Goal: Task Accomplishment & Management: Complete application form

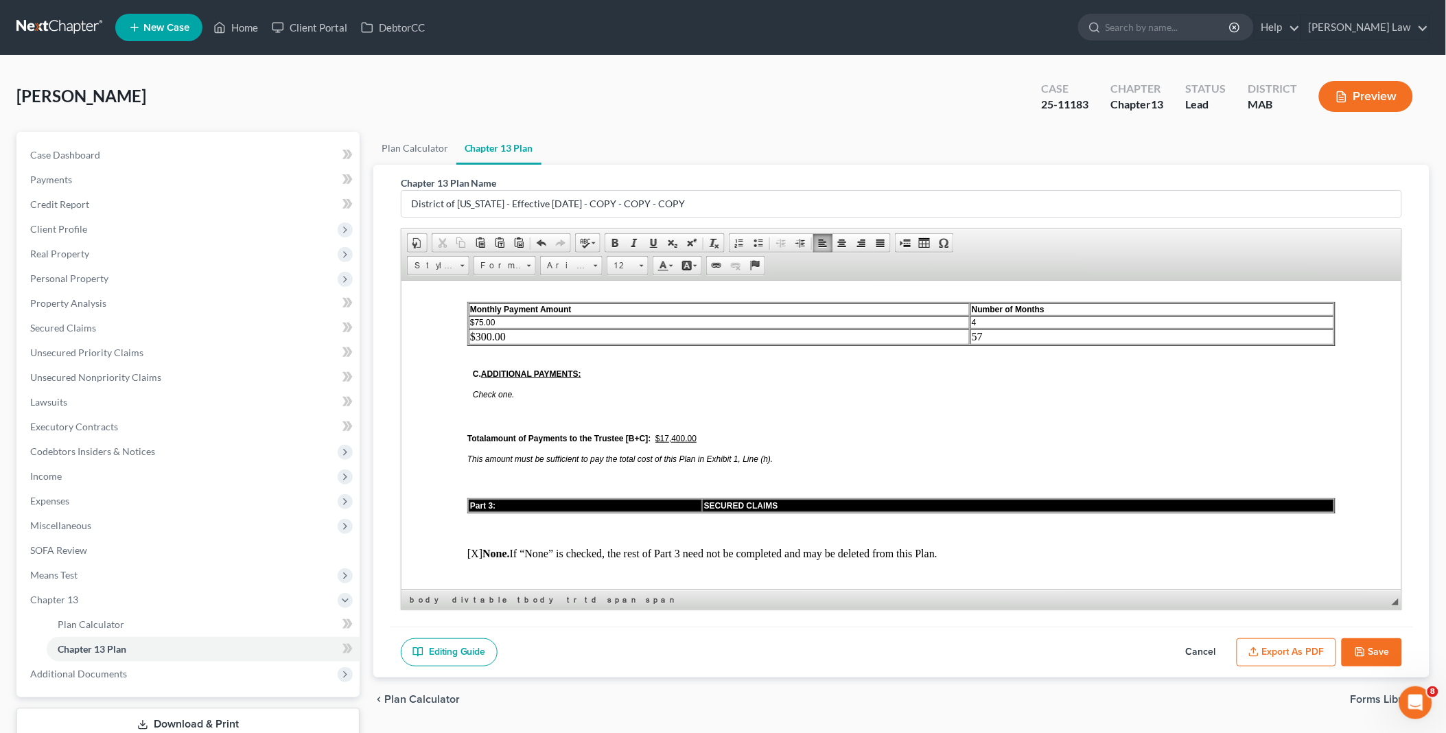
scroll to position [839, 0]
click at [1380, 647] on button "Save" at bounding box center [1372, 652] width 60 height 29
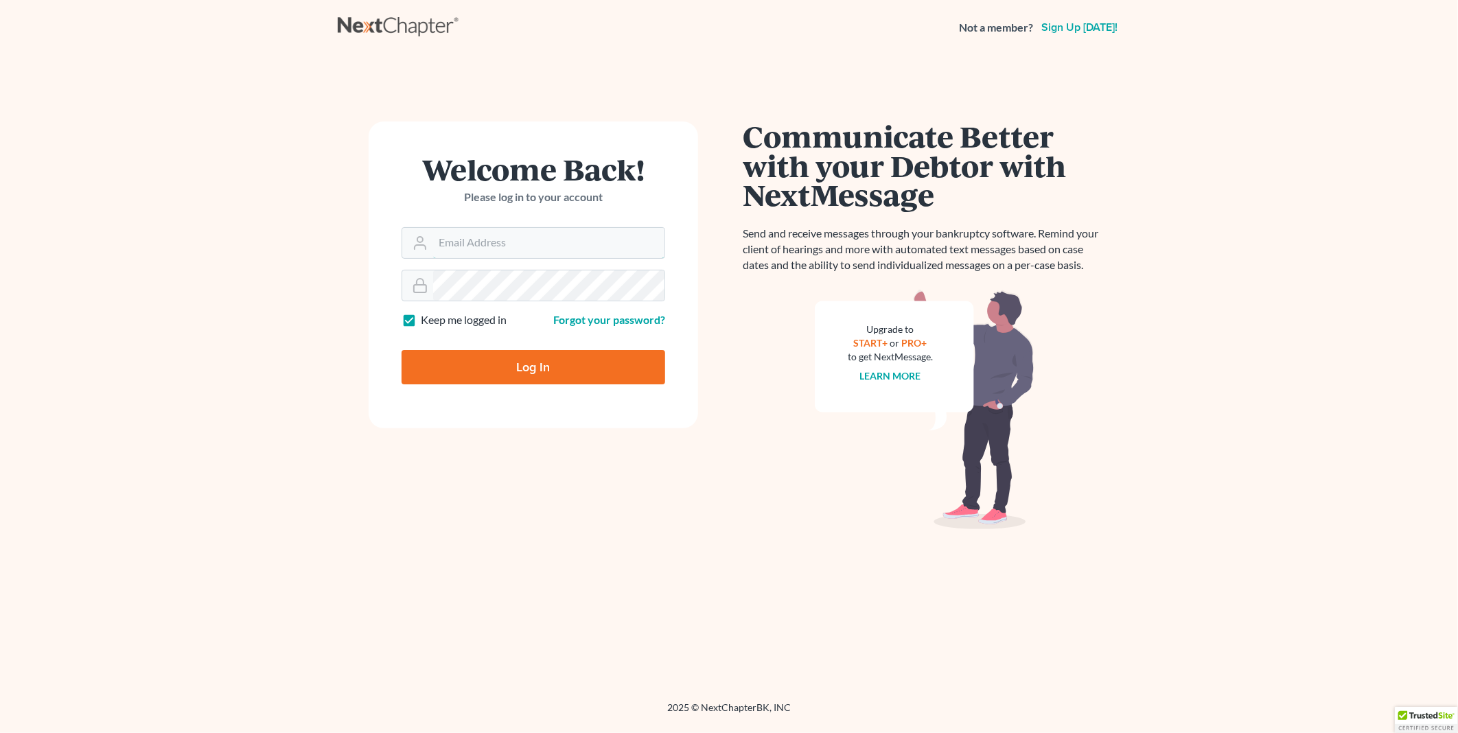
type input "[EMAIL_ADDRESS][DOMAIN_NAME]"
click at [534, 362] on input "Log In" at bounding box center [534, 367] width 264 height 34
type input "Thinking..."
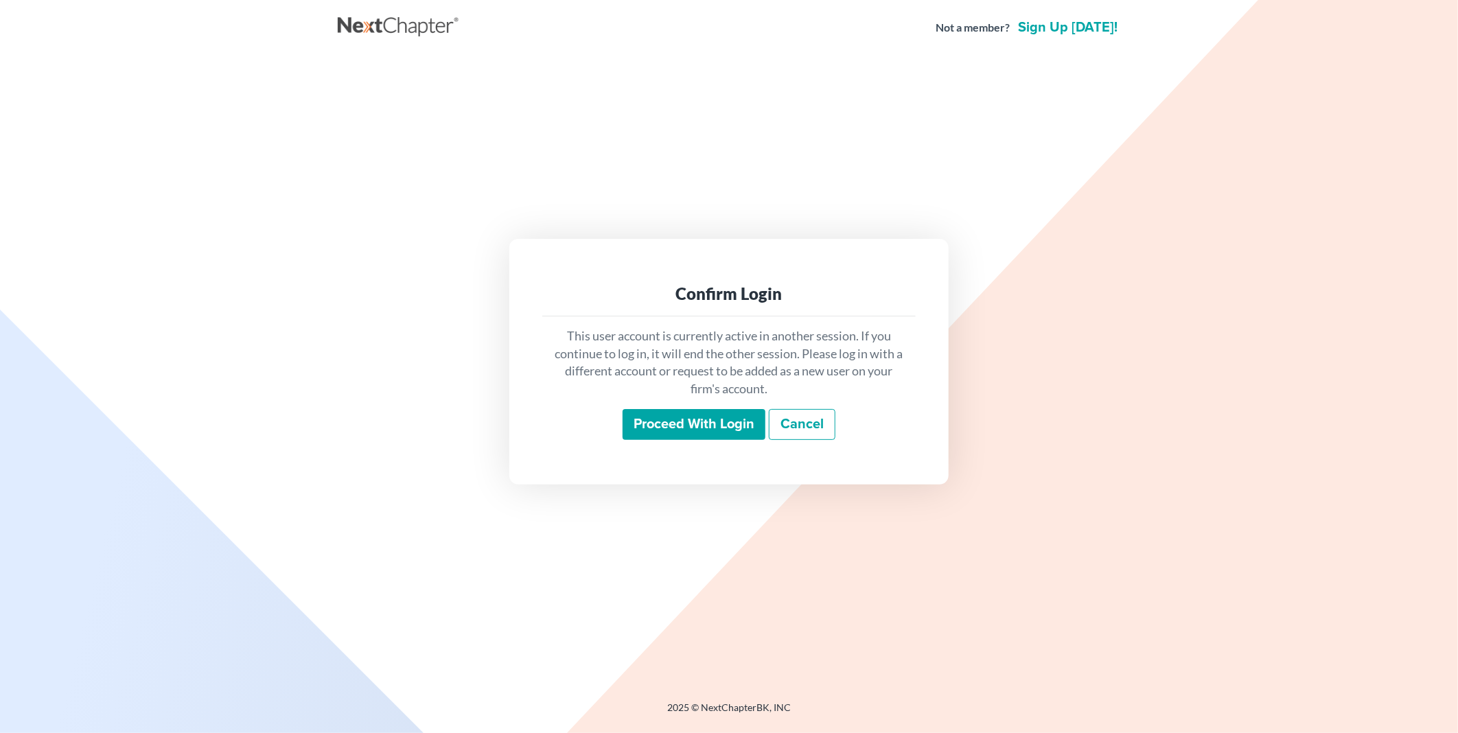
click at [662, 433] on input "Proceed with login" at bounding box center [694, 425] width 143 height 32
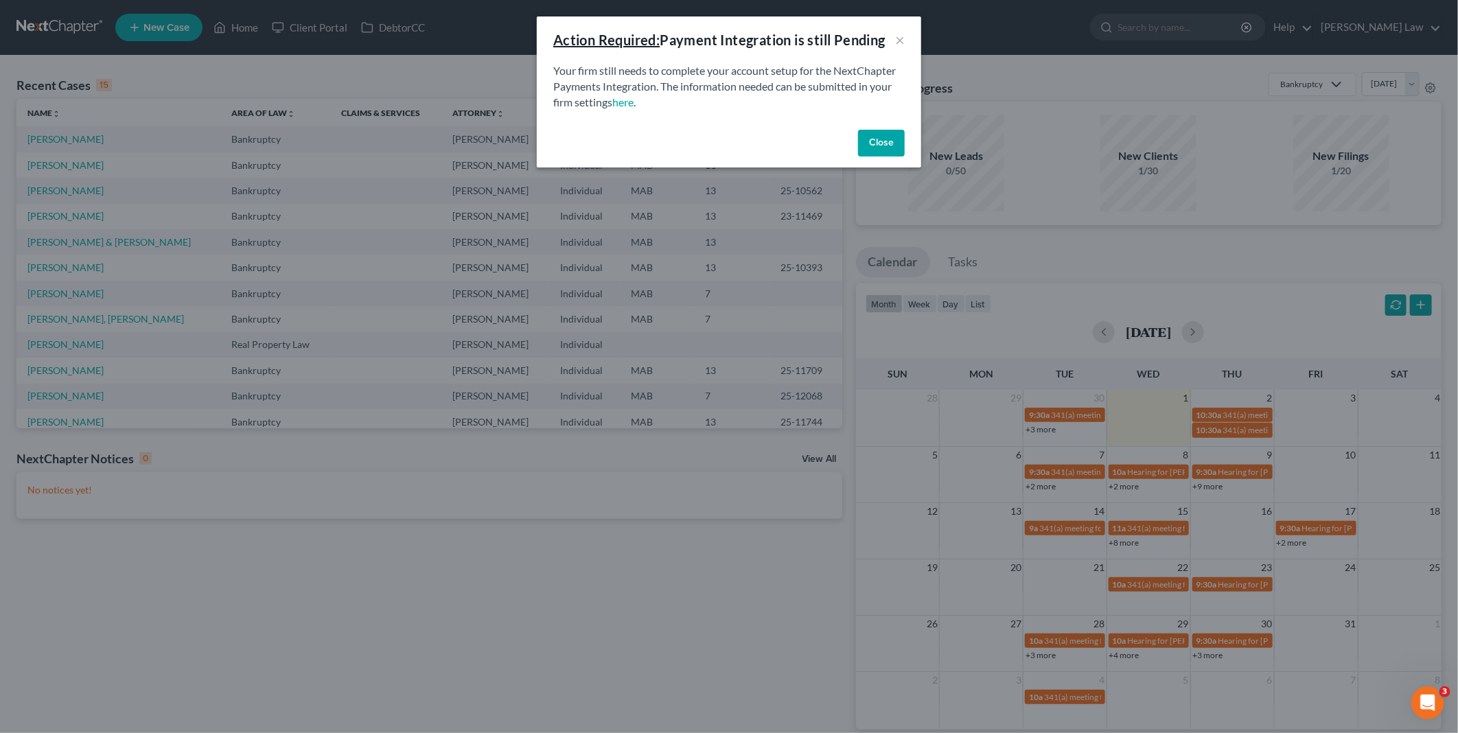
click at [876, 143] on button "Close" at bounding box center [881, 143] width 47 height 27
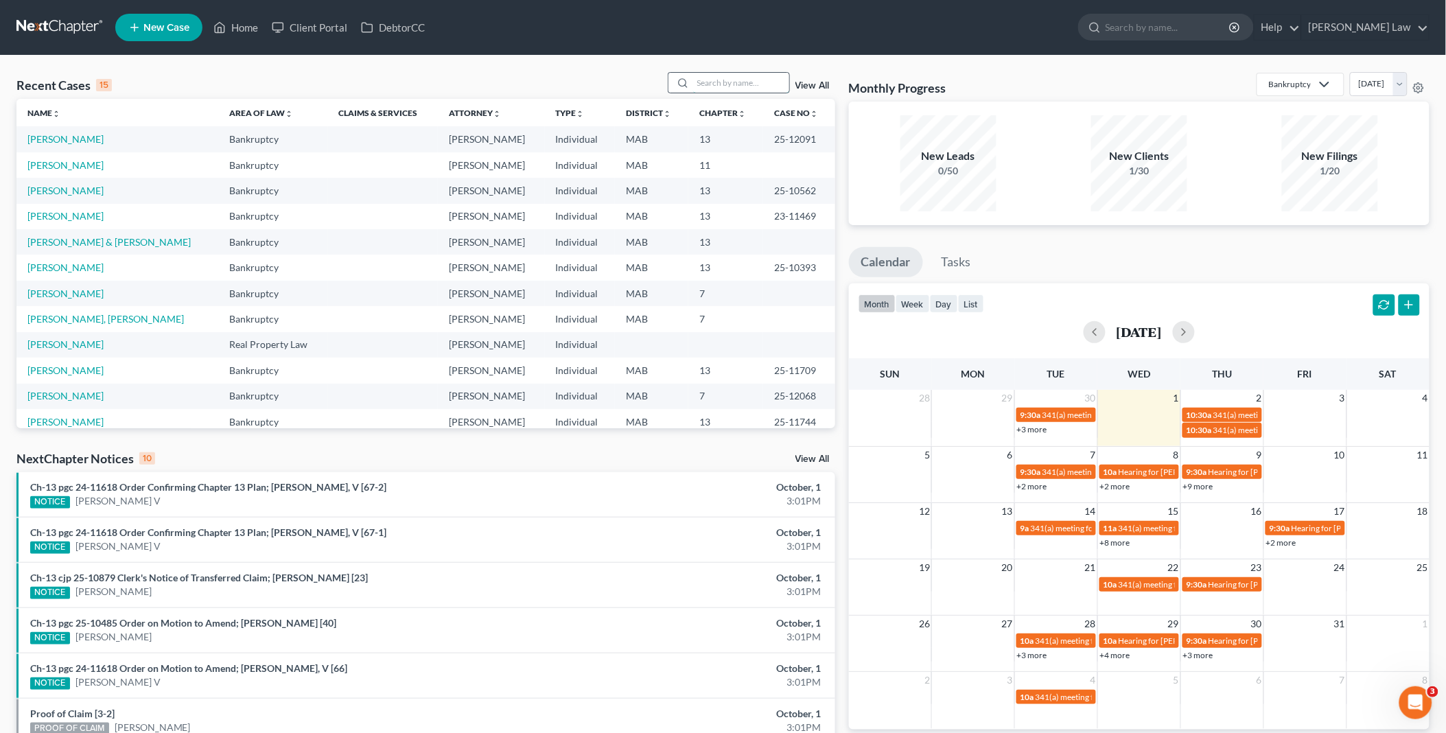
click at [722, 78] on input "search" at bounding box center [741, 83] width 96 height 20
type input "bonc"
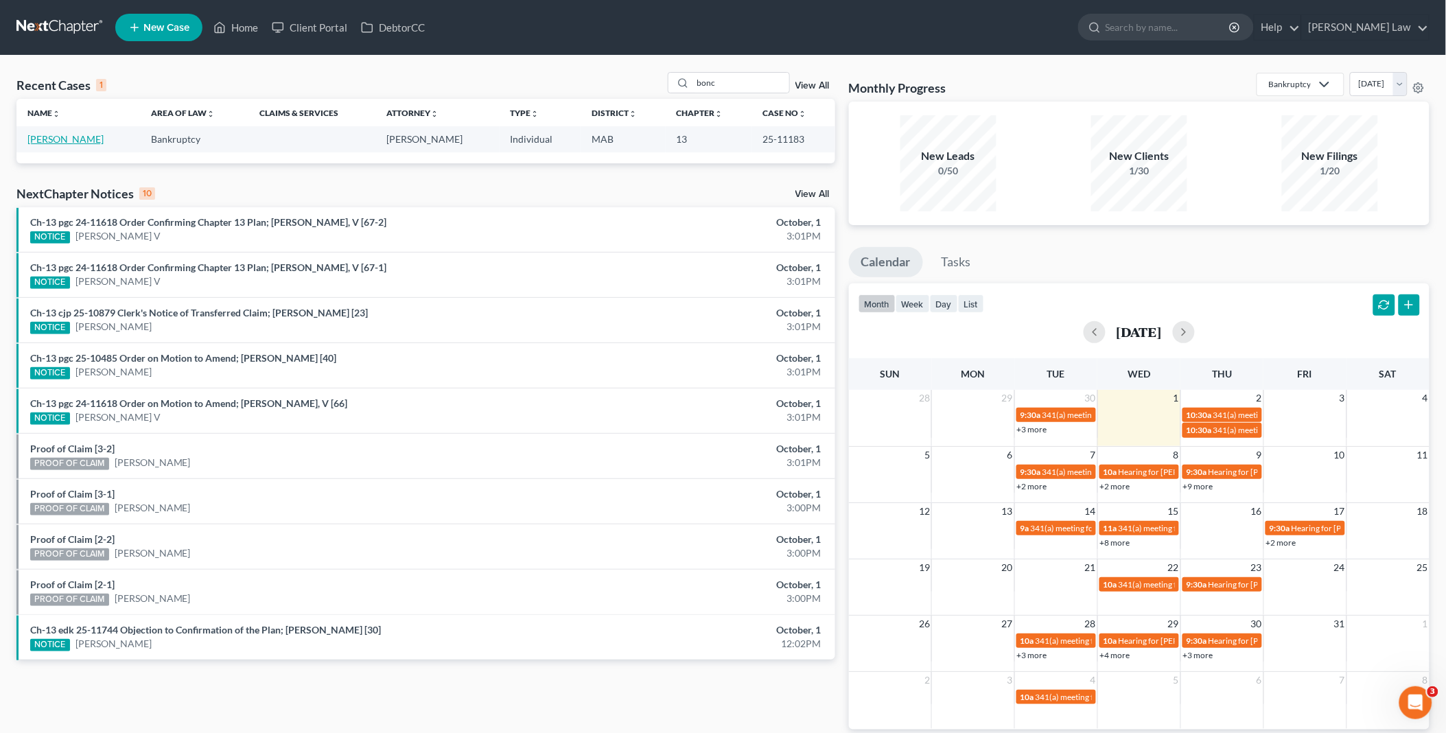
click at [79, 141] on link "[PERSON_NAME]" at bounding box center [65, 139] width 76 height 12
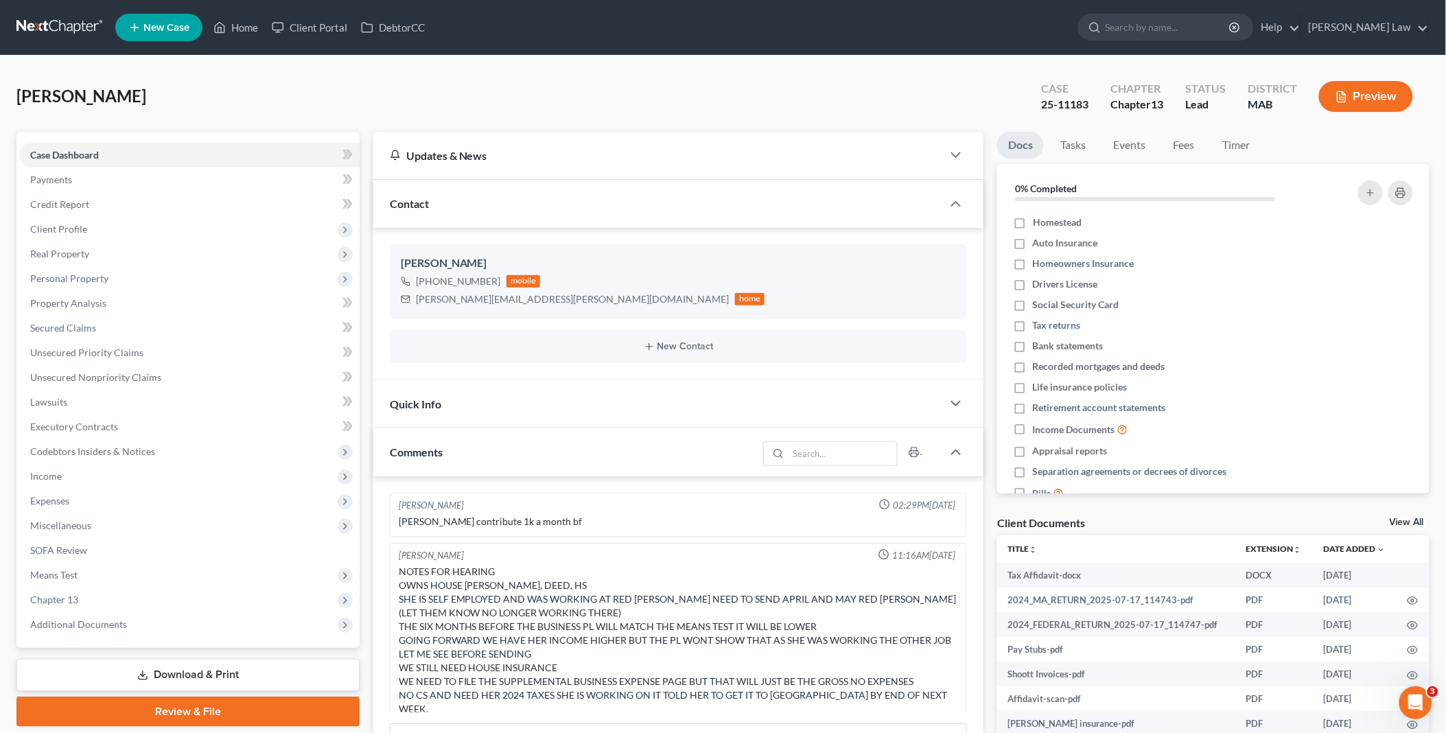
scroll to position [359, 0]
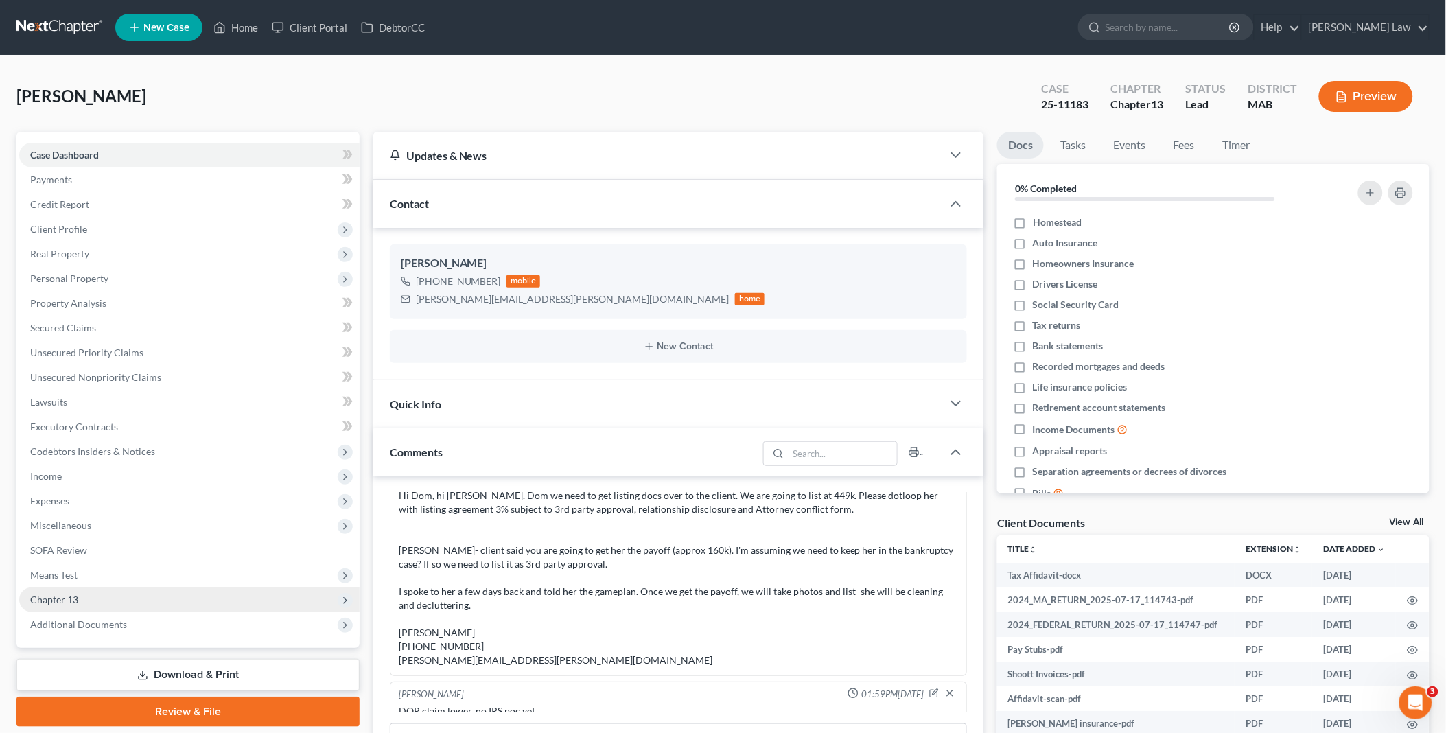
click at [95, 600] on span "Chapter 13" at bounding box center [189, 600] width 340 height 25
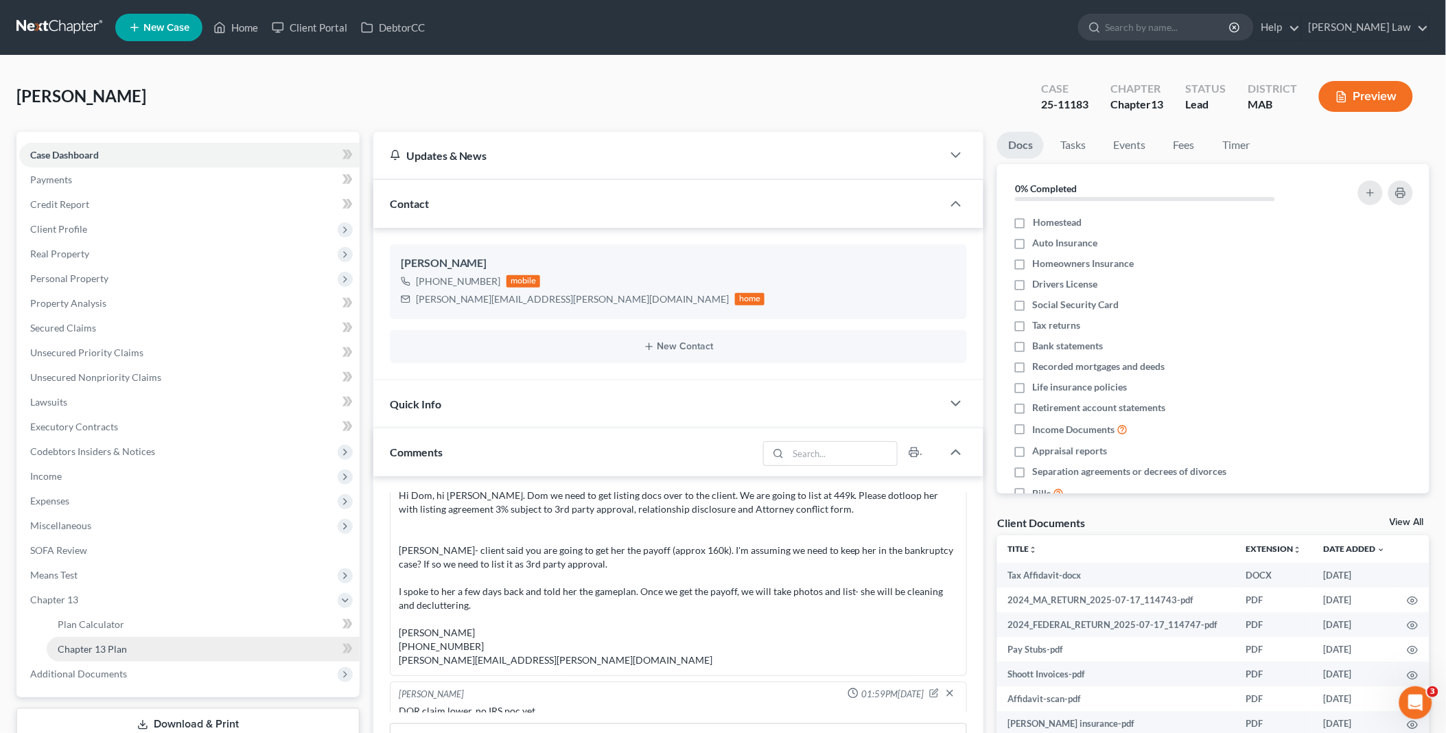
click at [132, 643] on link "Chapter 13 Plan" at bounding box center [203, 649] width 313 height 25
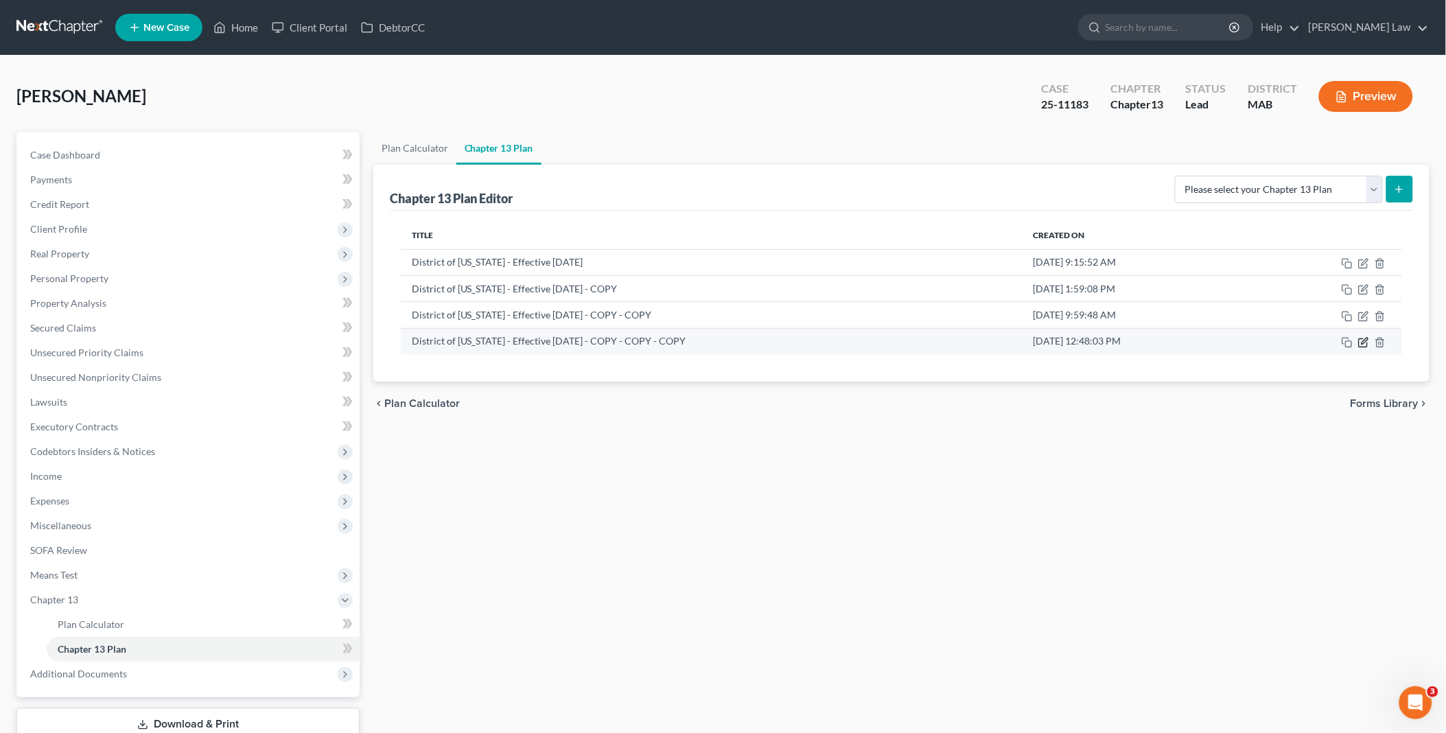
click at [1363, 337] on icon "button" at bounding box center [1363, 342] width 11 height 11
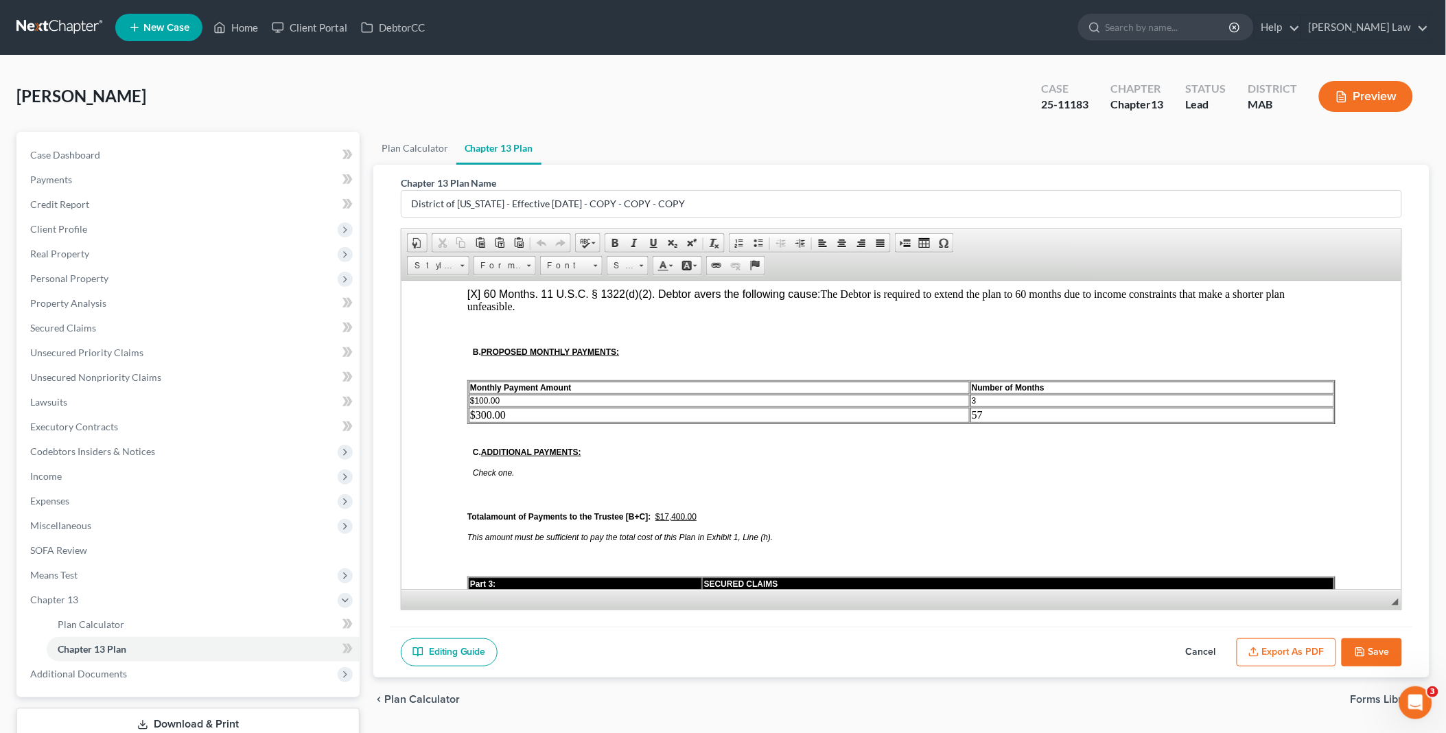
scroll to position [763, 0]
click at [1383, 649] on button "Save" at bounding box center [1372, 652] width 60 height 29
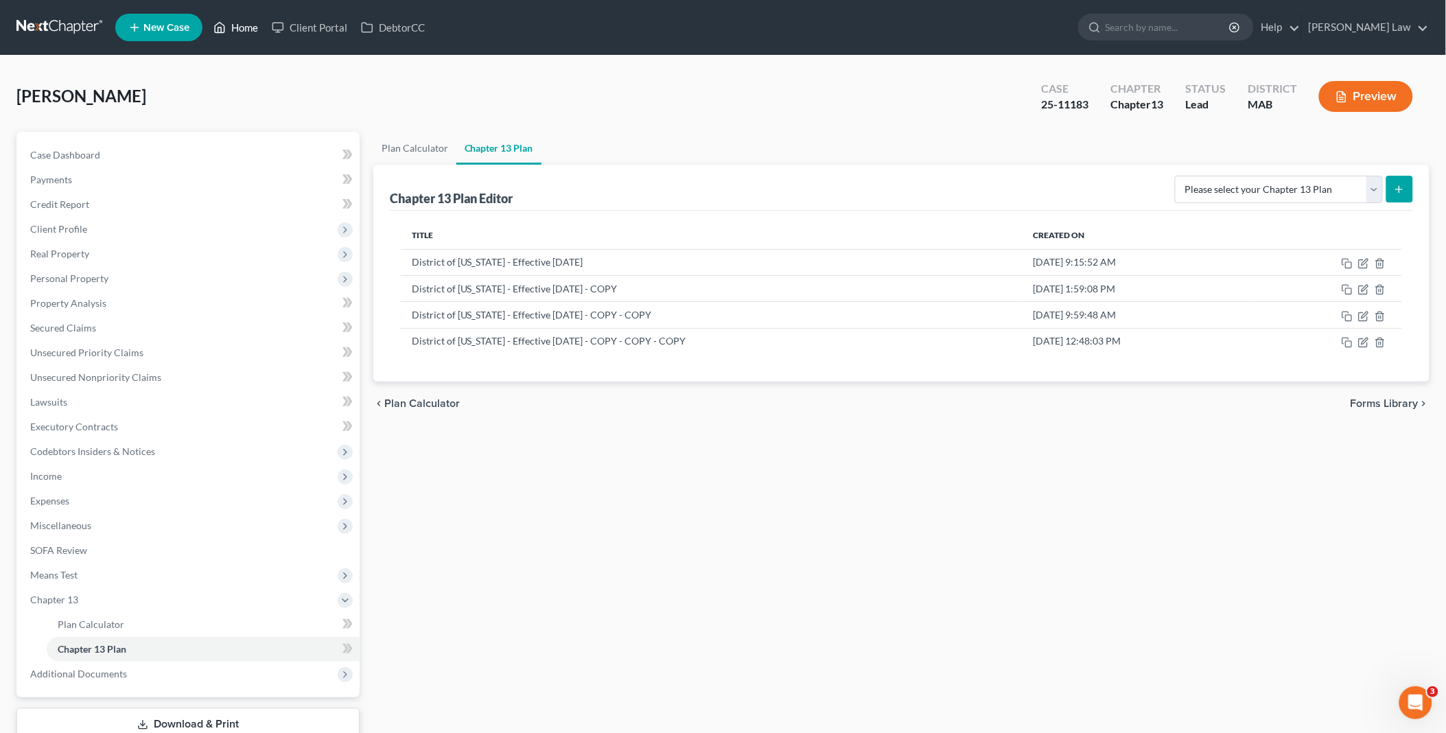
click at [237, 25] on link "Home" at bounding box center [236, 27] width 58 height 25
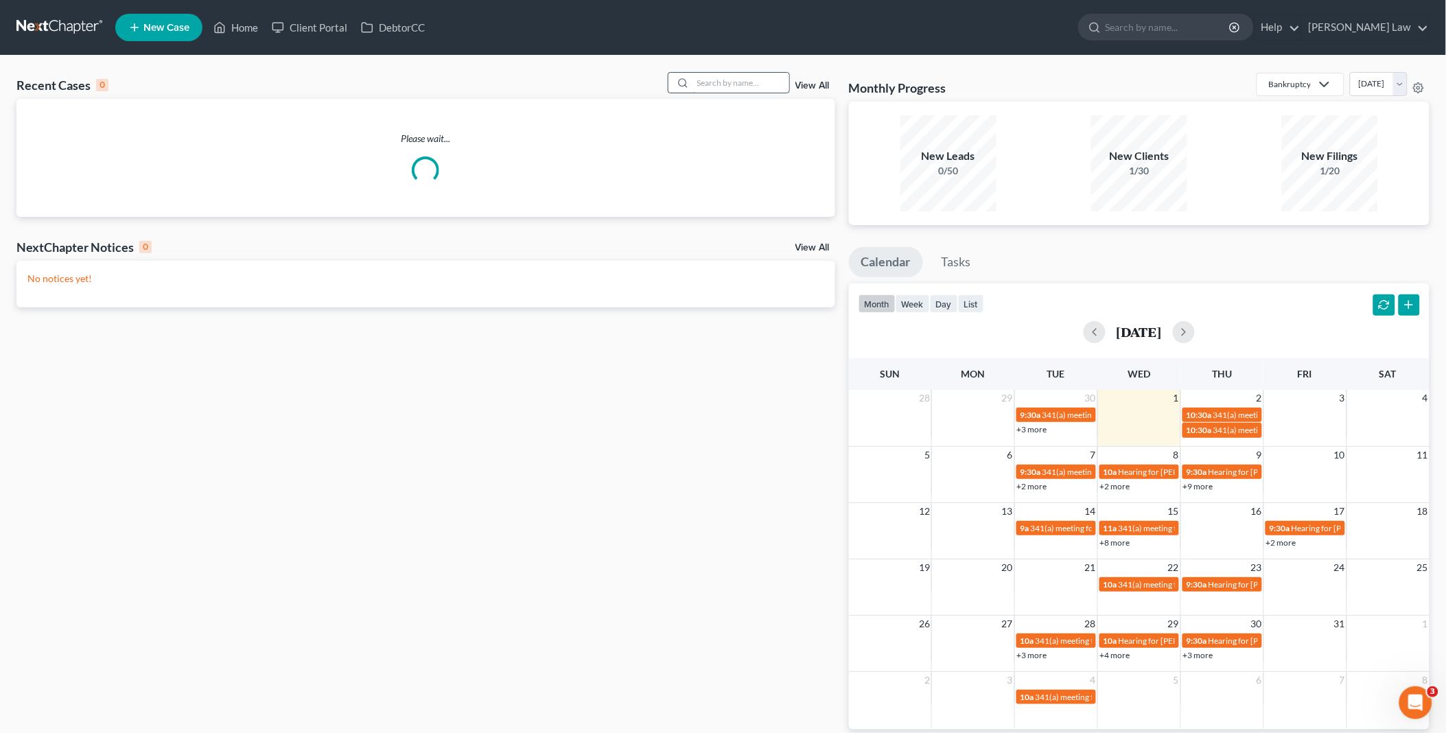
click at [747, 86] on input "search" at bounding box center [741, 83] width 96 height 20
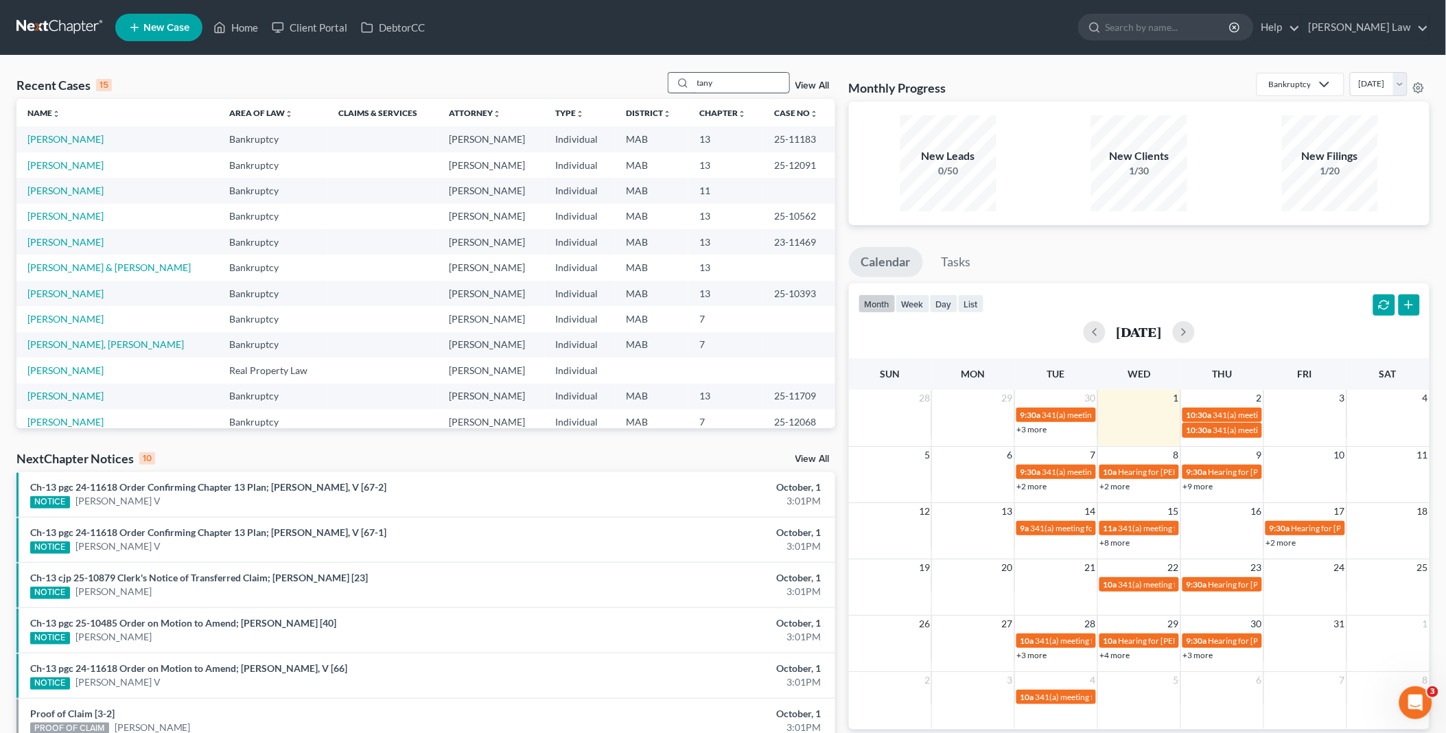
type input "tany"
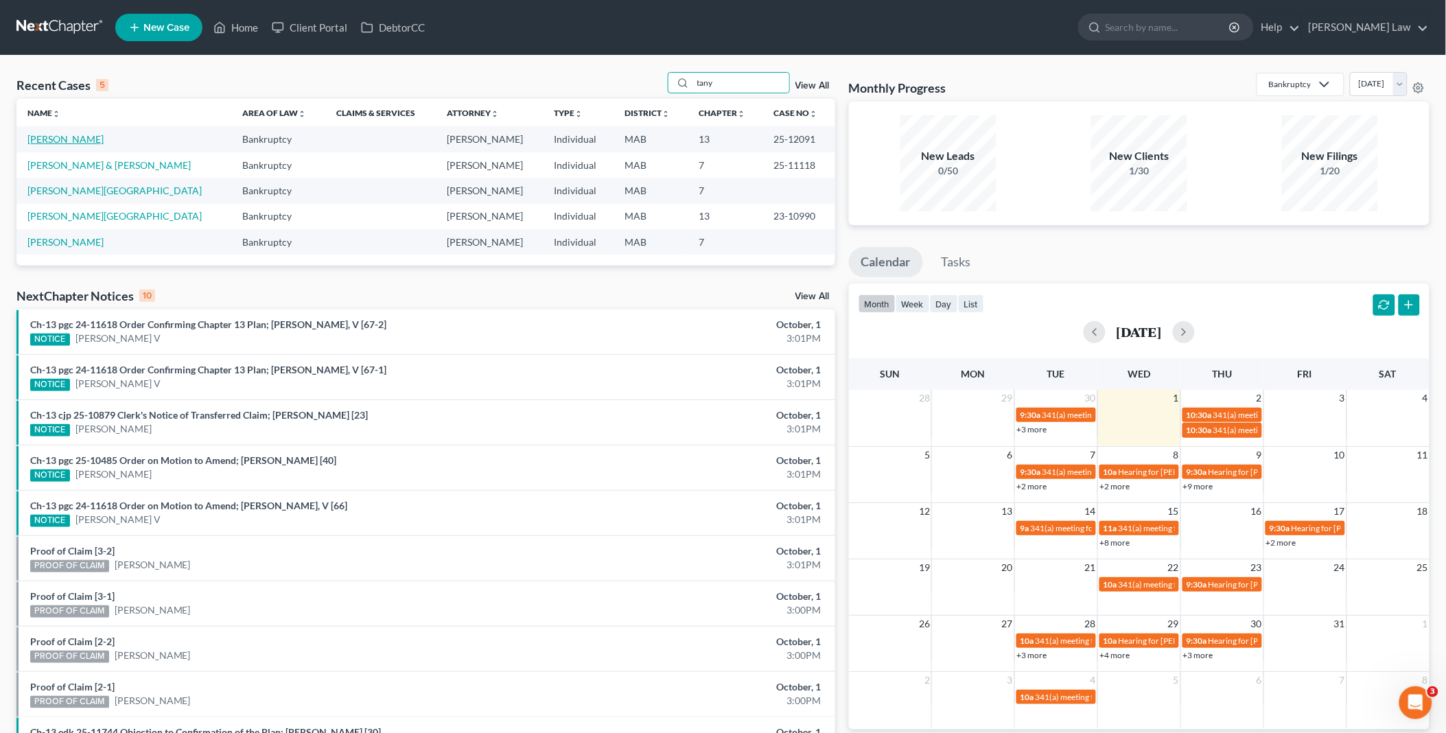
click at [50, 139] on link "Kelly, Tanya" at bounding box center [65, 139] width 76 height 12
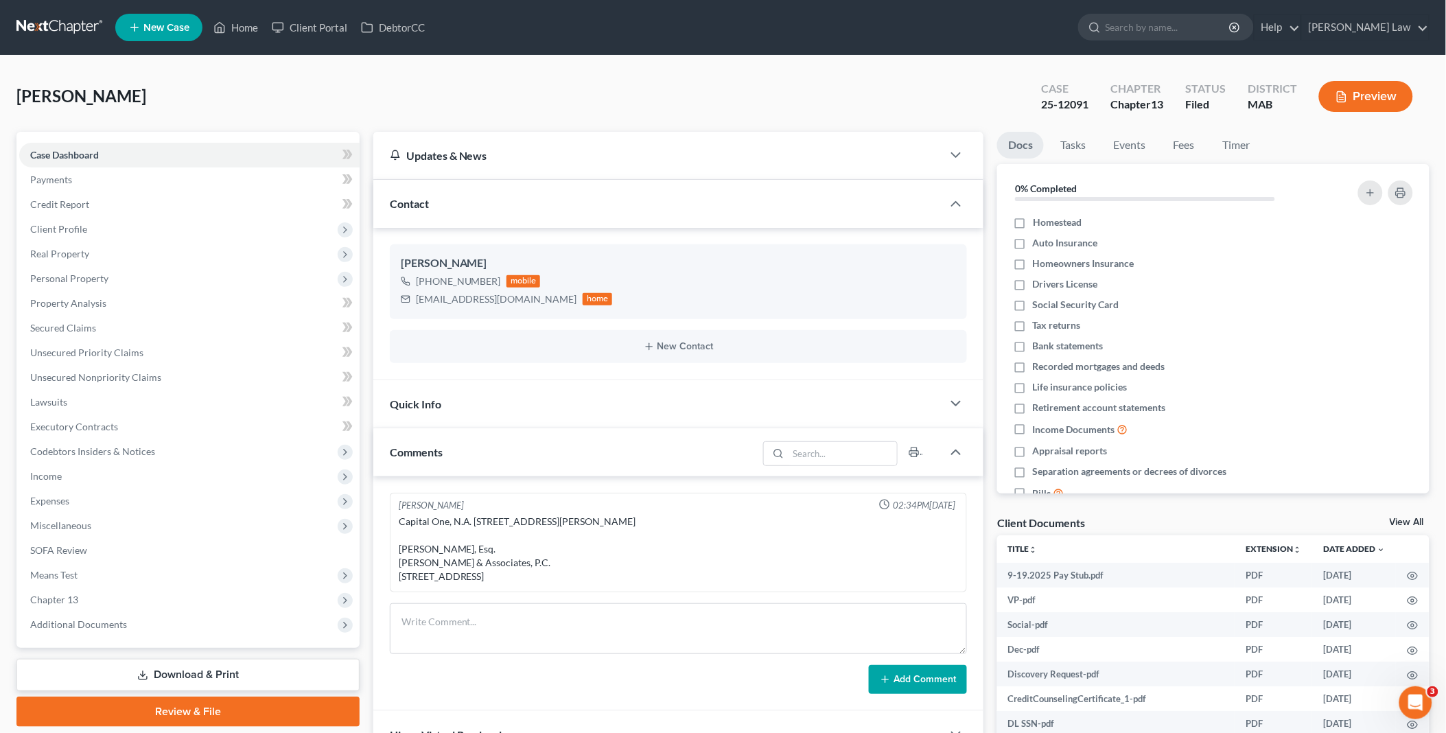
click at [1404, 518] on link "View All" at bounding box center [1407, 523] width 34 height 10
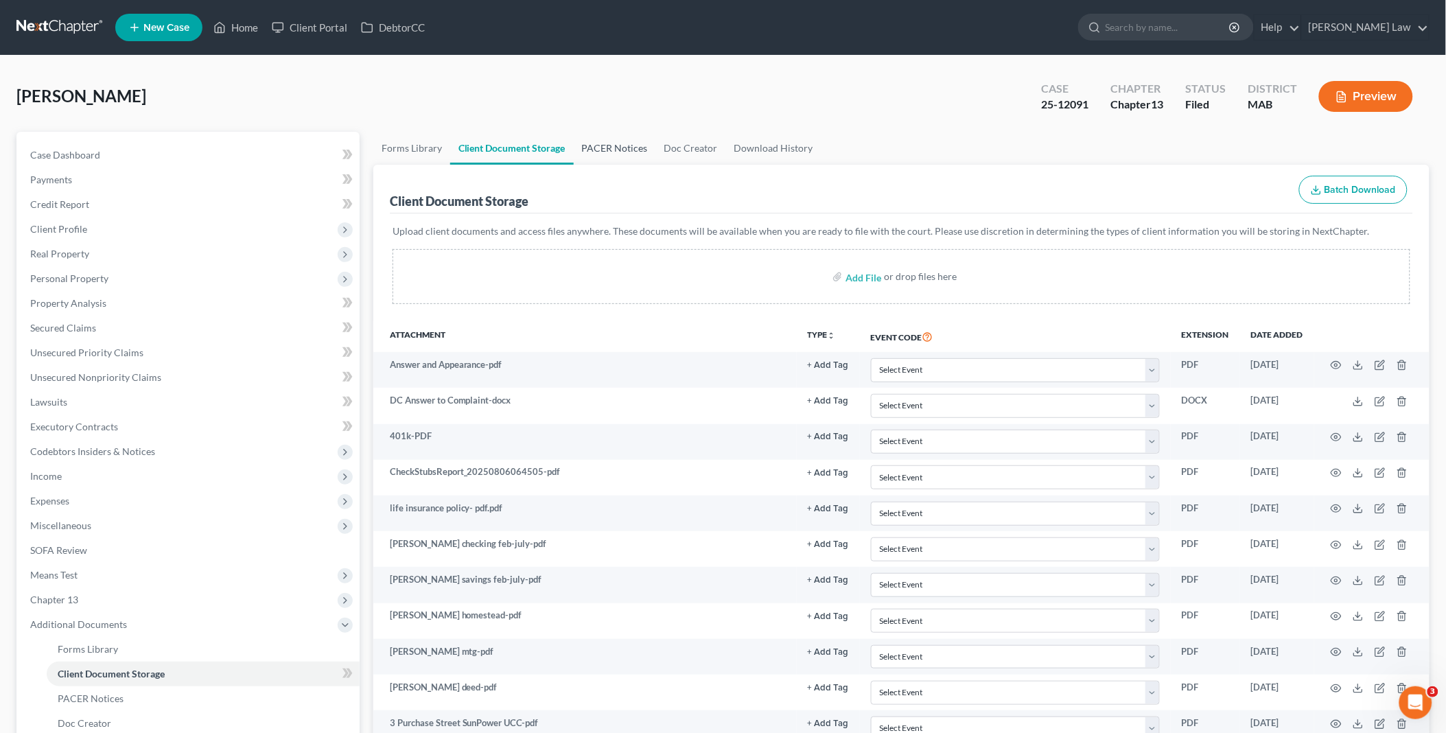
click at [621, 149] on link "PACER Notices" at bounding box center [615, 148] width 82 height 33
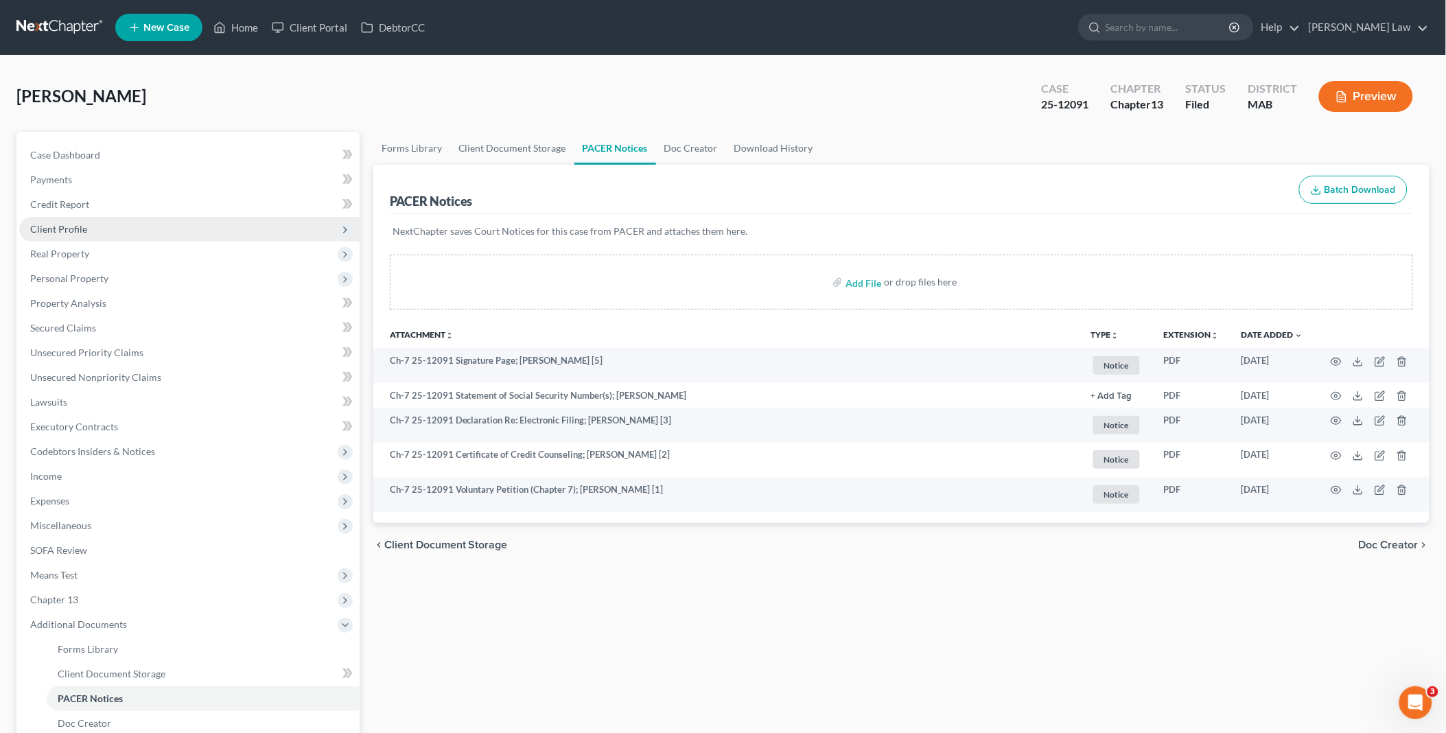
click at [81, 224] on span "Client Profile" at bounding box center [58, 229] width 57 height 12
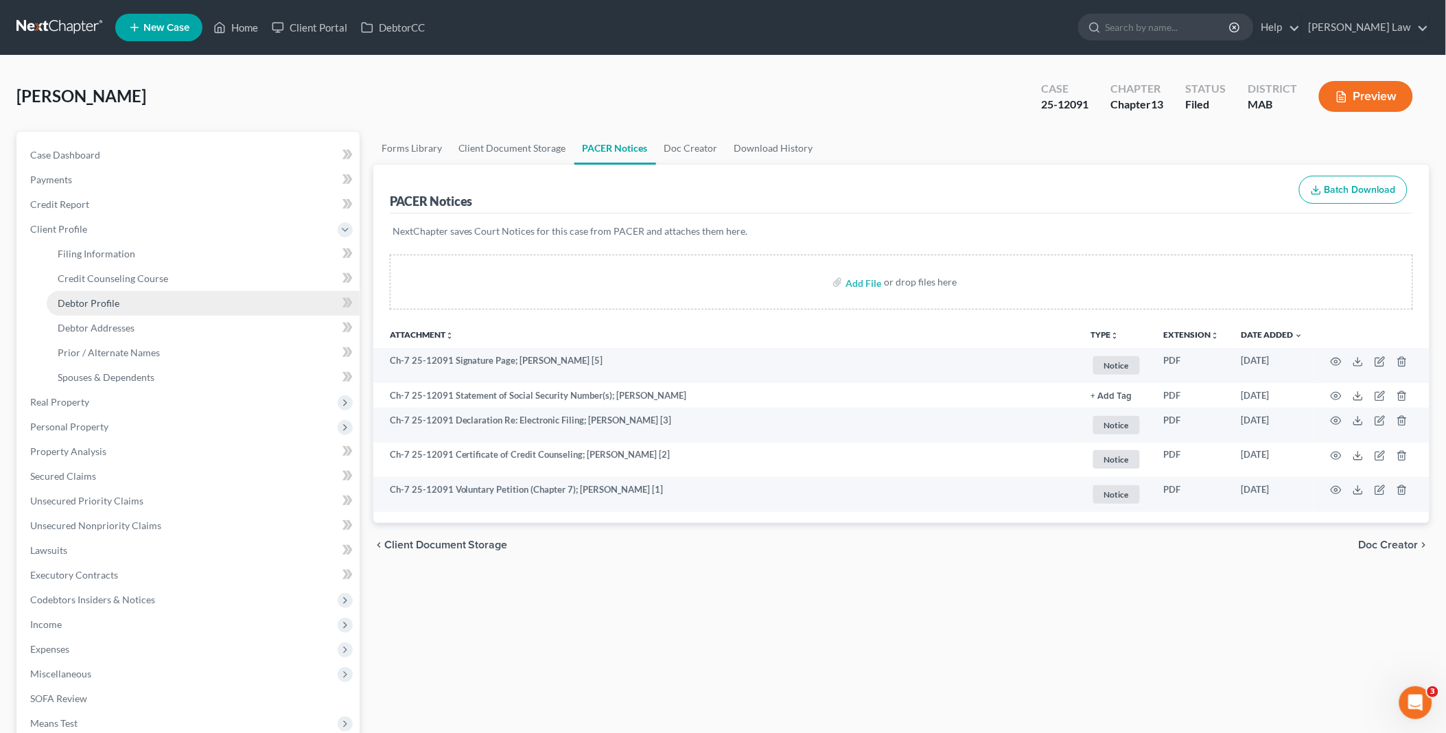
click at [100, 303] on span "Debtor Profile" at bounding box center [89, 303] width 62 height 12
select select "0"
select select "2"
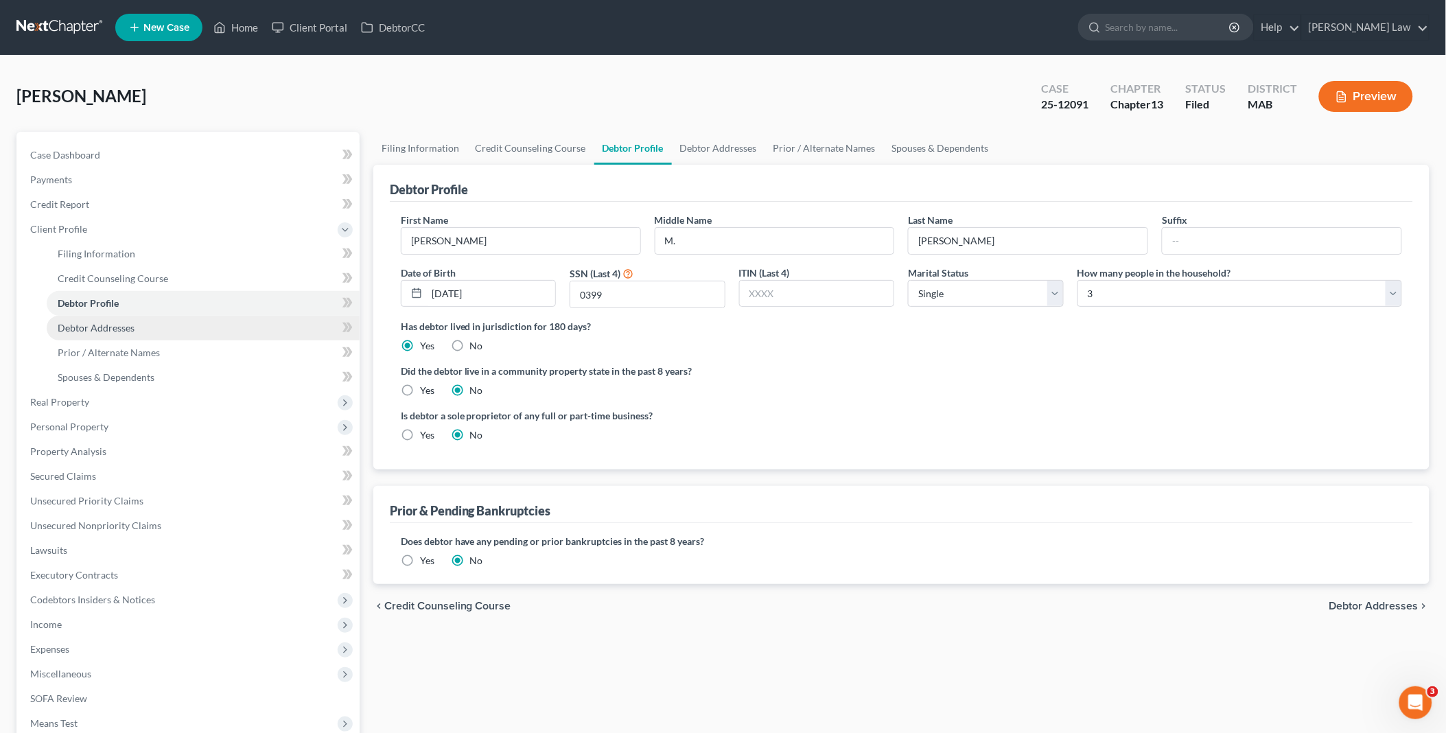
click at [138, 327] on link "Debtor Addresses" at bounding box center [203, 328] width 313 height 25
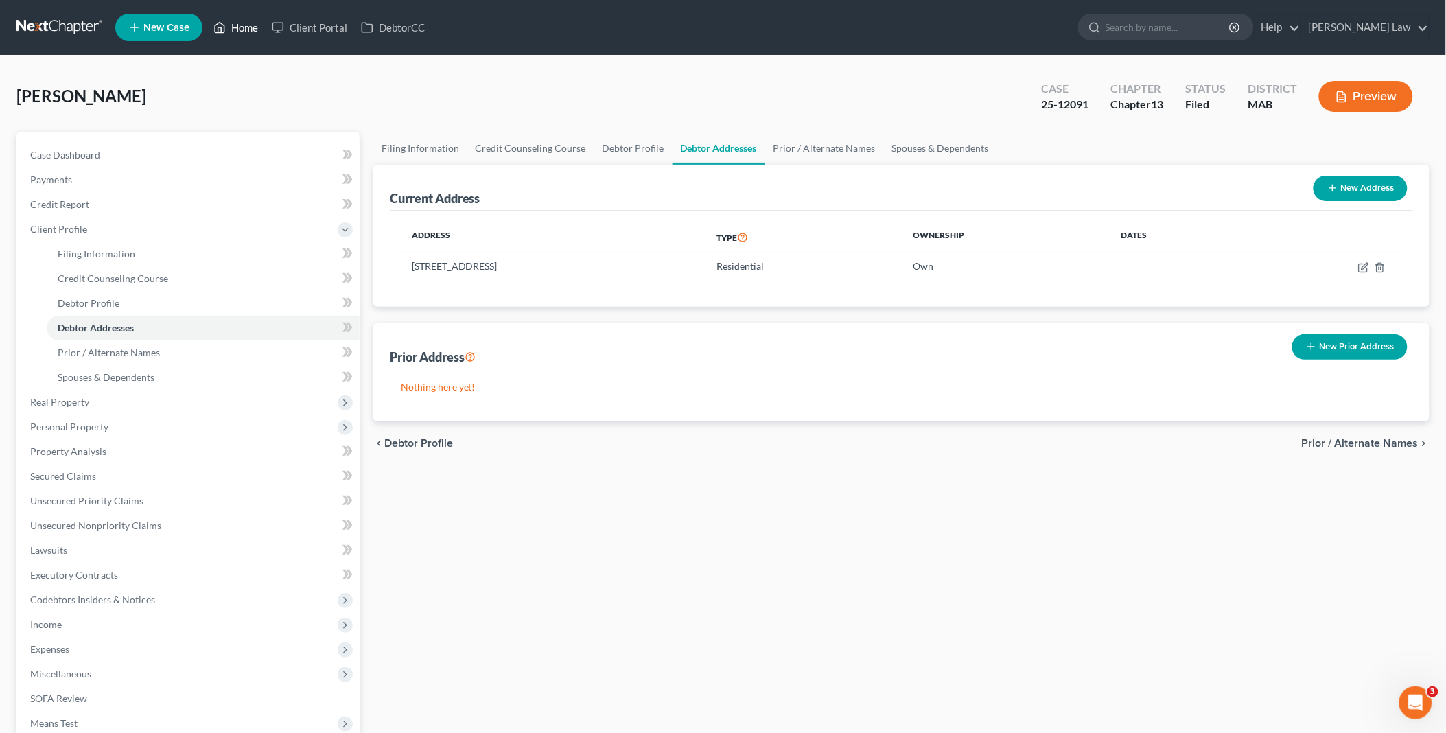
click at [240, 22] on link "Home" at bounding box center [236, 27] width 58 height 25
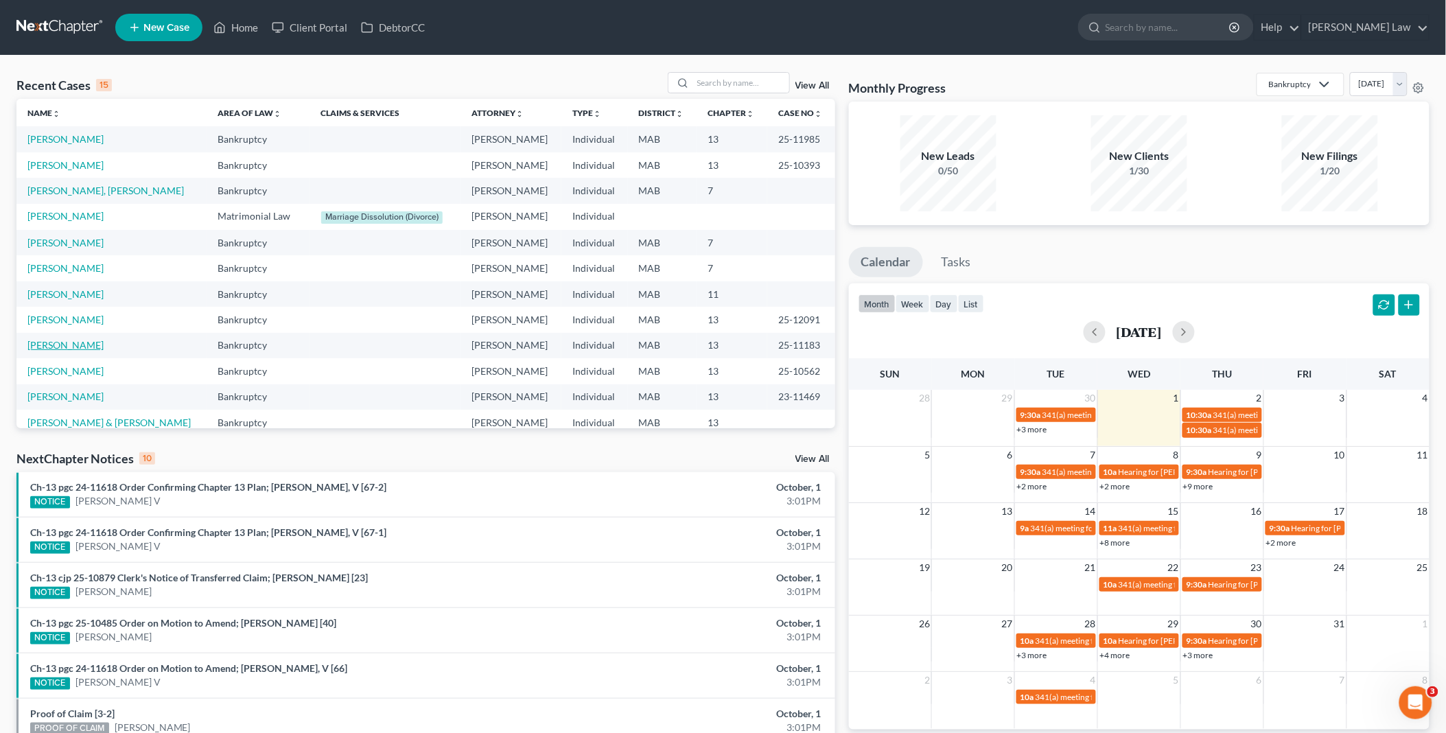
click at [64, 343] on link "[PERSON_NAME]" at bounding box center [65, 345] width 76 height 12
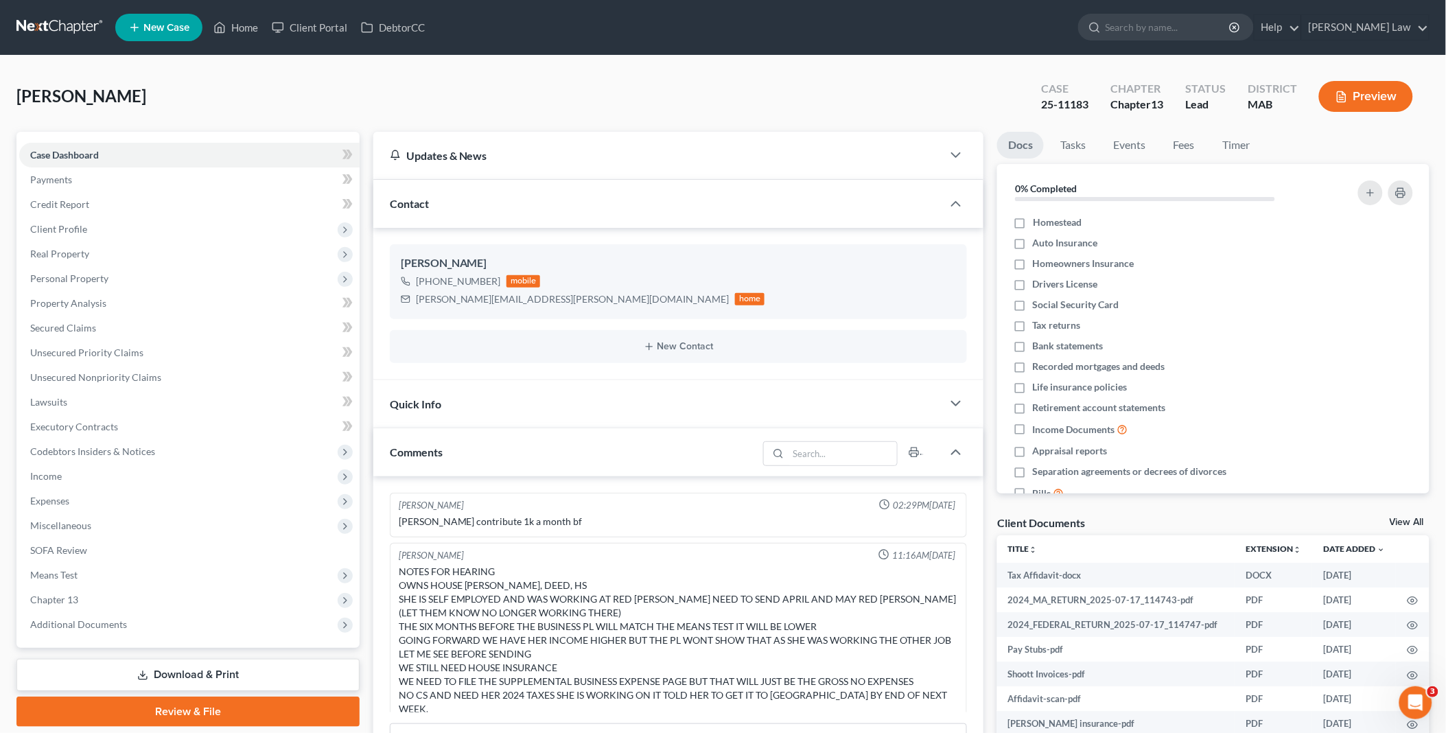
scroll to position [359, 0]
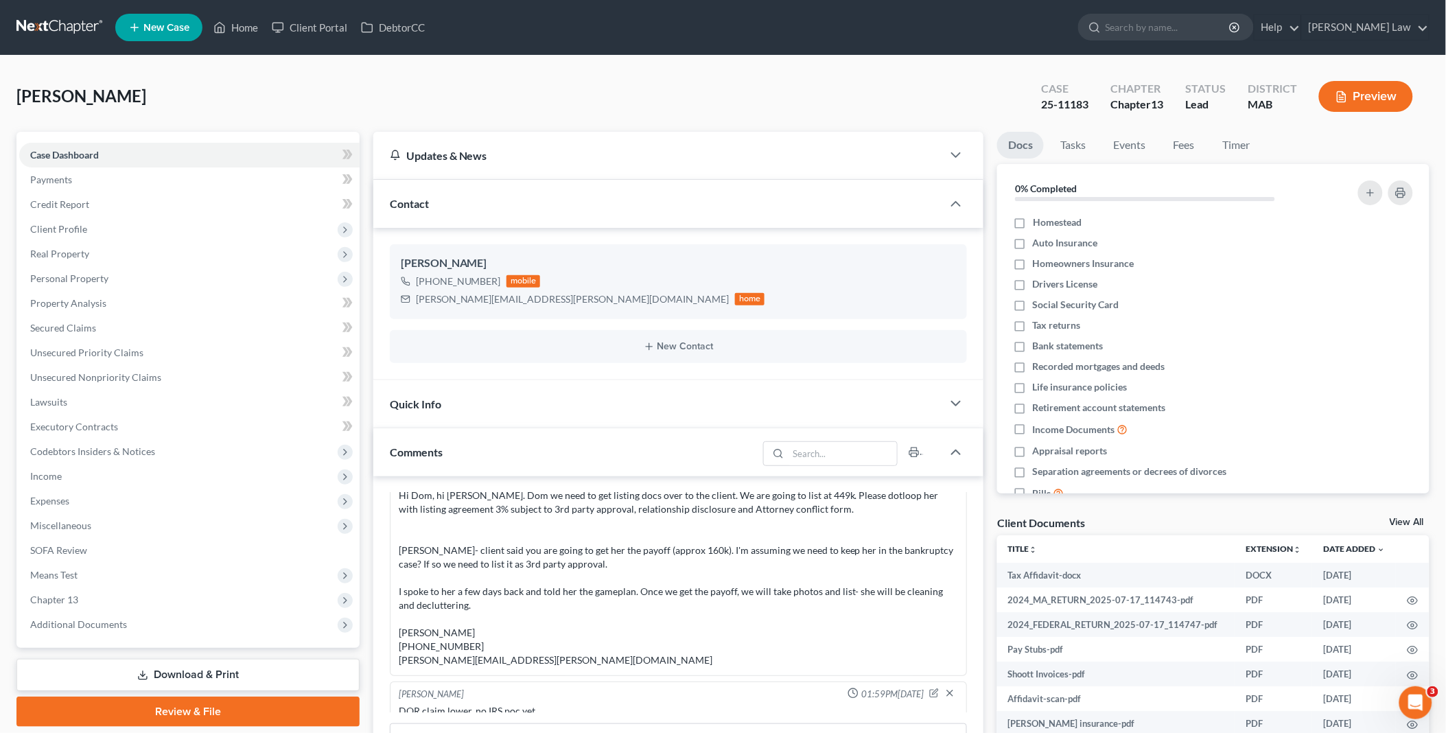
click at [1413, 516] on div "Client Documents View All" at bounding box center [1213, 525] width 432 height 20
click at [1407, 516] on div "Client Documents View All" at bounding box center [1213, 525] width 432 height 20
click at [1408, 518] on link "View All" at bounding box center [1407, 523] width 34 height 10
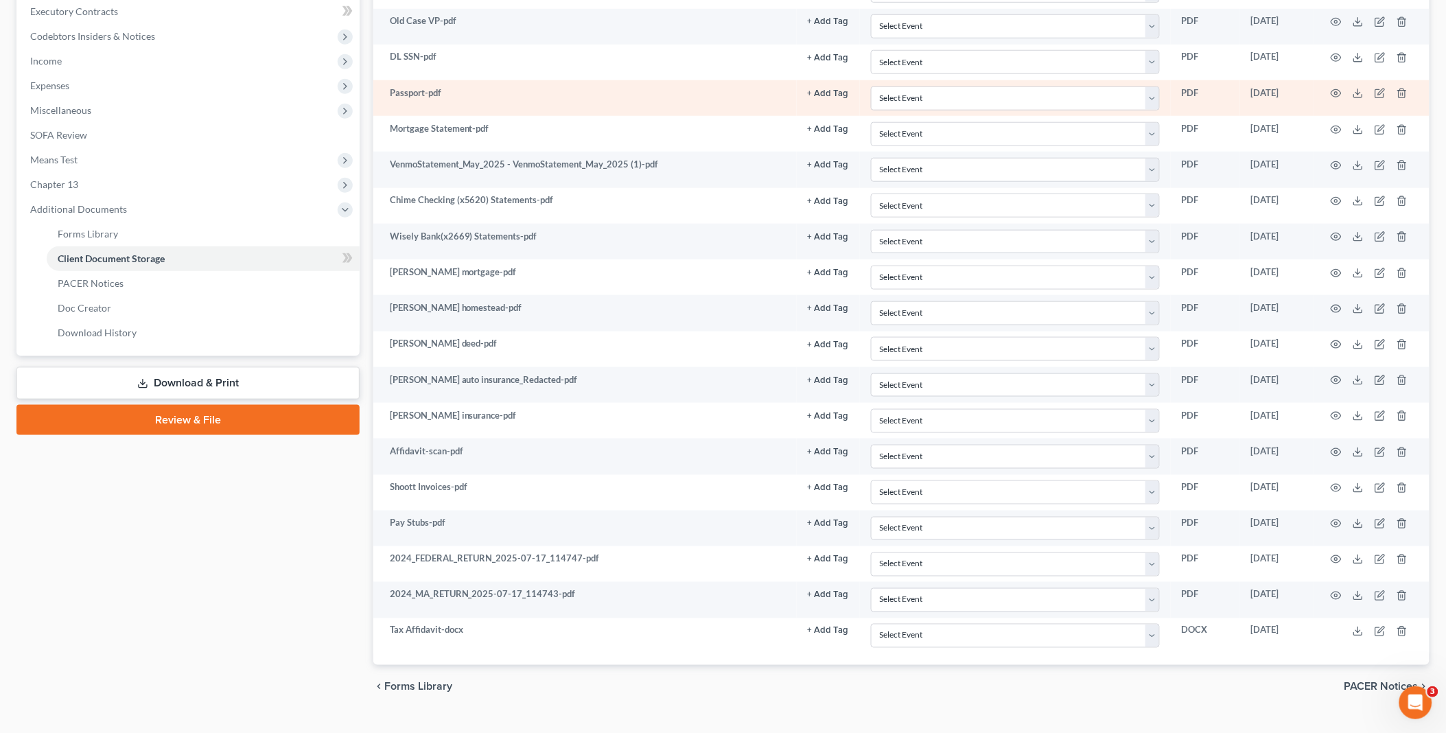
scroll to position [445, 0]
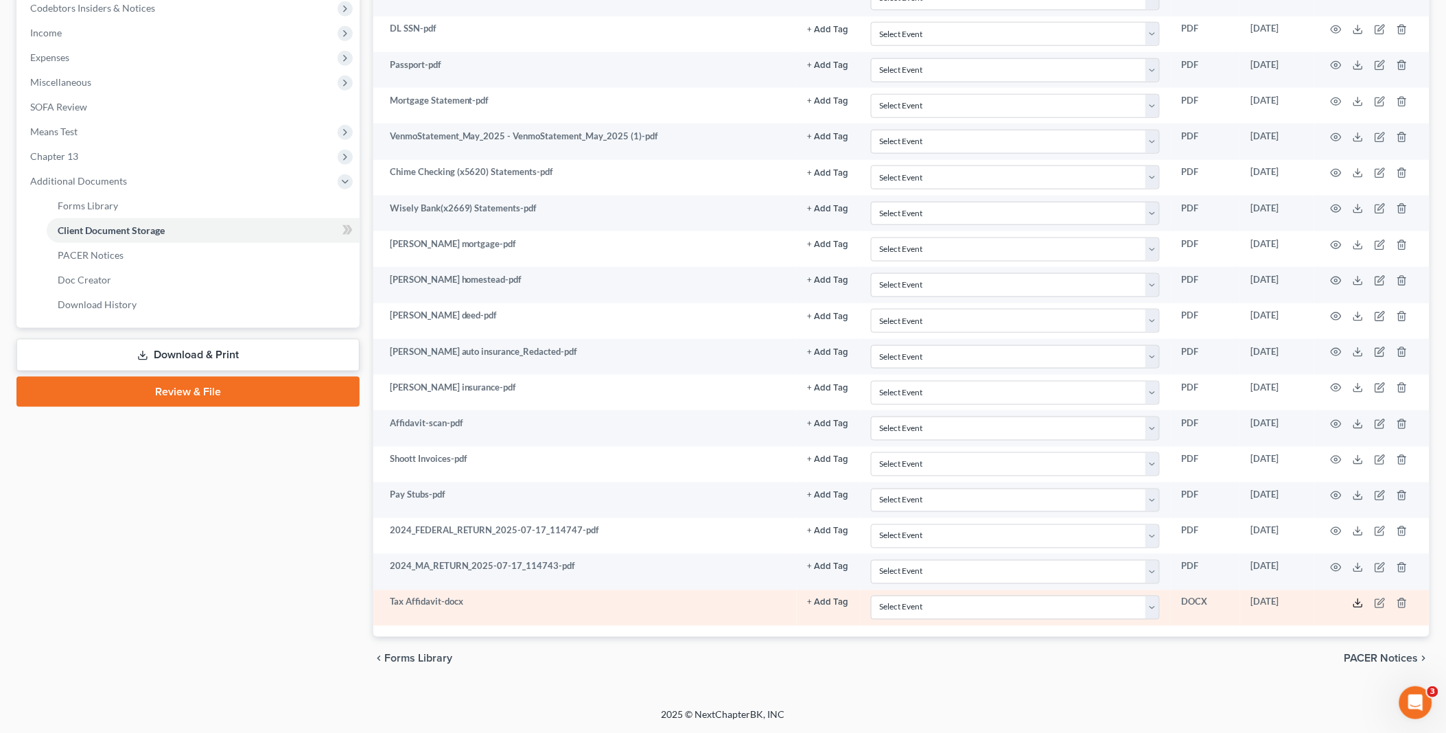
click at [1358, 601] on icon at bounding box center [1358, 603] width 11 height 11
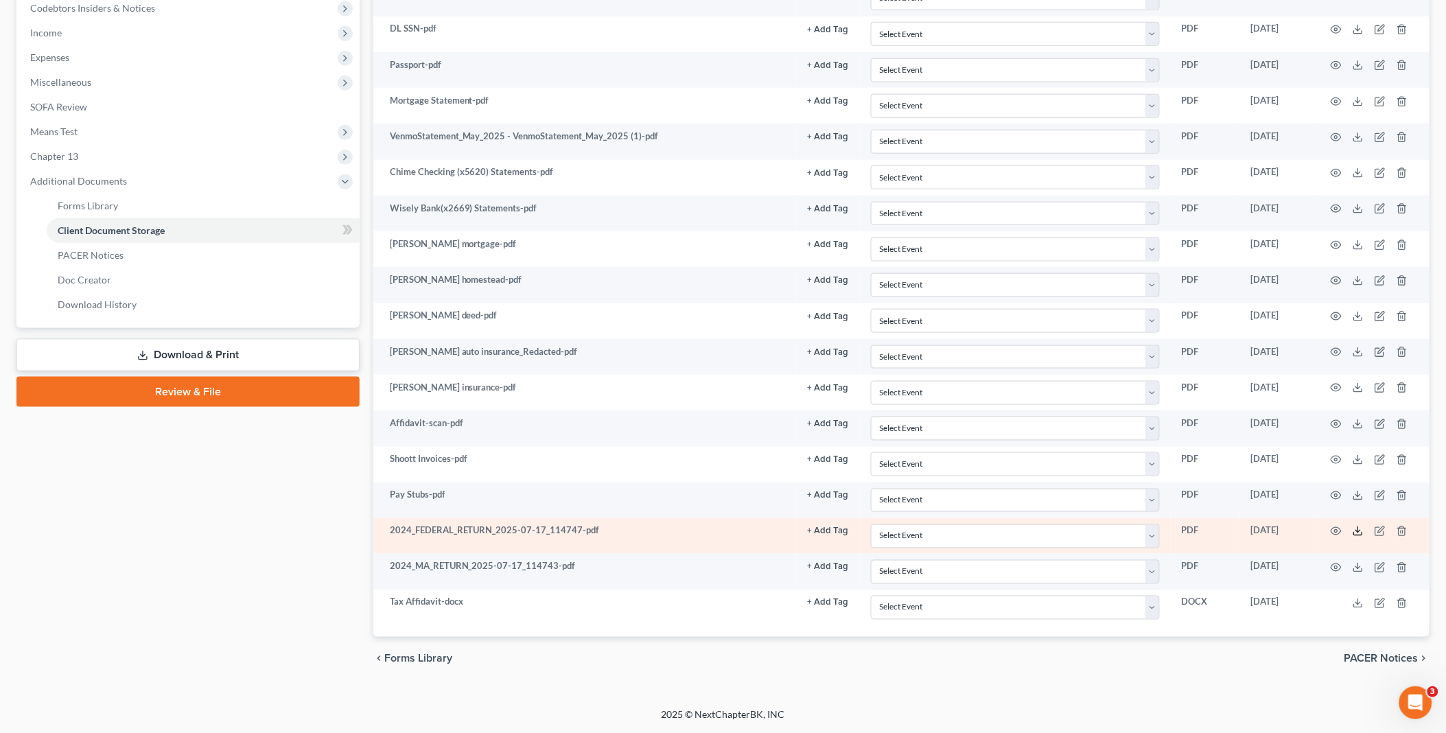
click at [1360, 532] on polyline at bounding box center [1358, 532] width 5 height 2
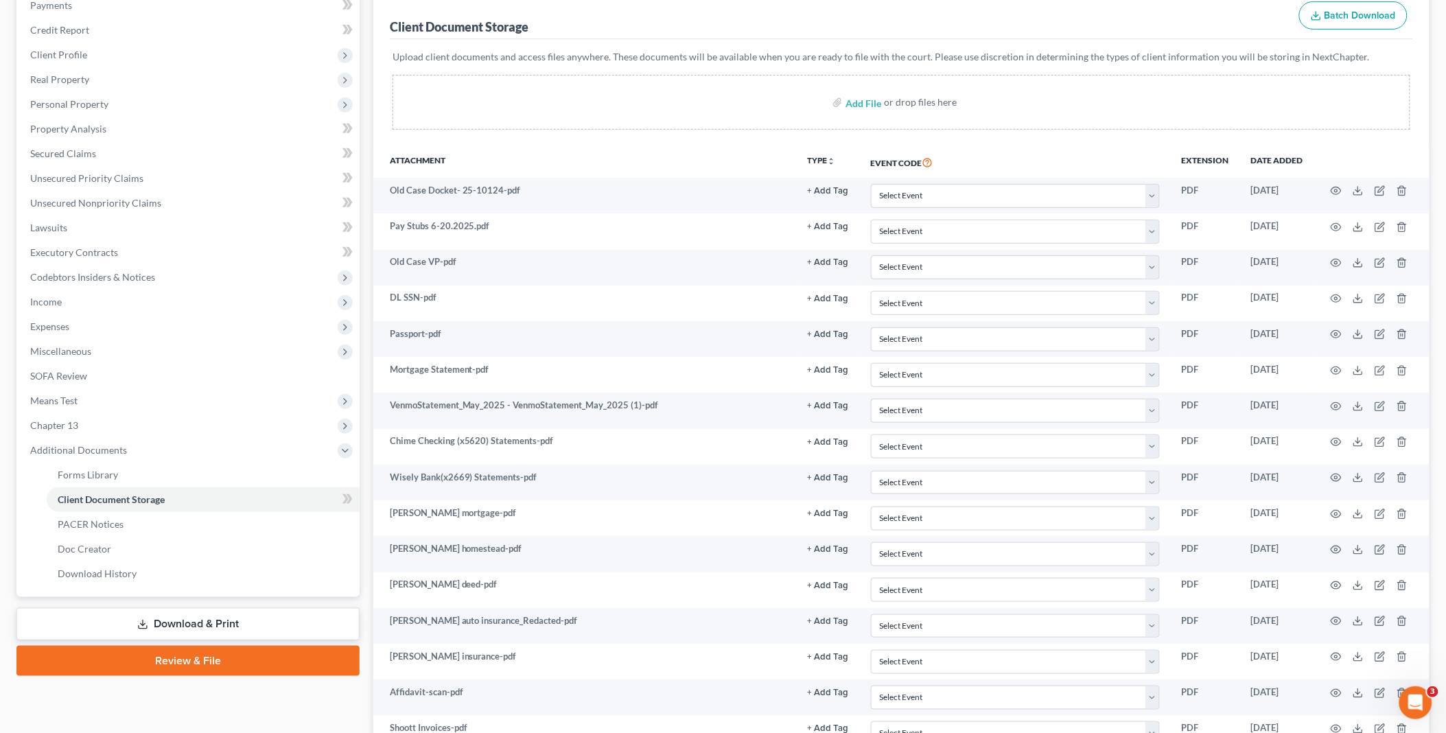
scroll to position [0, 0]
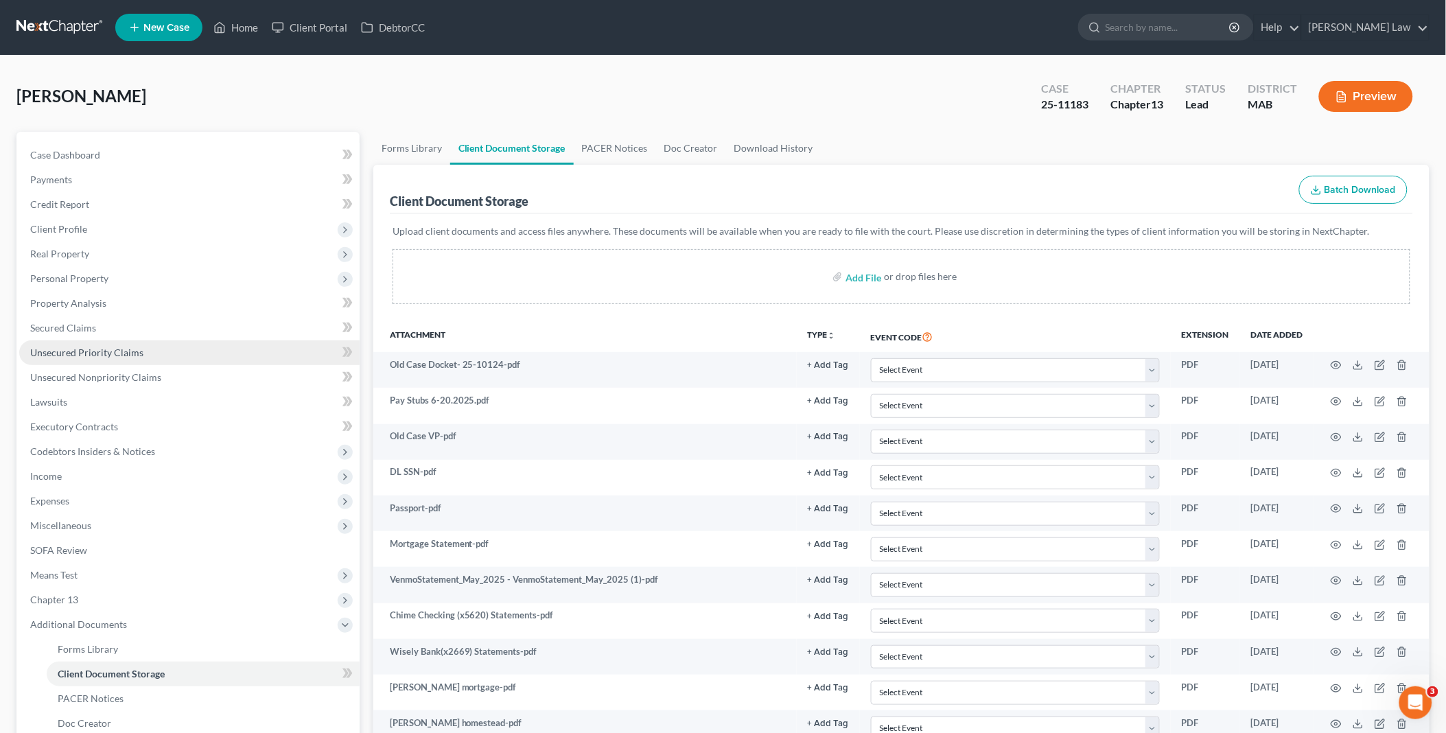
click at [49, 356] on span "Unsecured Priority Claims" at bounding box center [86, 353] width 113 height 12
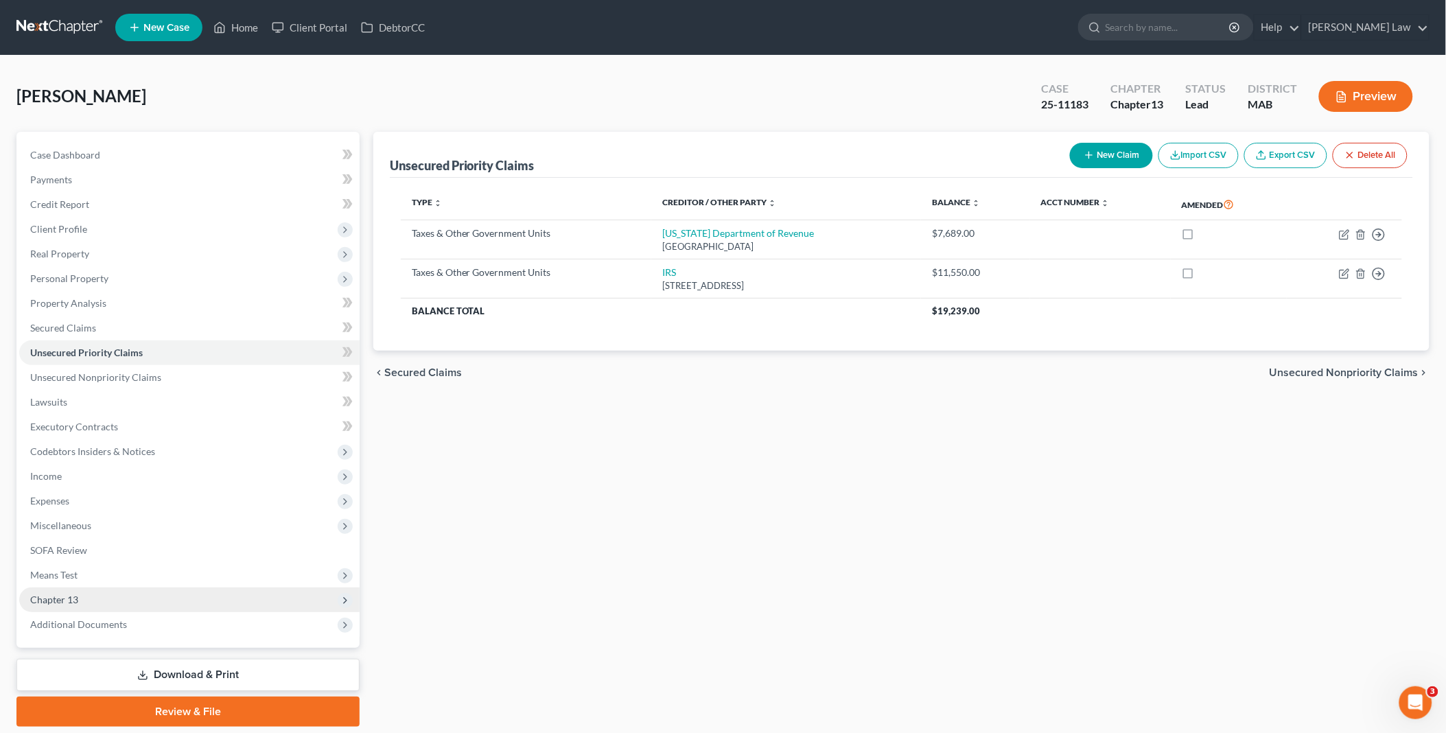
click at [115, 598] on span "Chapter 13" at bounding box center [189, 600] width 340 height 25
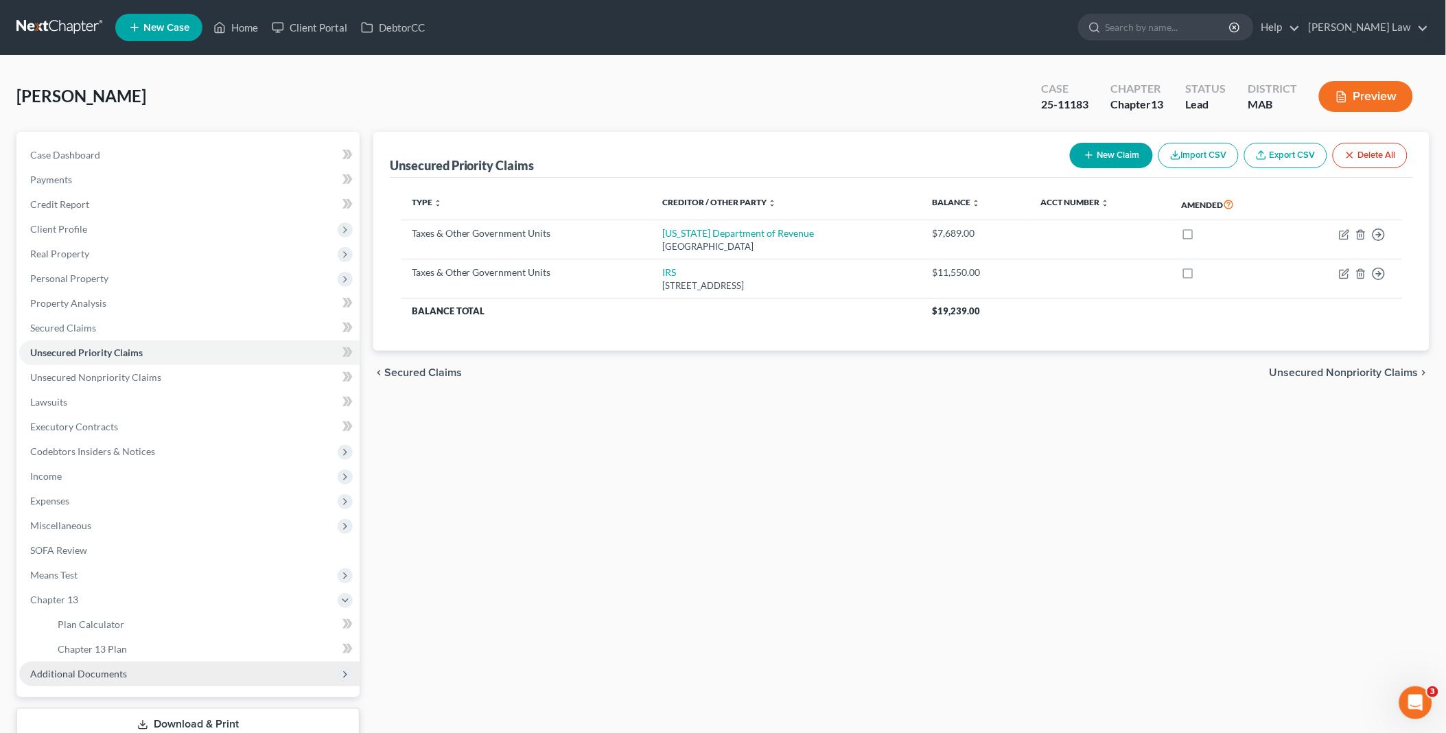
click at [134, 671] on span "Additional Documents" at bounding box center [189, 674] width 340 height 25
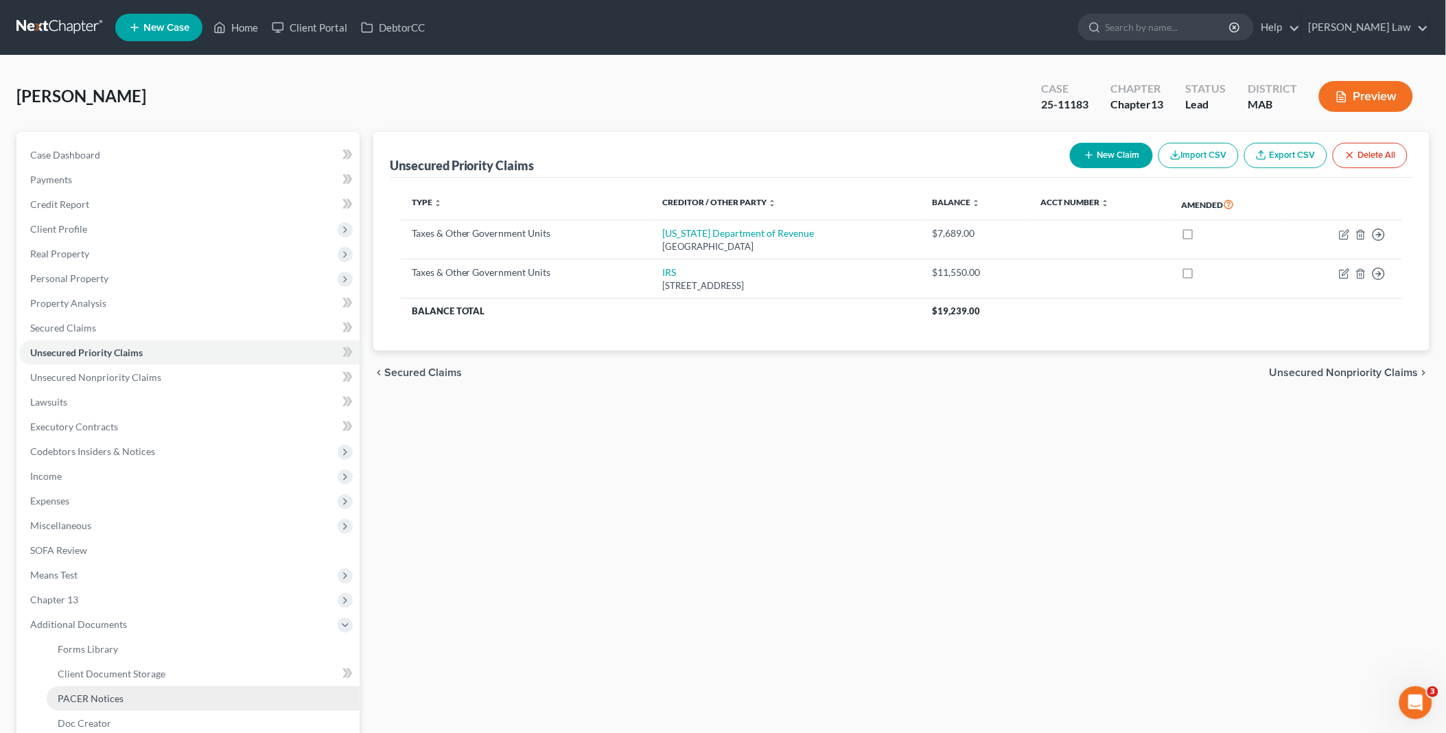
click at [133, 689] on link "PACER Notices" at bounding box center [203, 698] width 313 height 25
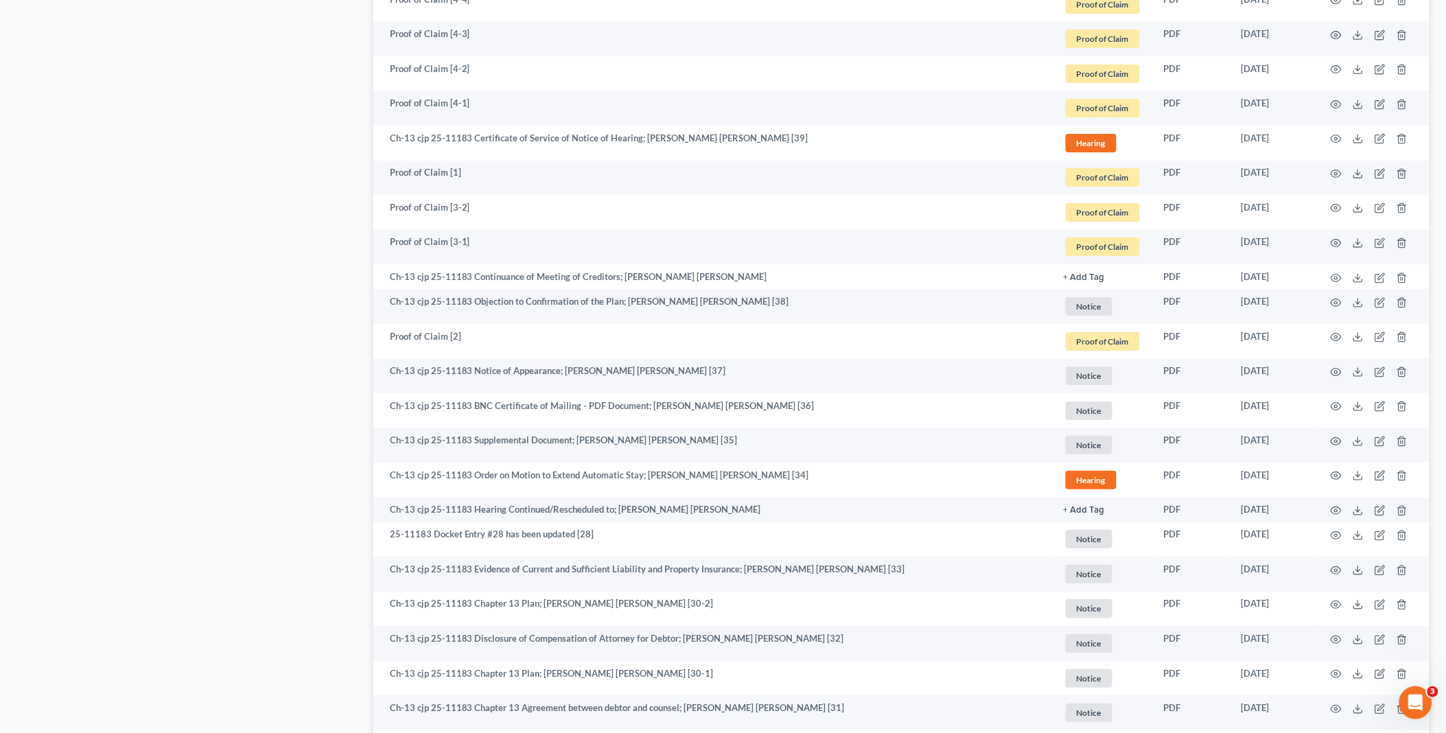
scroll to position [1754, 0]
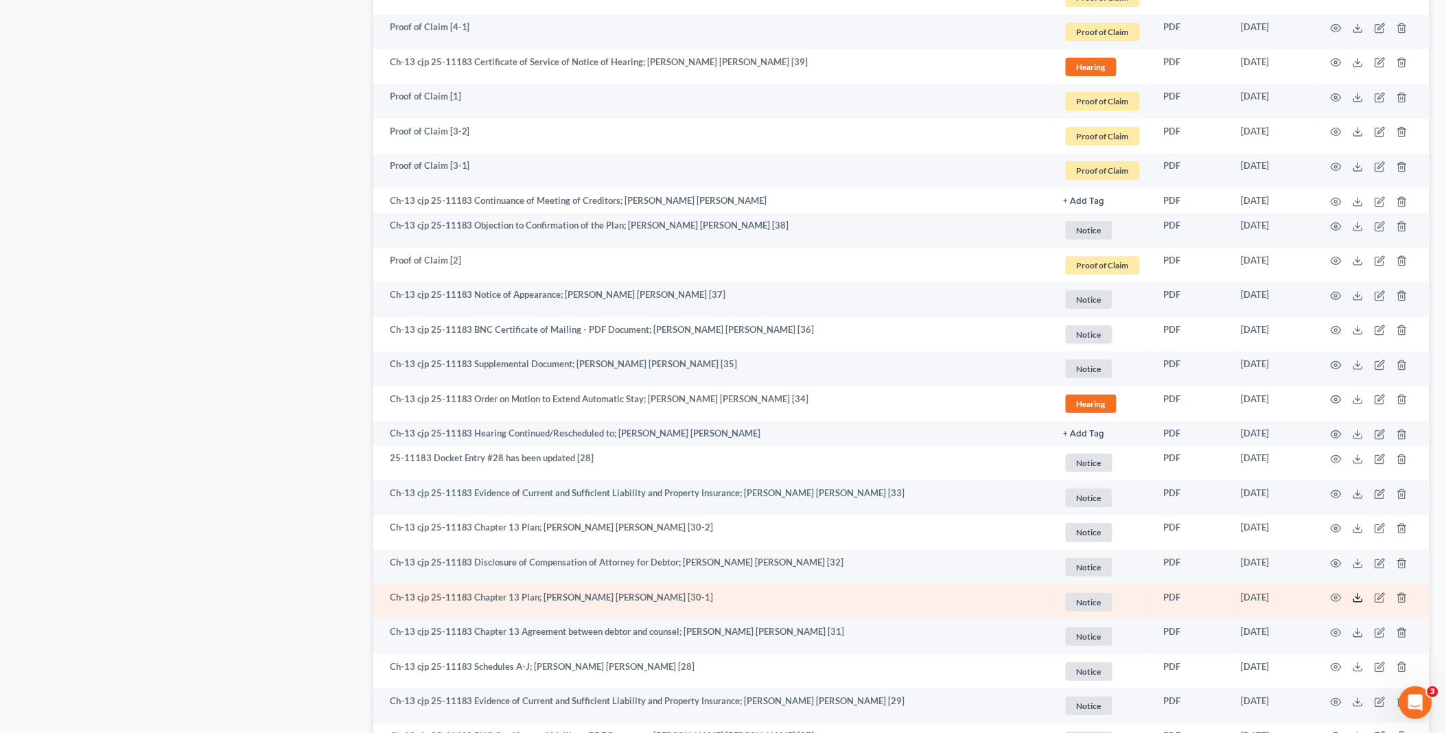
click at [1360, 599] on icon at bounding box center [1358, 597] width 11 height 11
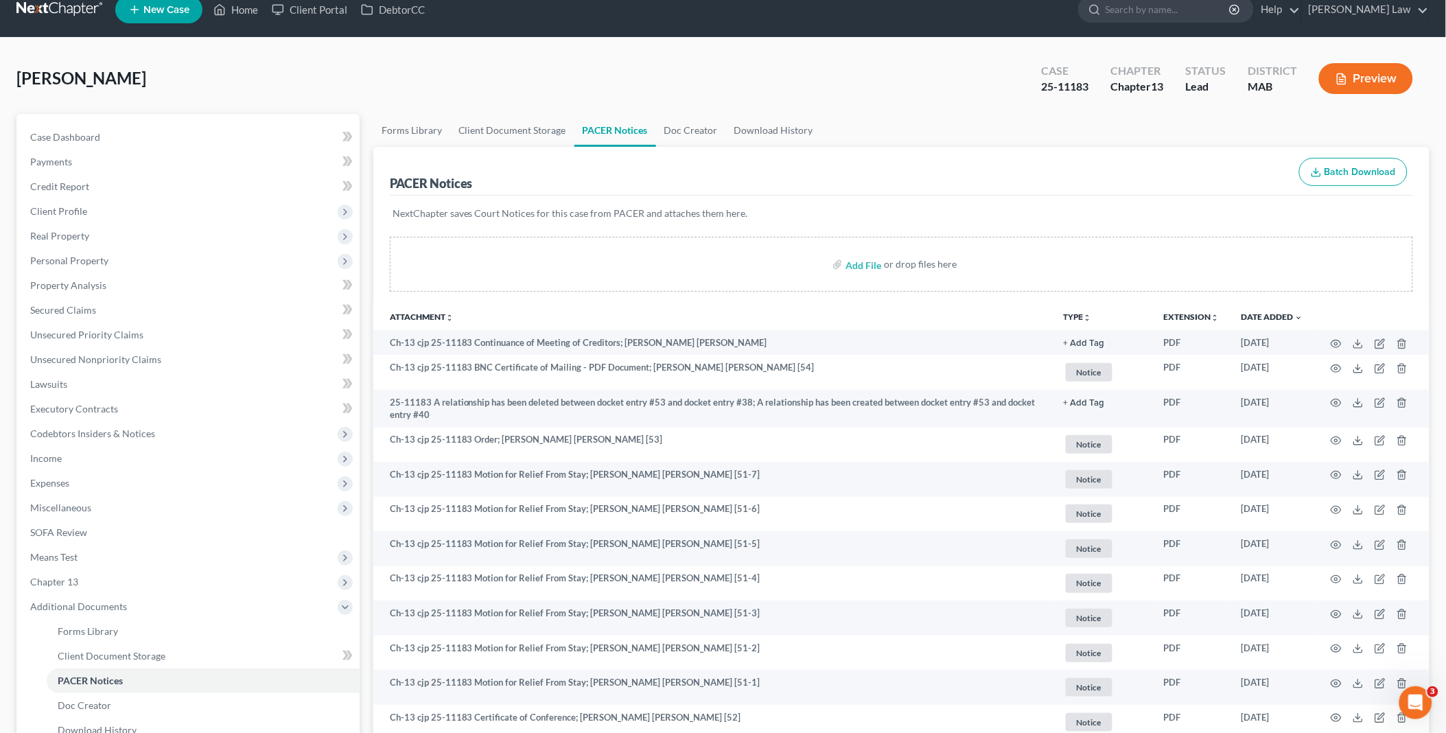
scroll to position [0, 0]
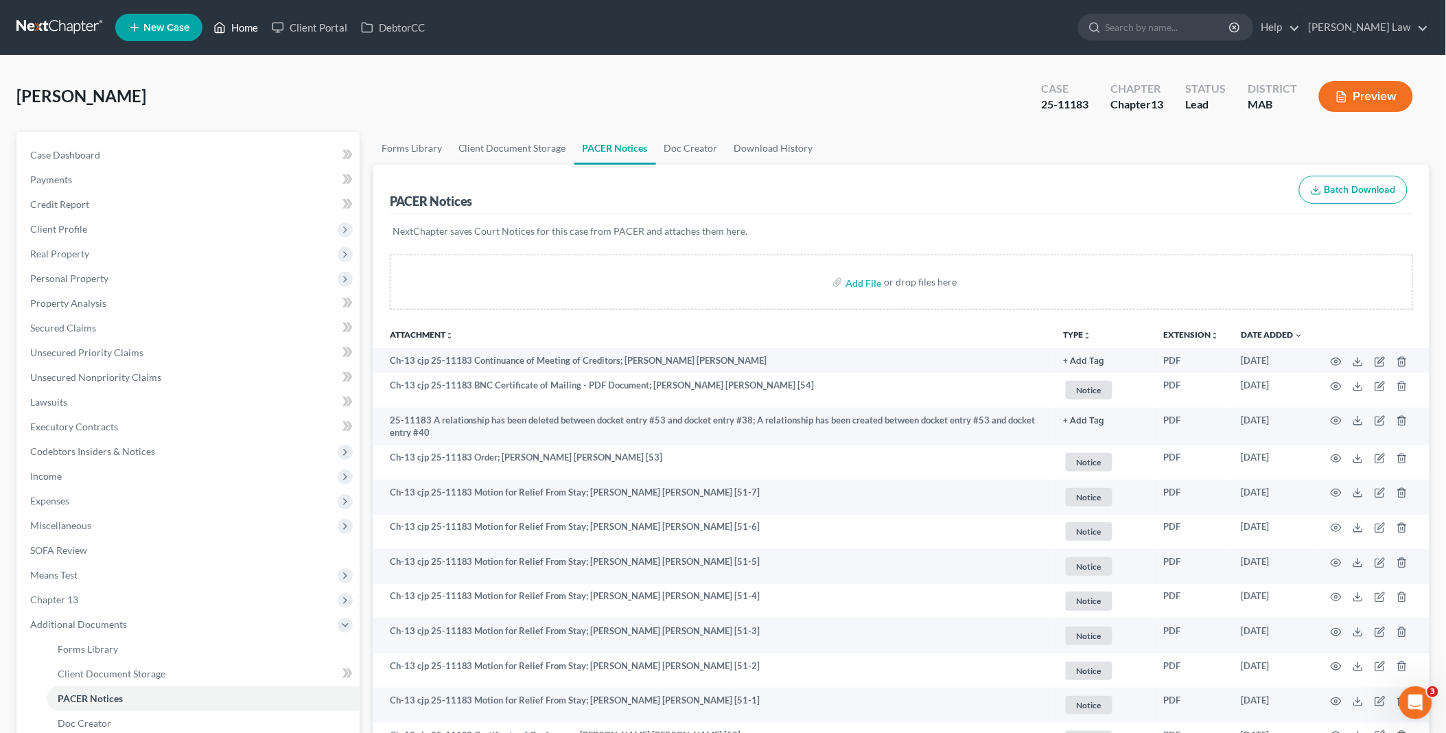
click at [240, 29] on link "Home" at bounding box center [236, 27] width 58 height 25
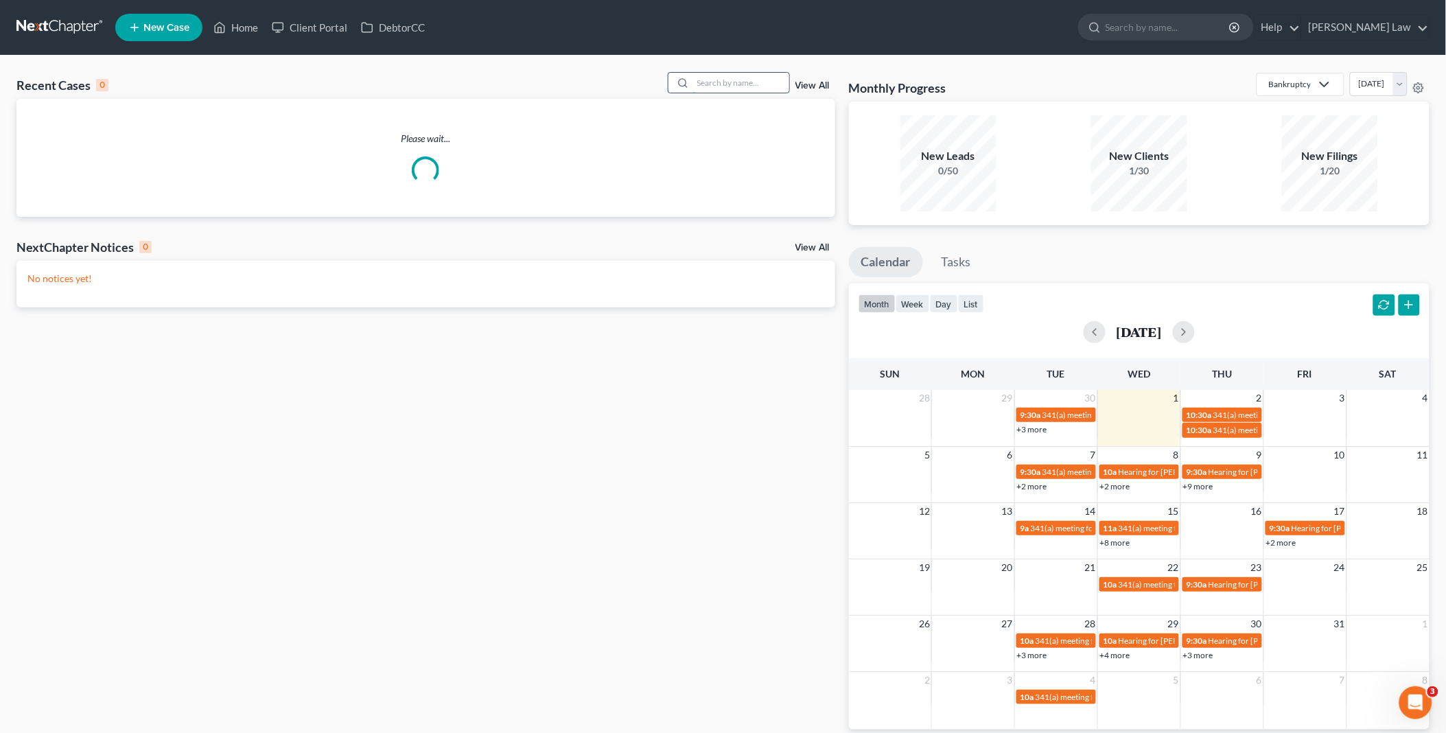
click at [735, 85] on input "search" at bounding box center [741, 83] width 96 height 20
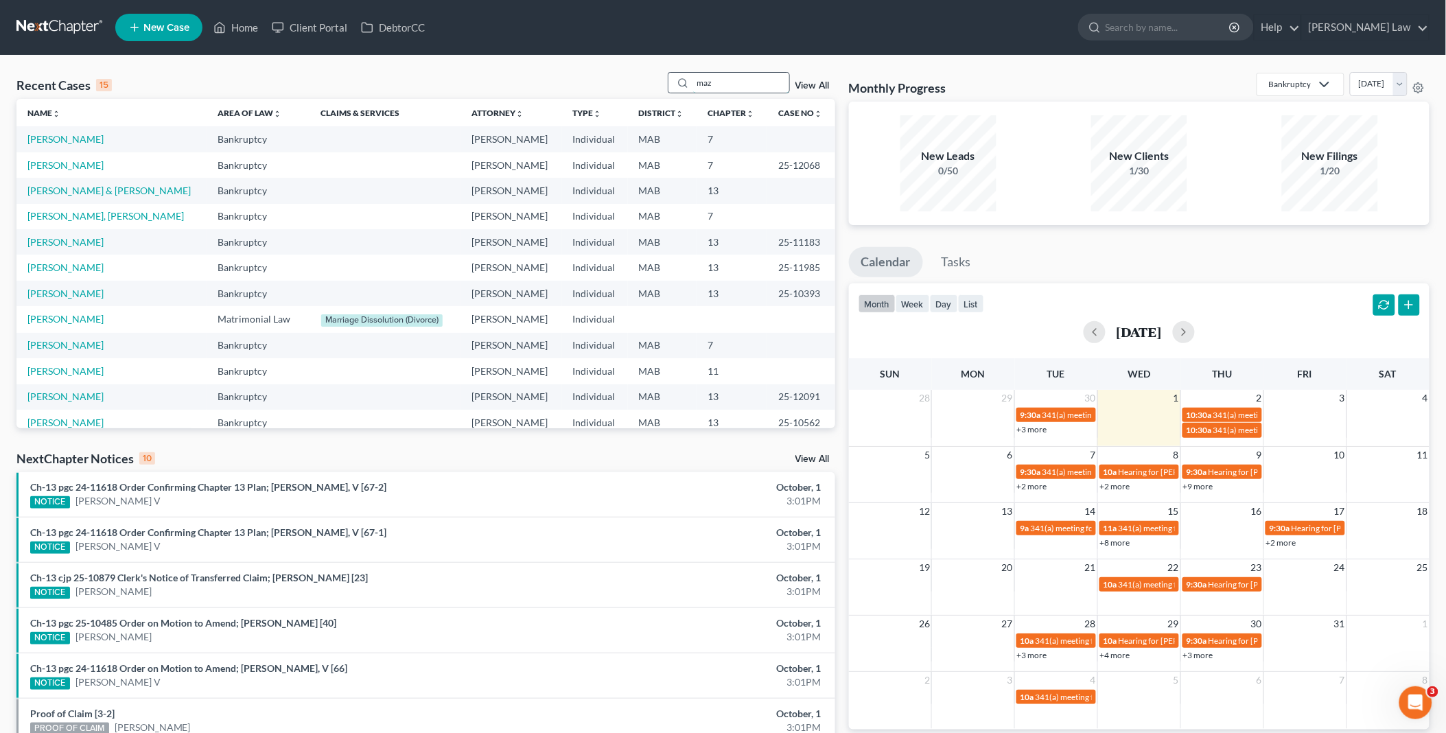
type input "maz"
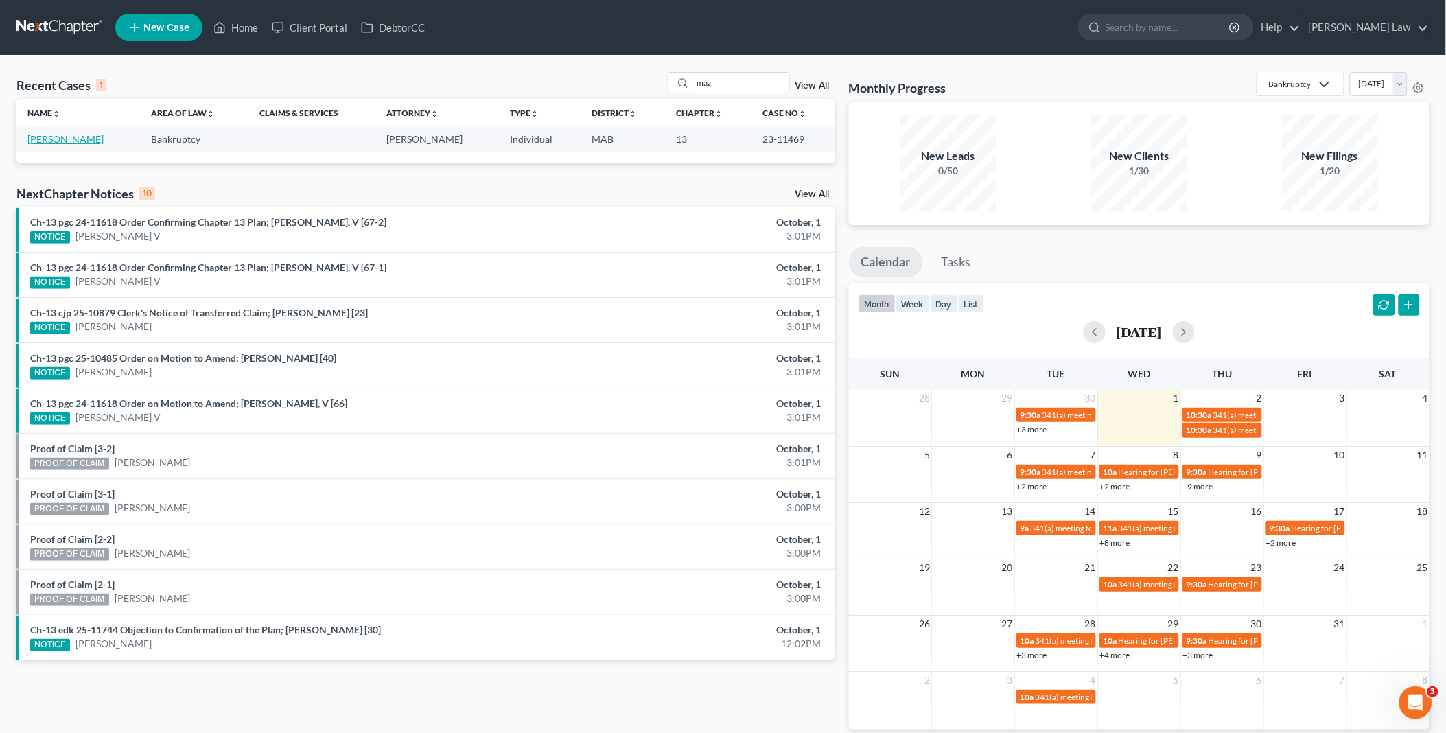
click at [72, 142] on link "Mazzoli, Richard" at bounding box center [65, 139] width 76 height 12
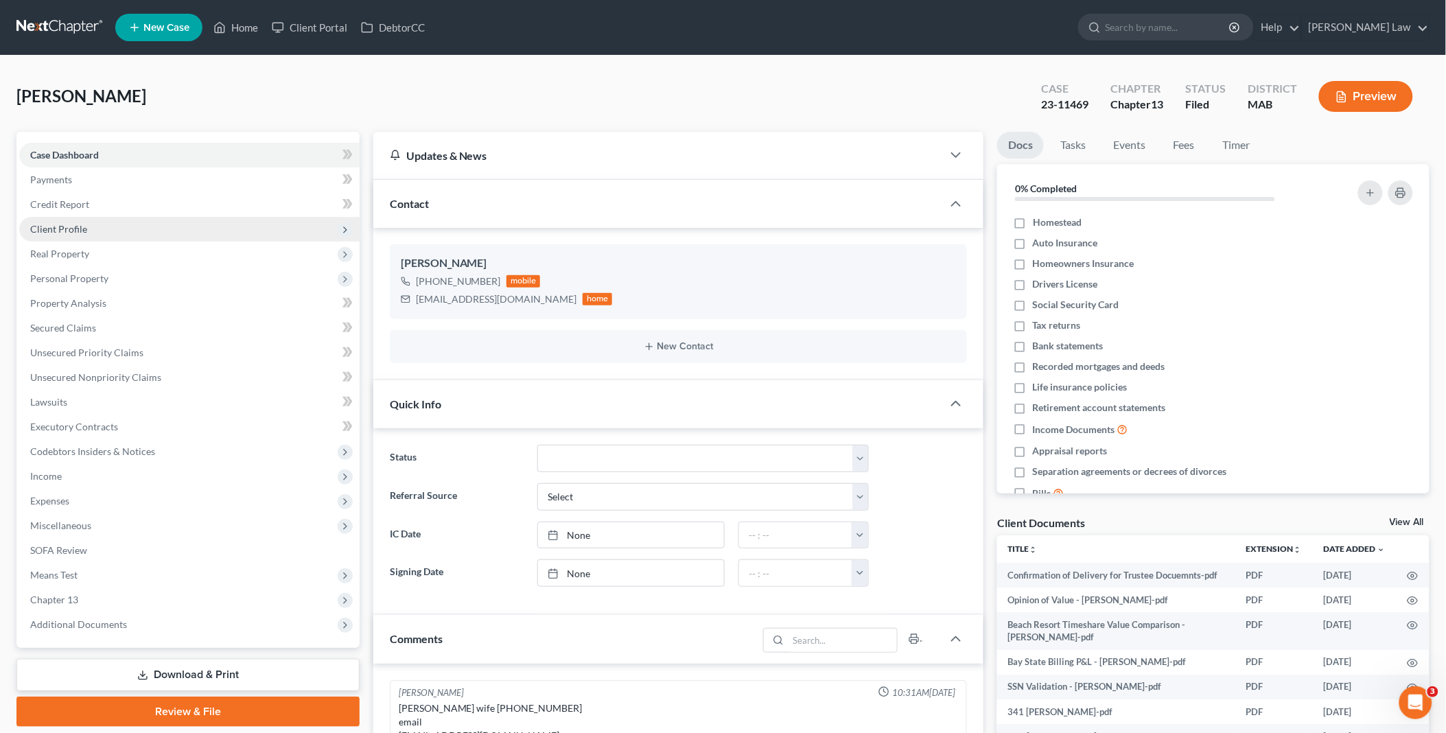
scroll to position [847, 0]
click at [86, 235] on span "Client Profile" at bounding box center [189, 229] width 340 height 25
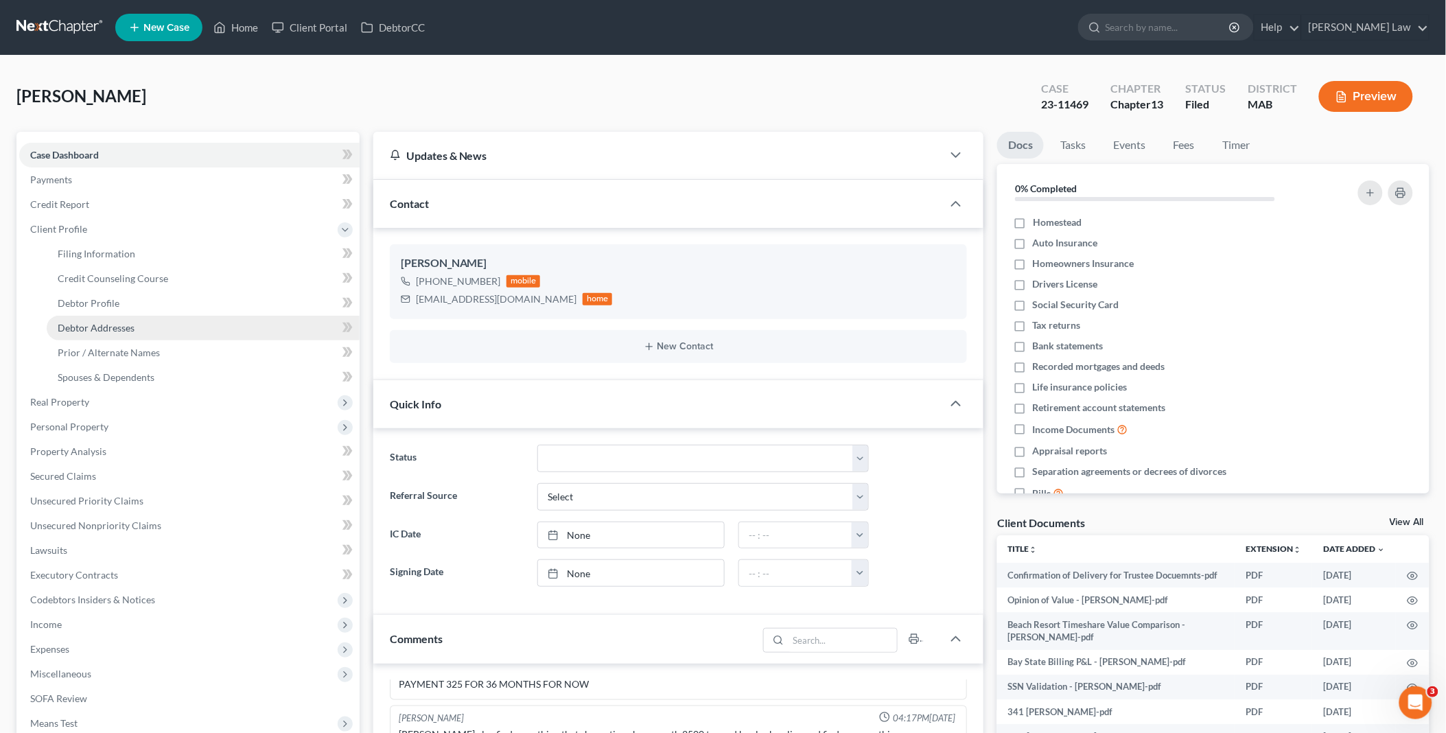
click at [117, 323] on span "Debtor Addresses" at bounding box center [96, 328] width 77 height 12
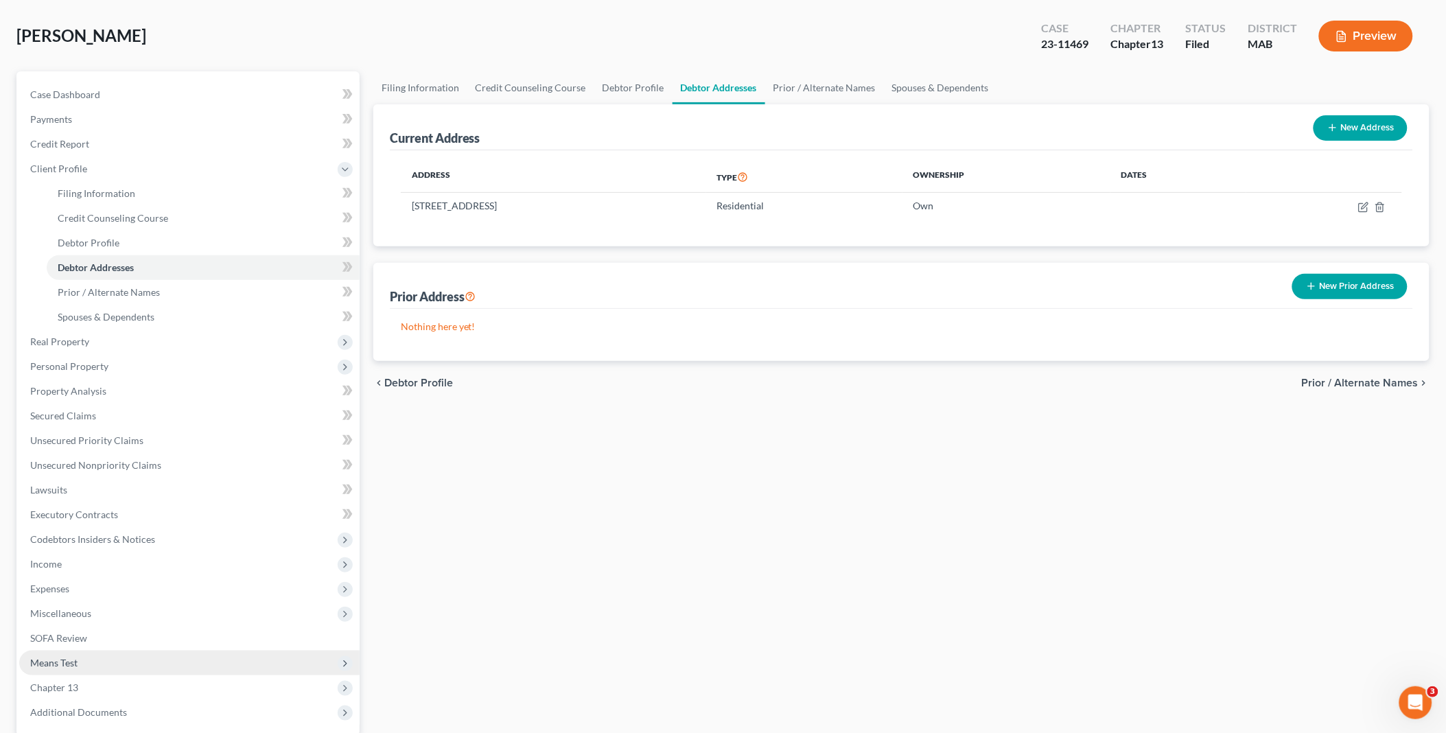
scroll to position [152, 0]
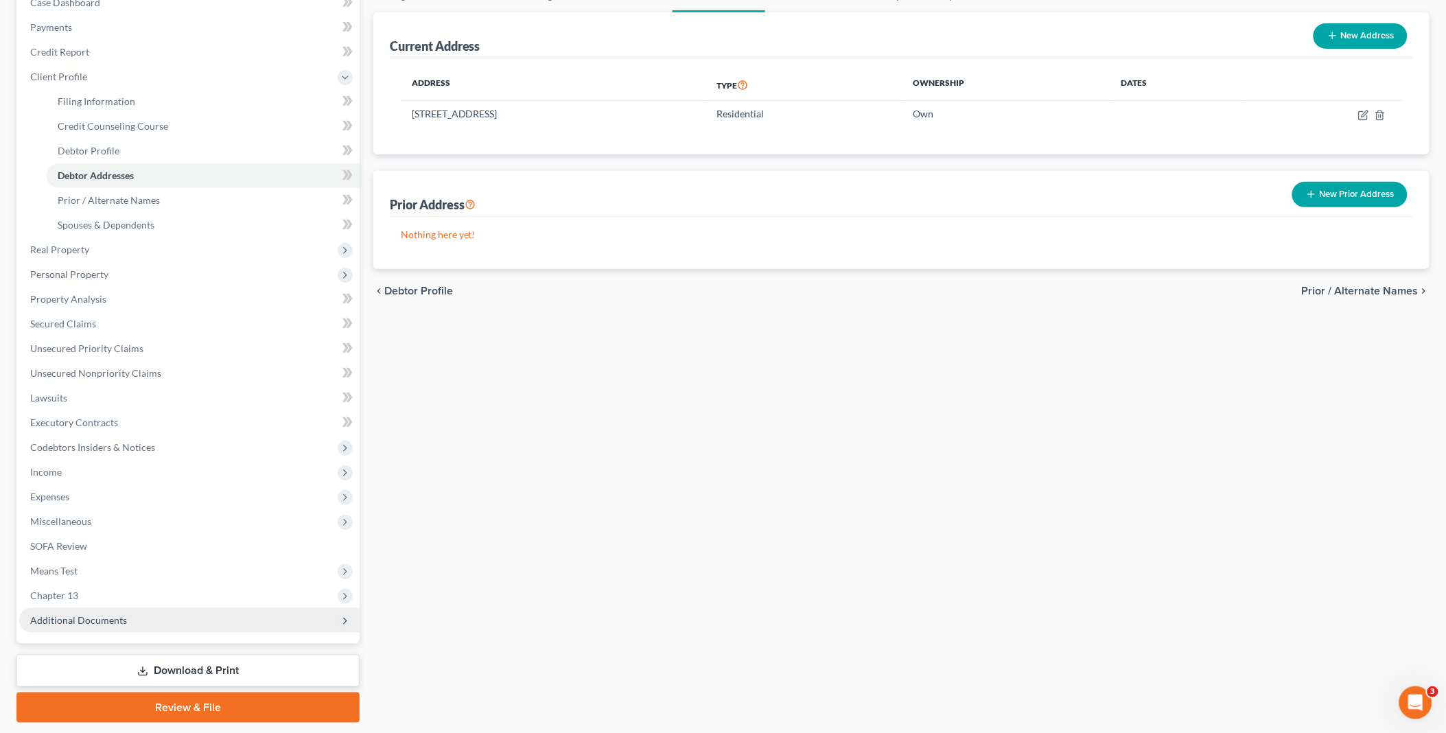
click at [121, 614] on span "Additional Documents" at bounding box center [78, 620] width 97 height 12
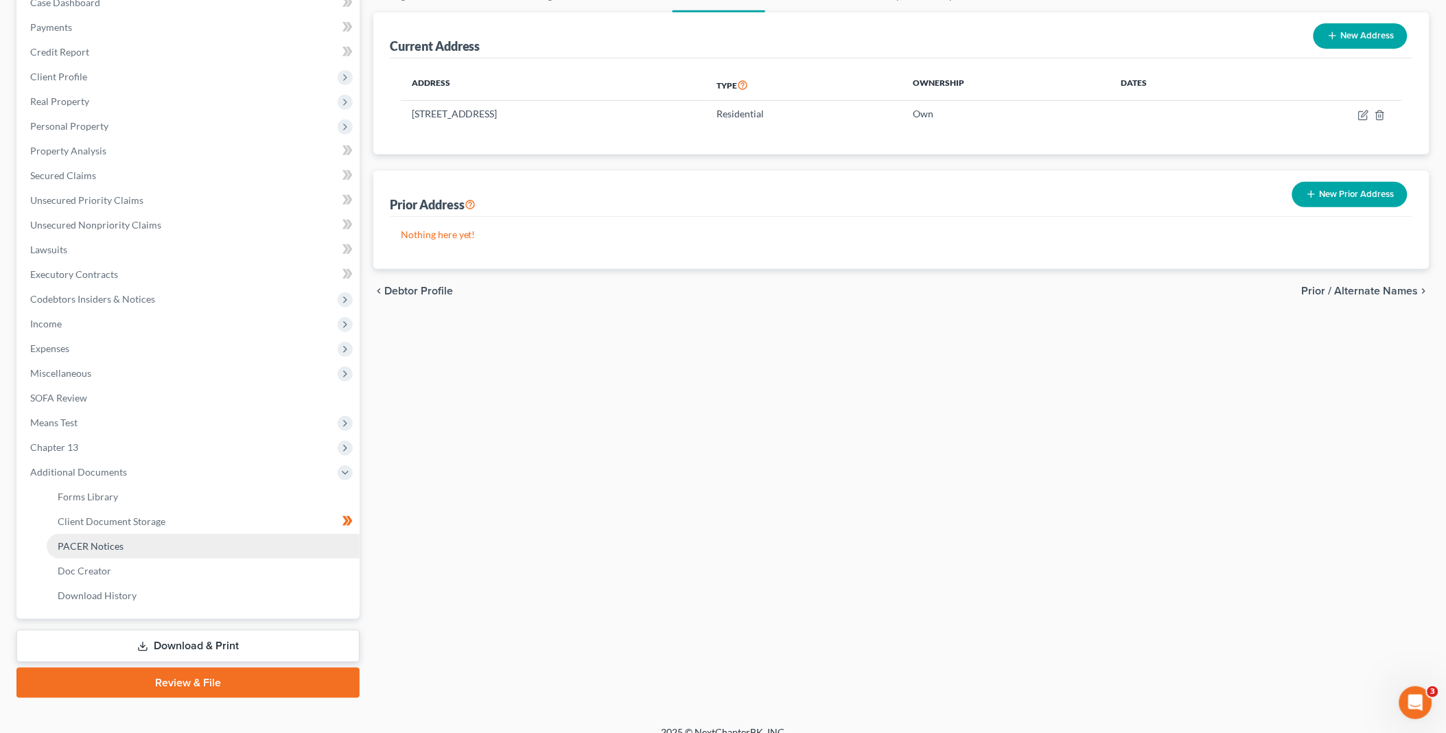
click at [128, 544] on link "PACER Notices" at bounding box center [203, 546] width 313 height 25
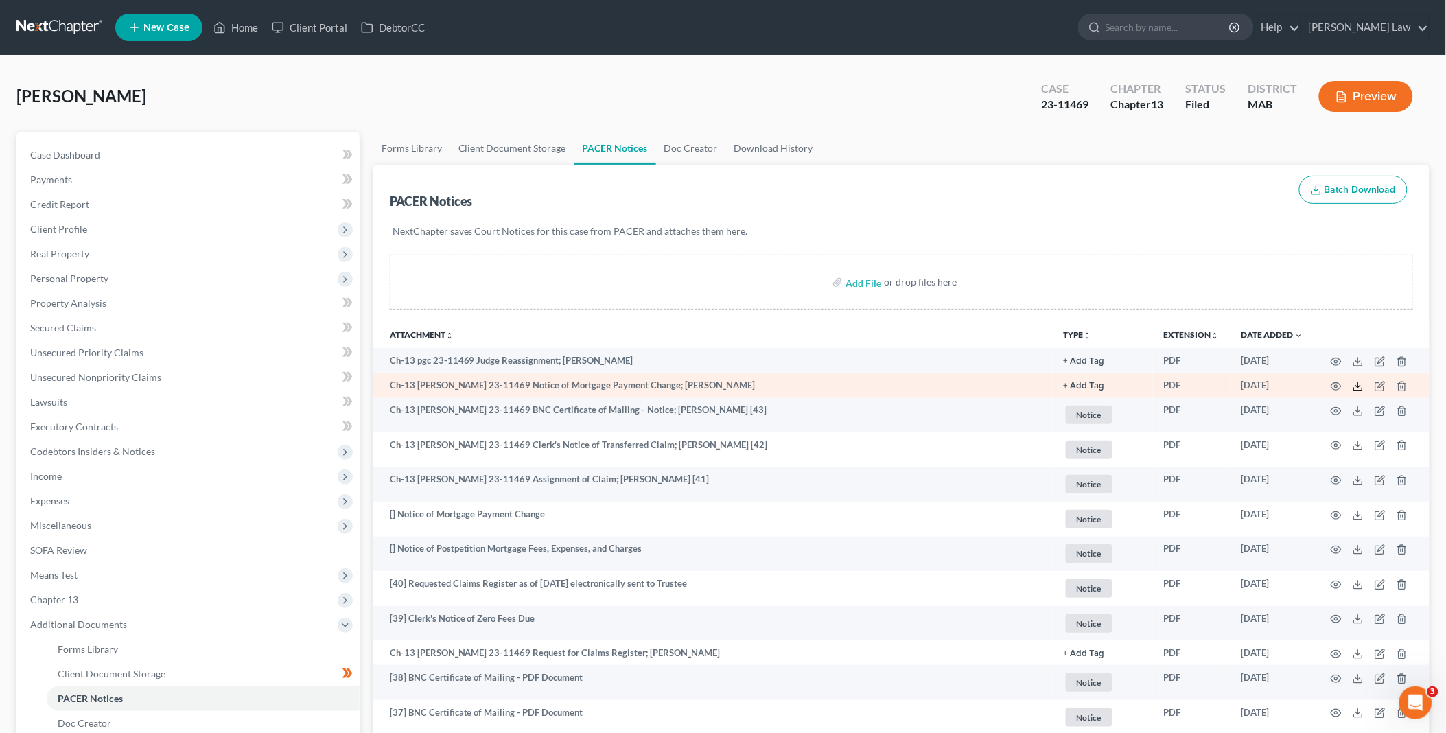
drag, startPoint x: 1358, startPoint y: 388, endPoint x: 1355, endPoint y: 382, distance: 7.4
click at [1358, 388] on icon at bounding box center [1358, 386] width 11 height 11
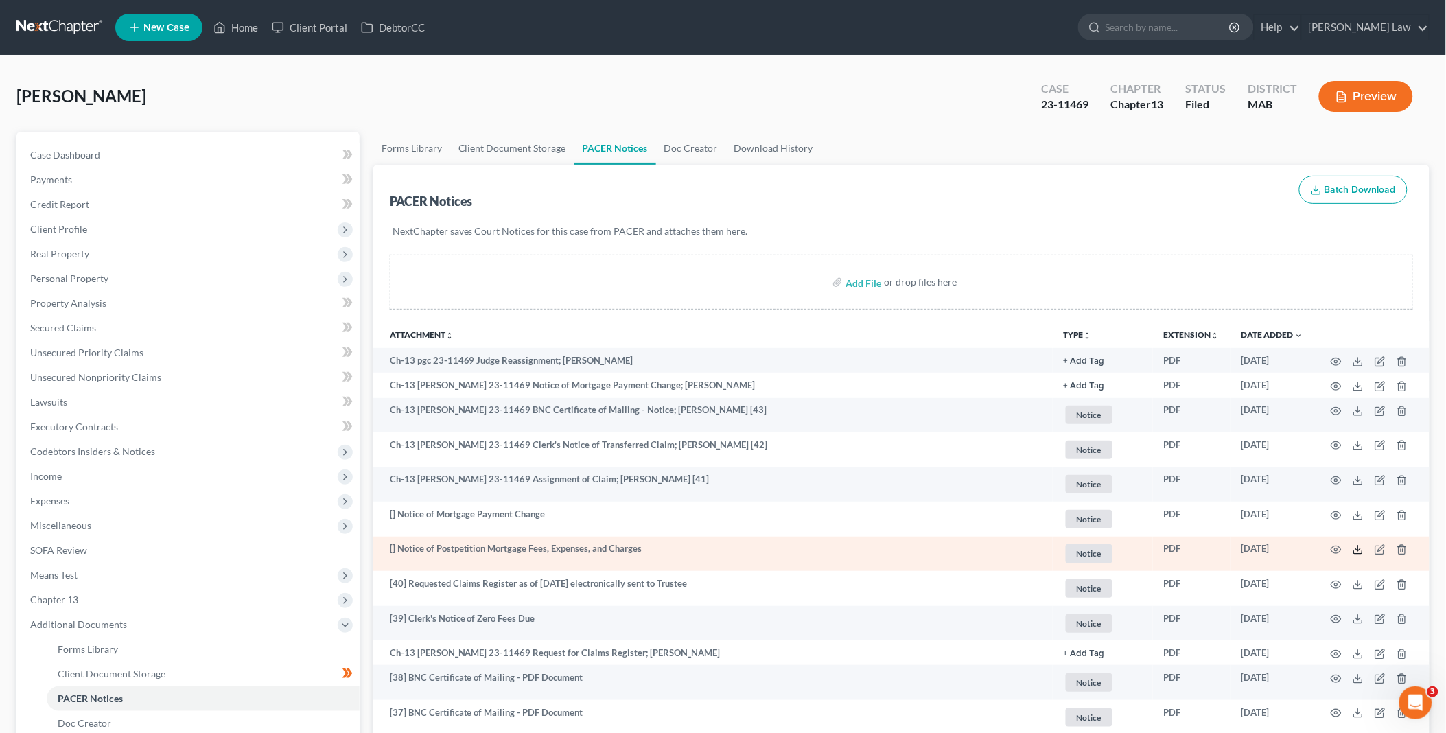
click at [1357, 548] on icon at bounding box center [1358, 549] width 11 height 11
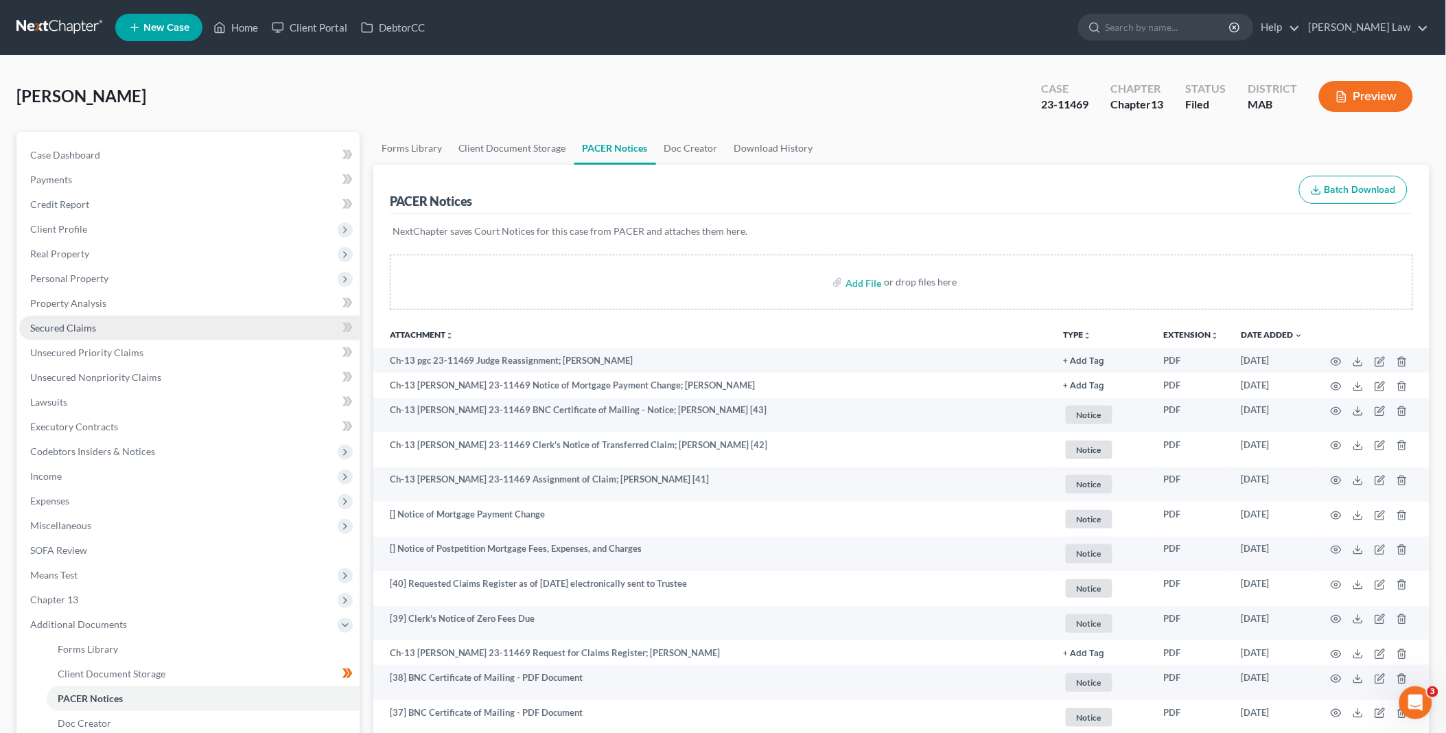
click at [103, 320] on link "Secured Claims" at bounding box center [189, 328] width 340 height 25
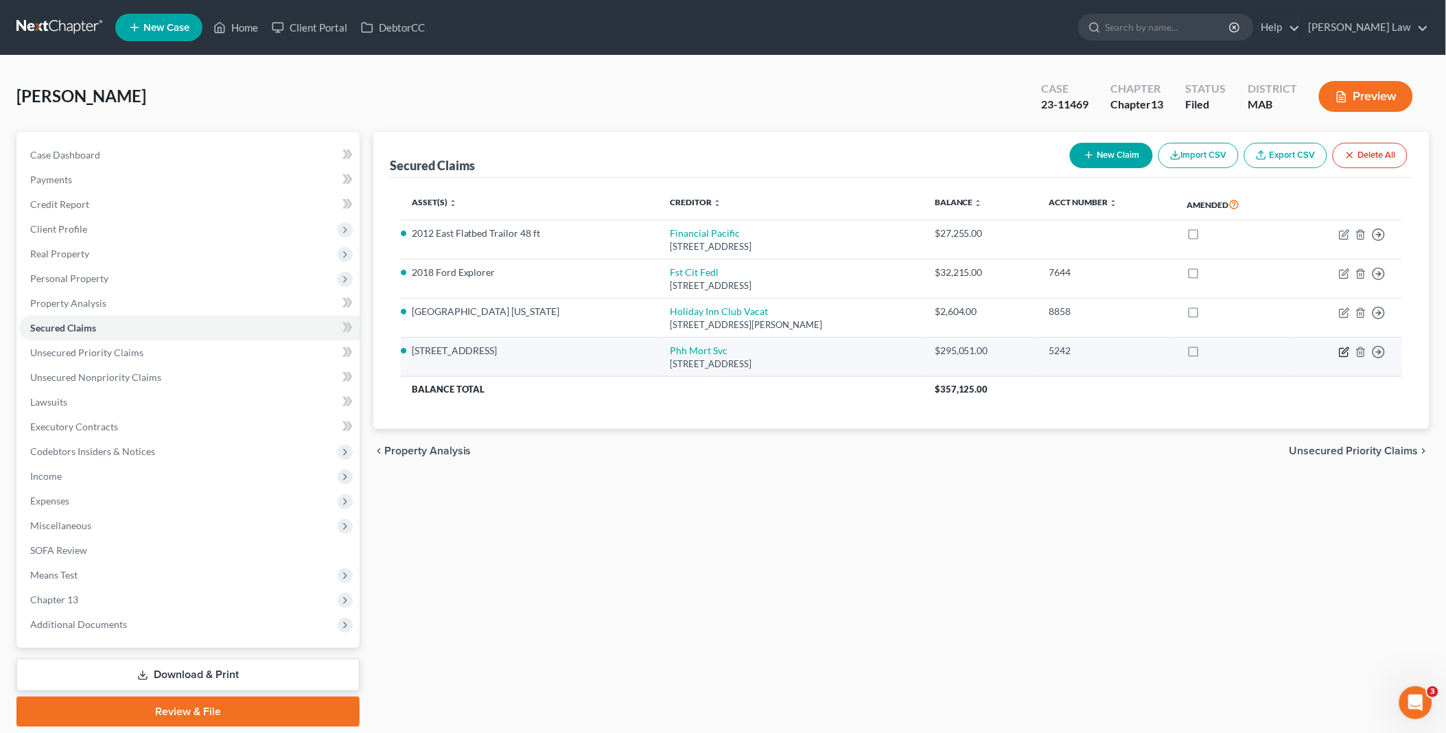
click at [1344, 350] on icon "button" at bounding box center [1344, 352] width 11 height 11
select select "33"
select select "2"
select select "0"
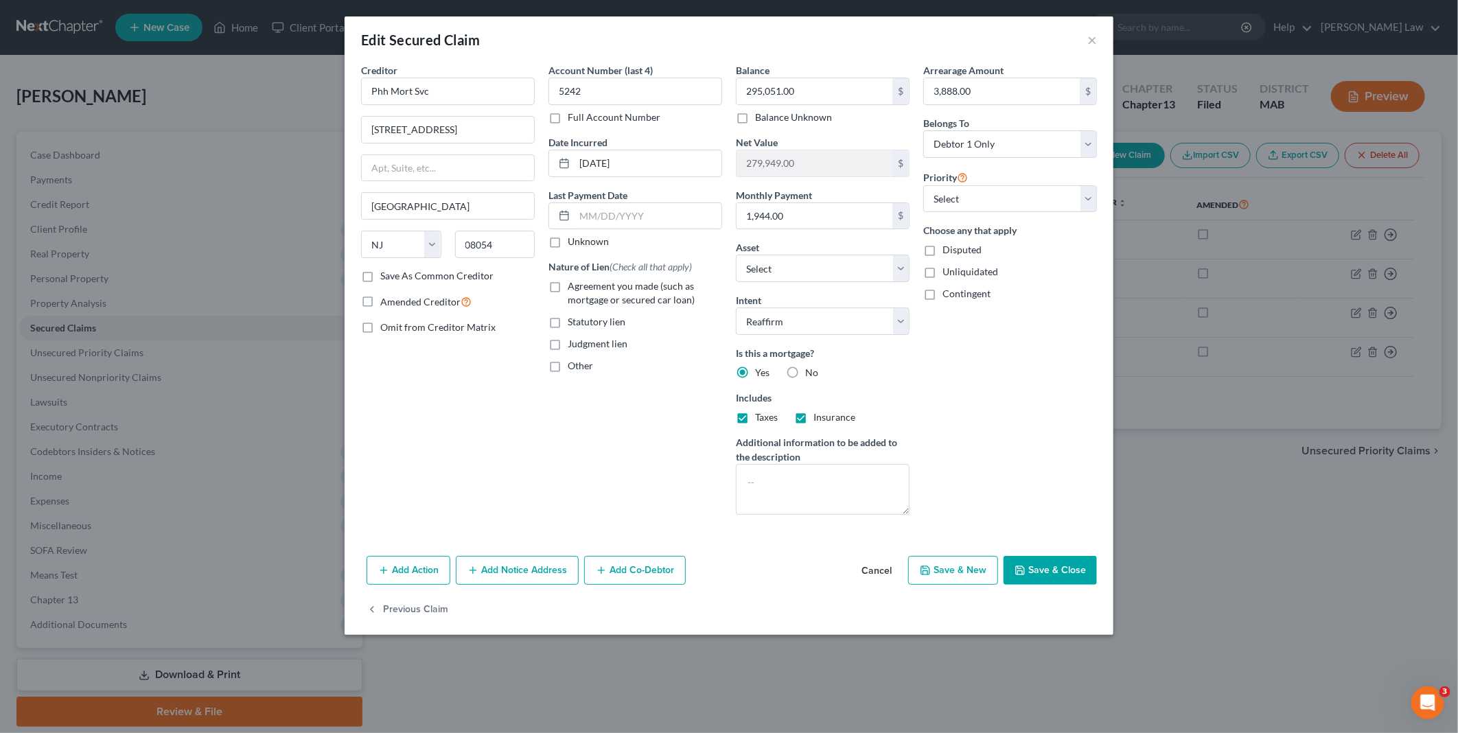
click at [1047, 568] on button "Save & Close" at bounding box center [1049, 570] width 93 height 29
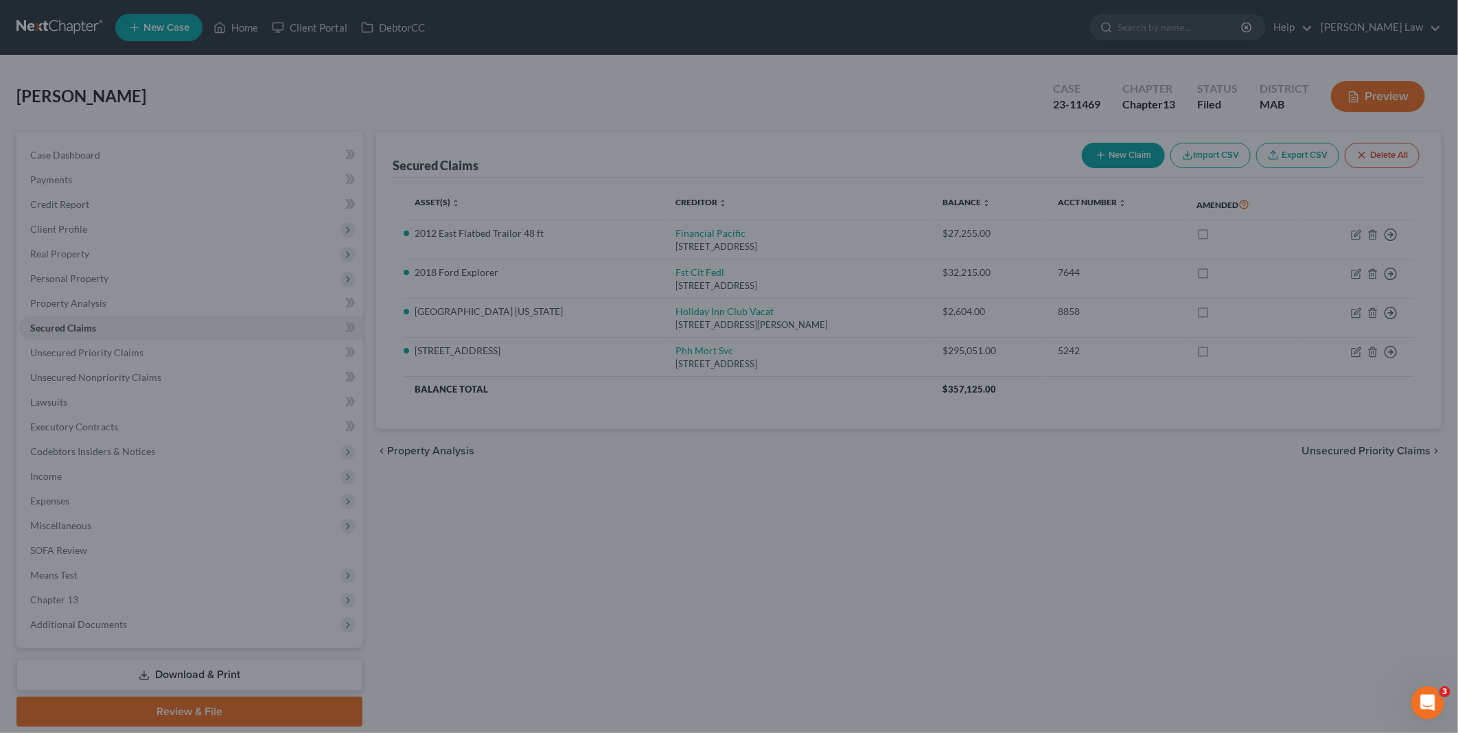
select select "7"
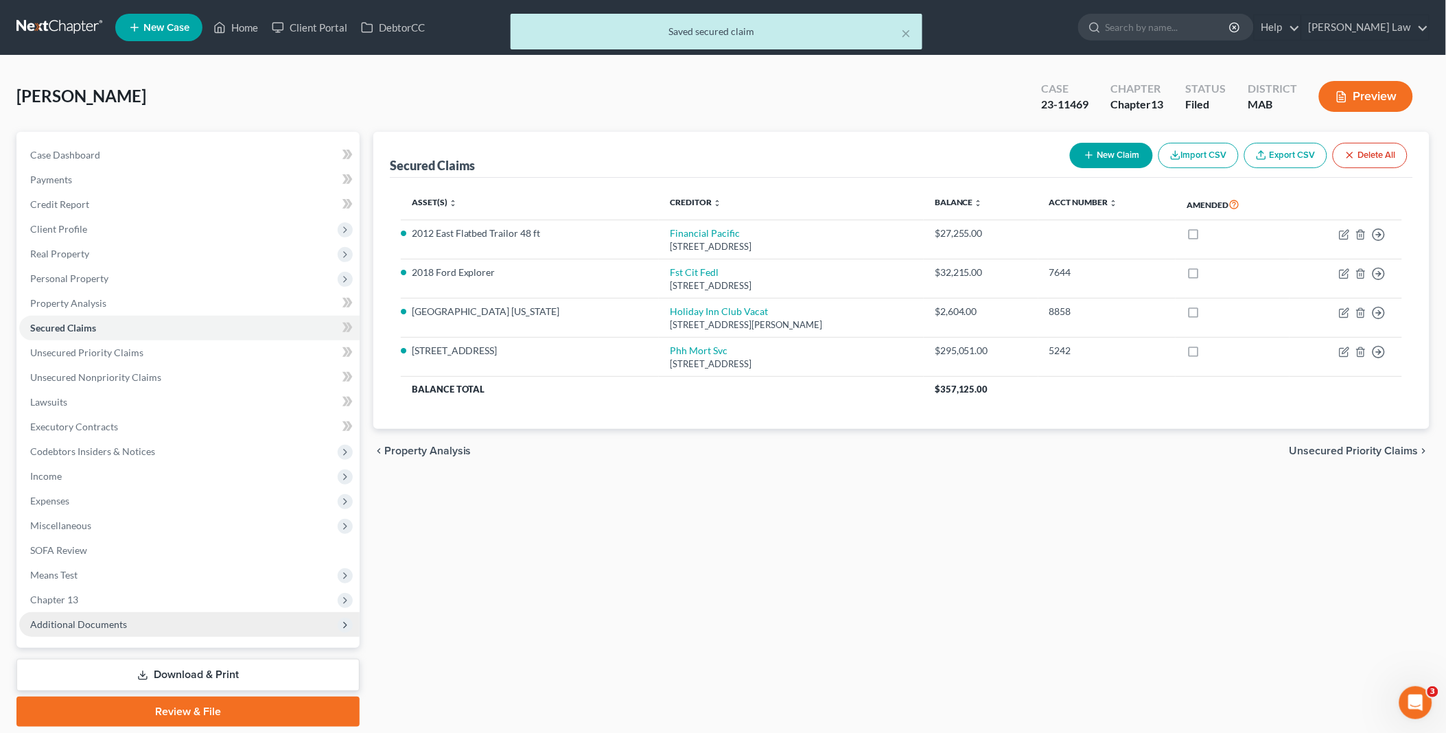
click at [93, 625] on span "Additional Documents" at bounding box center [78, 624] width 97 height 12
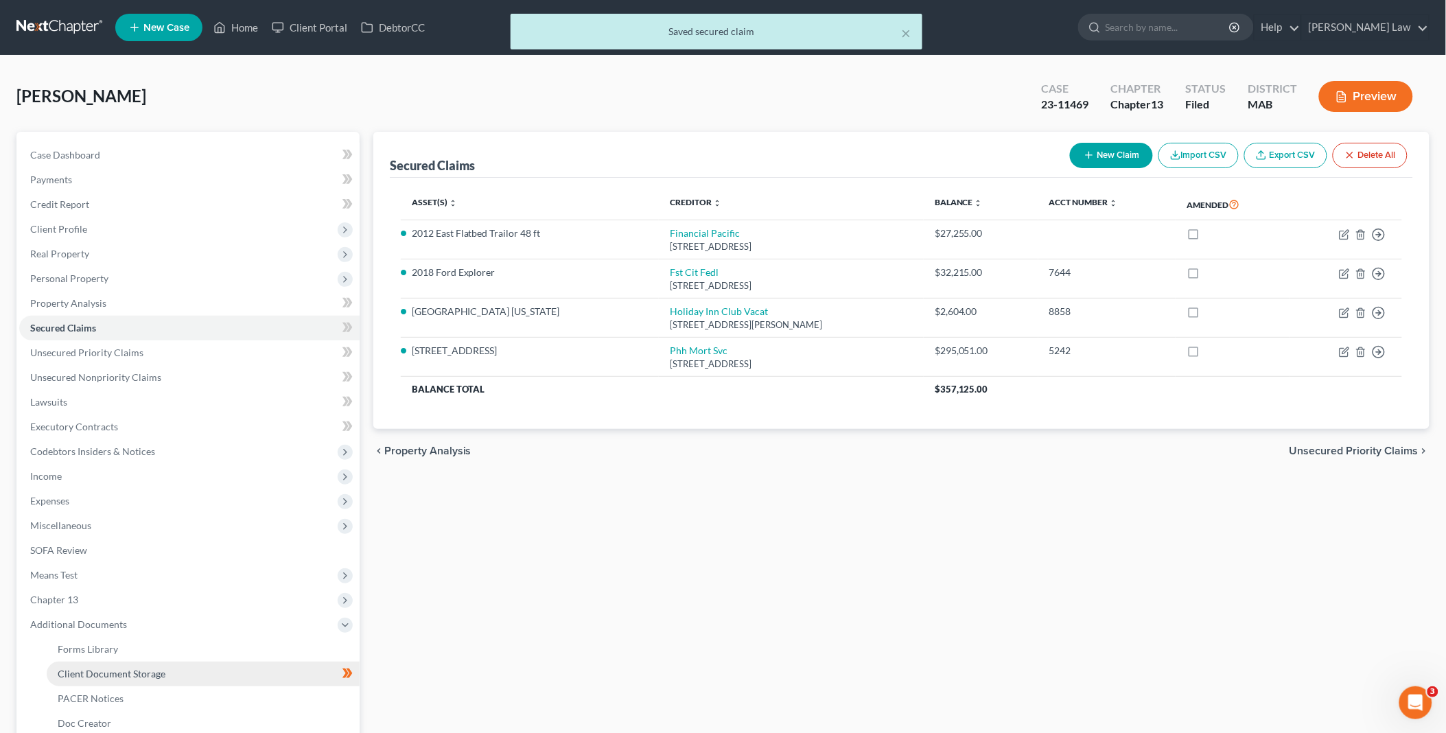
click at [124, 670] on span "Client Document Storage" at bounding box center [112, 674] width 108 height 12
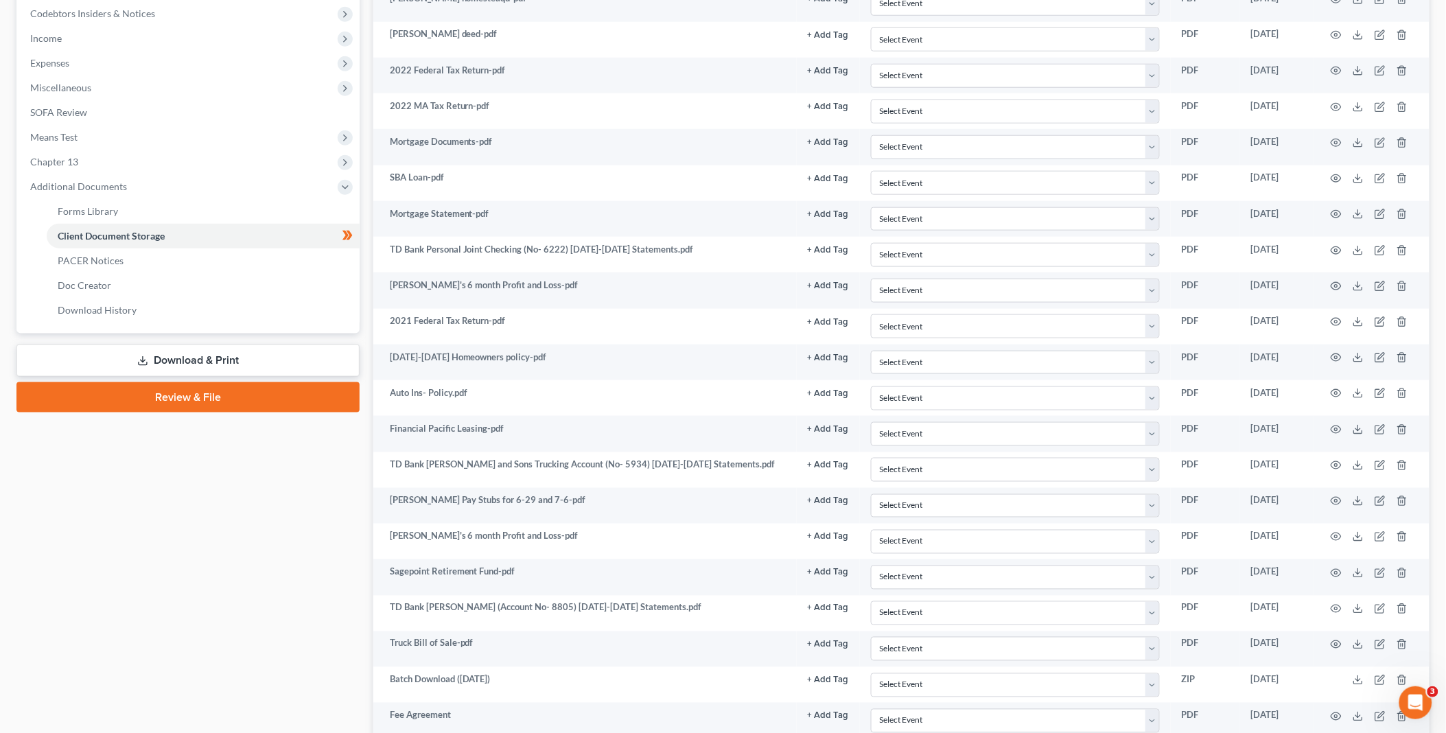
scroll to position [362, 0]
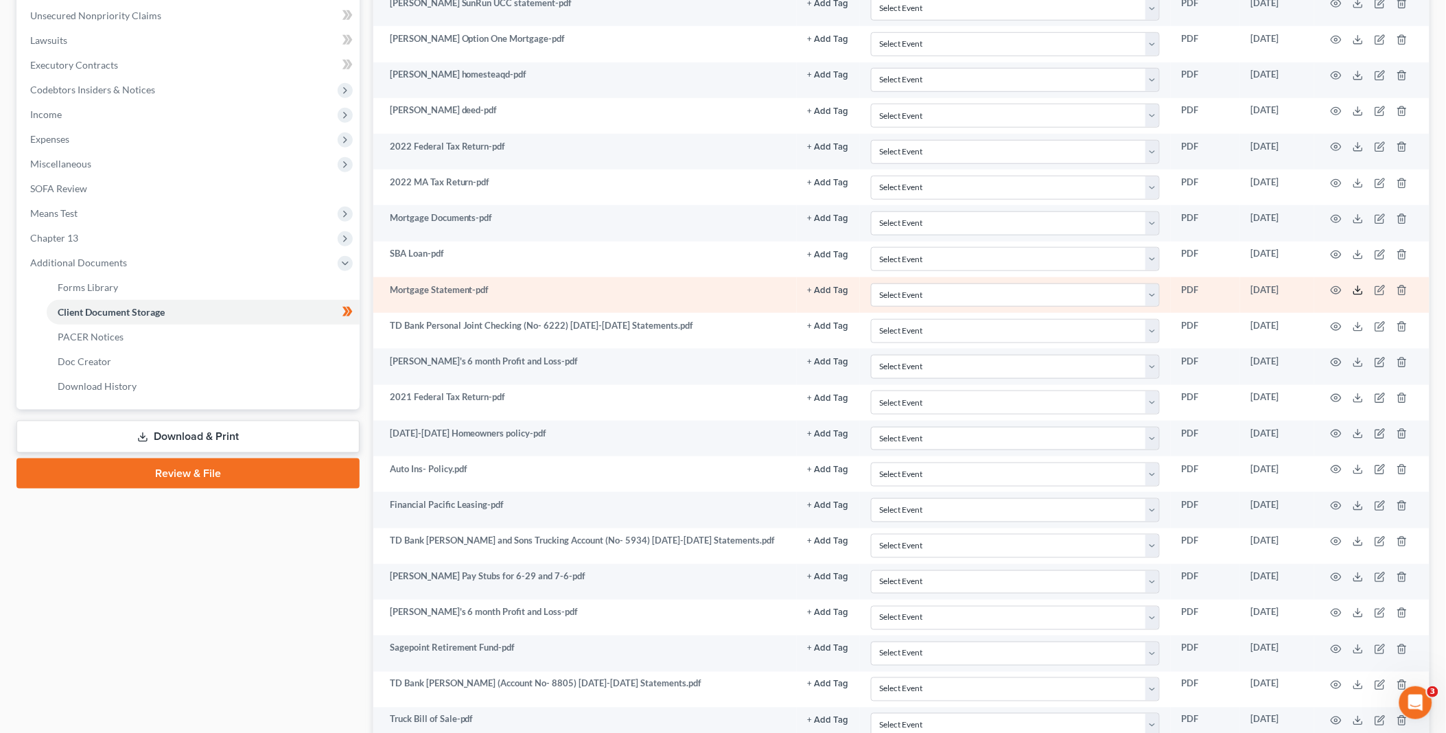
click at [1353, 290] on icon at bounding box center [1358, 290] width 11 height 11
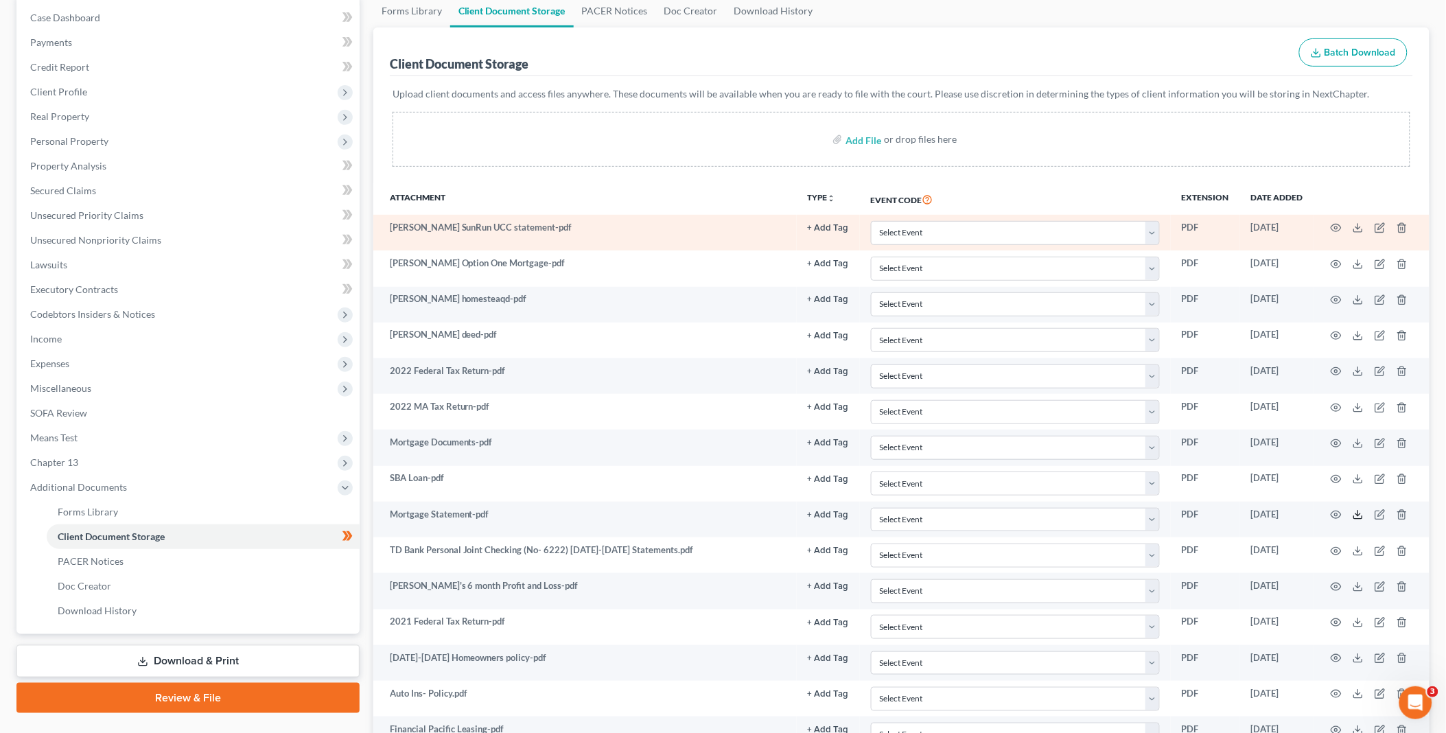
scroll to position [0, 0]
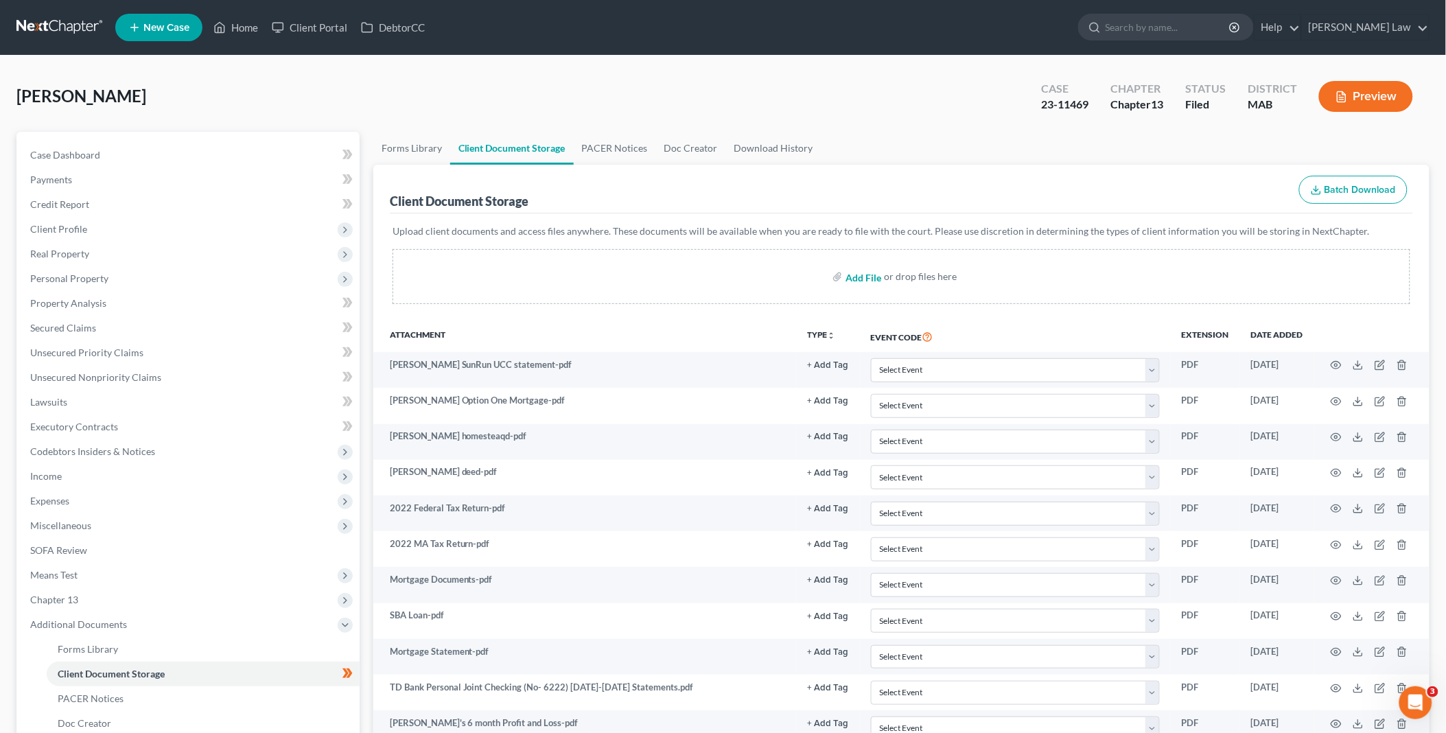
click at [868, 282] on input "file" at bounding box center [862, 276] width 33 height 25
type input "C:\fakepath\10012025 New Rez - Mazzoli.pdf"
click at [248, 23] on link "Home" at bounding box center [236, 27] width 58 height 25
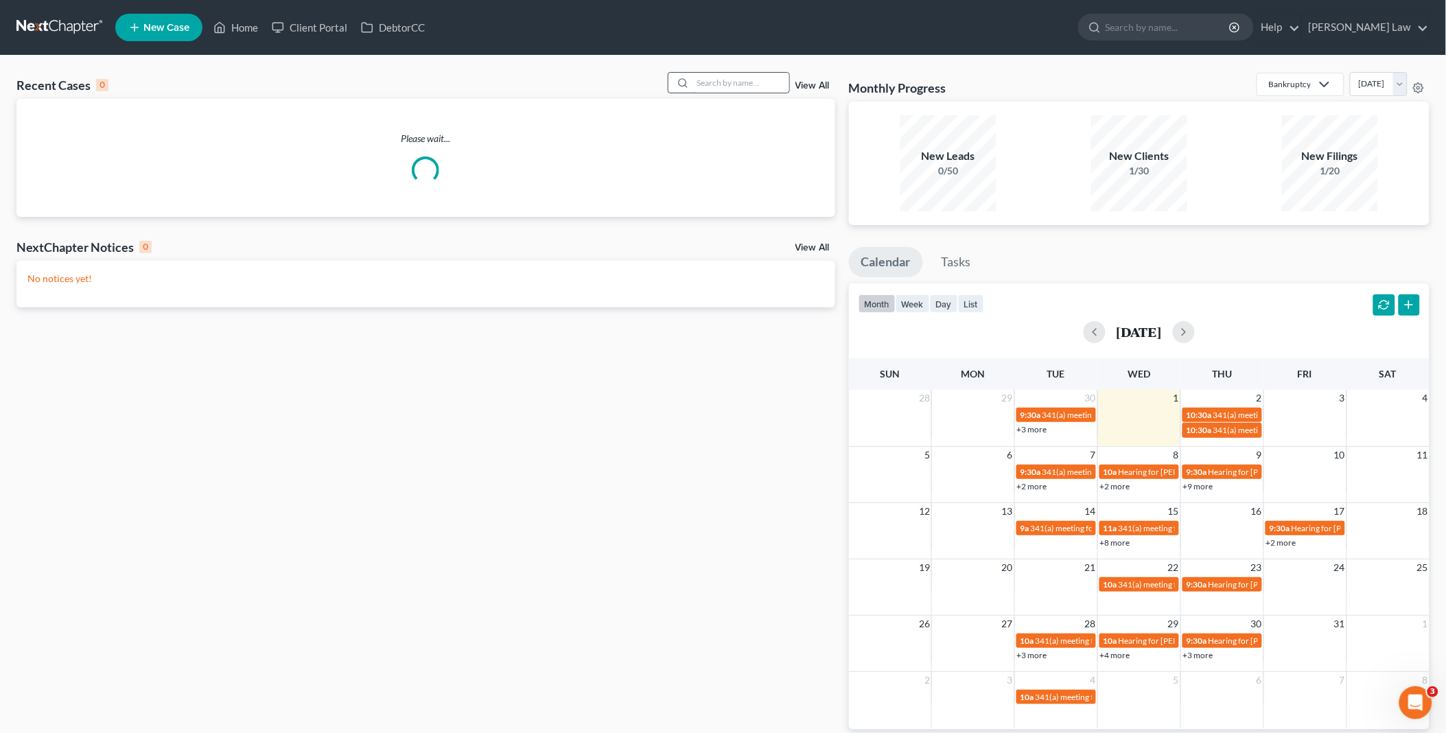
click at [743, 83] on input "search" at bounding box center [741, 83] width 96 height 20
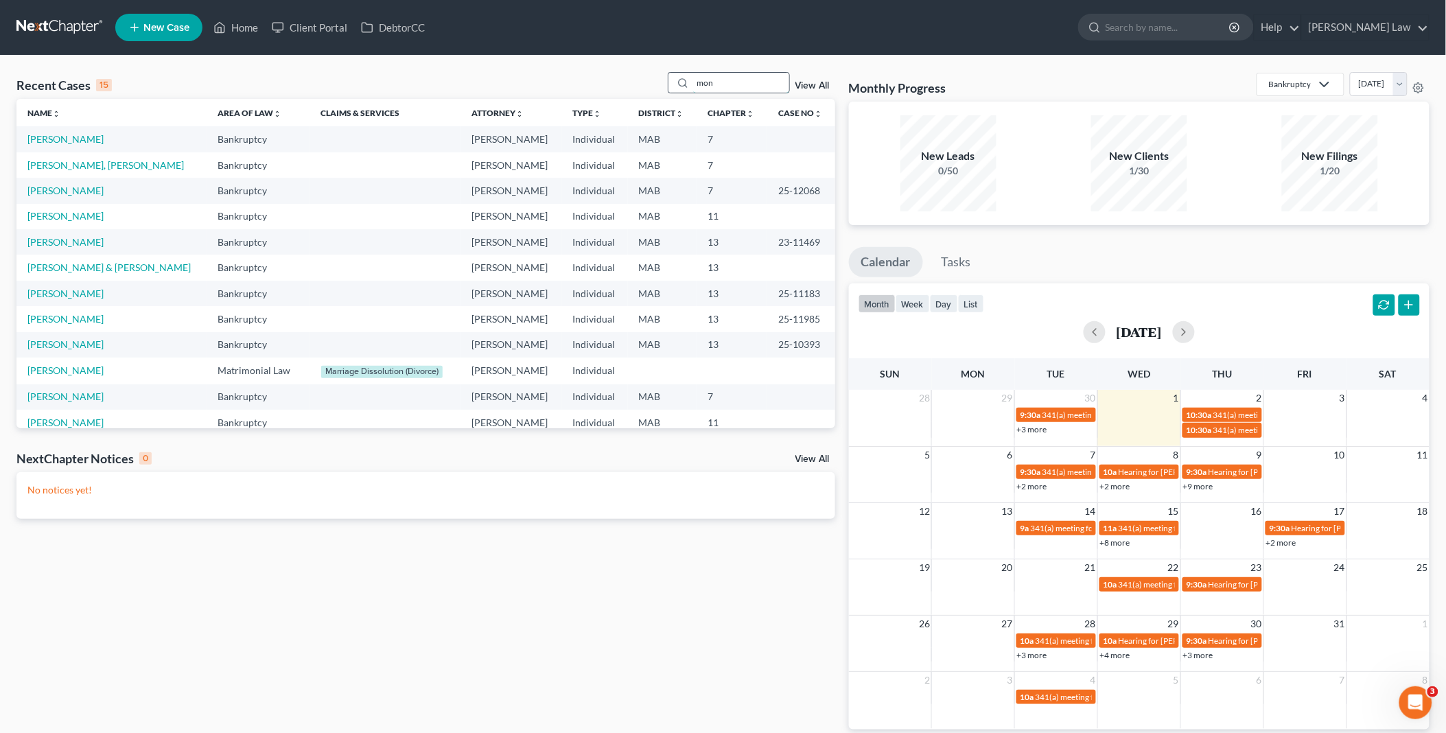
type input "mon"
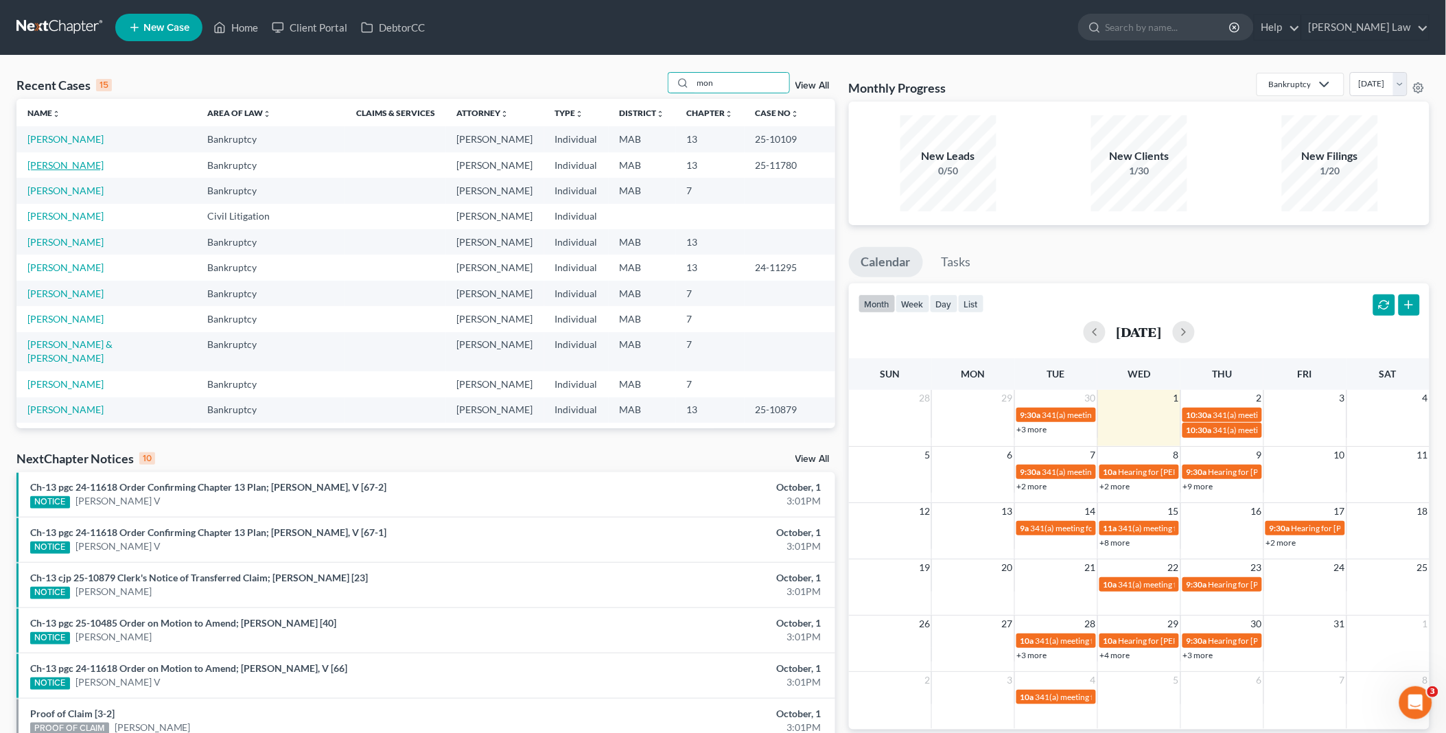
click at [58, 167] on link "Monett, Michael" at bounding box center [65, 165] width 76 height 12
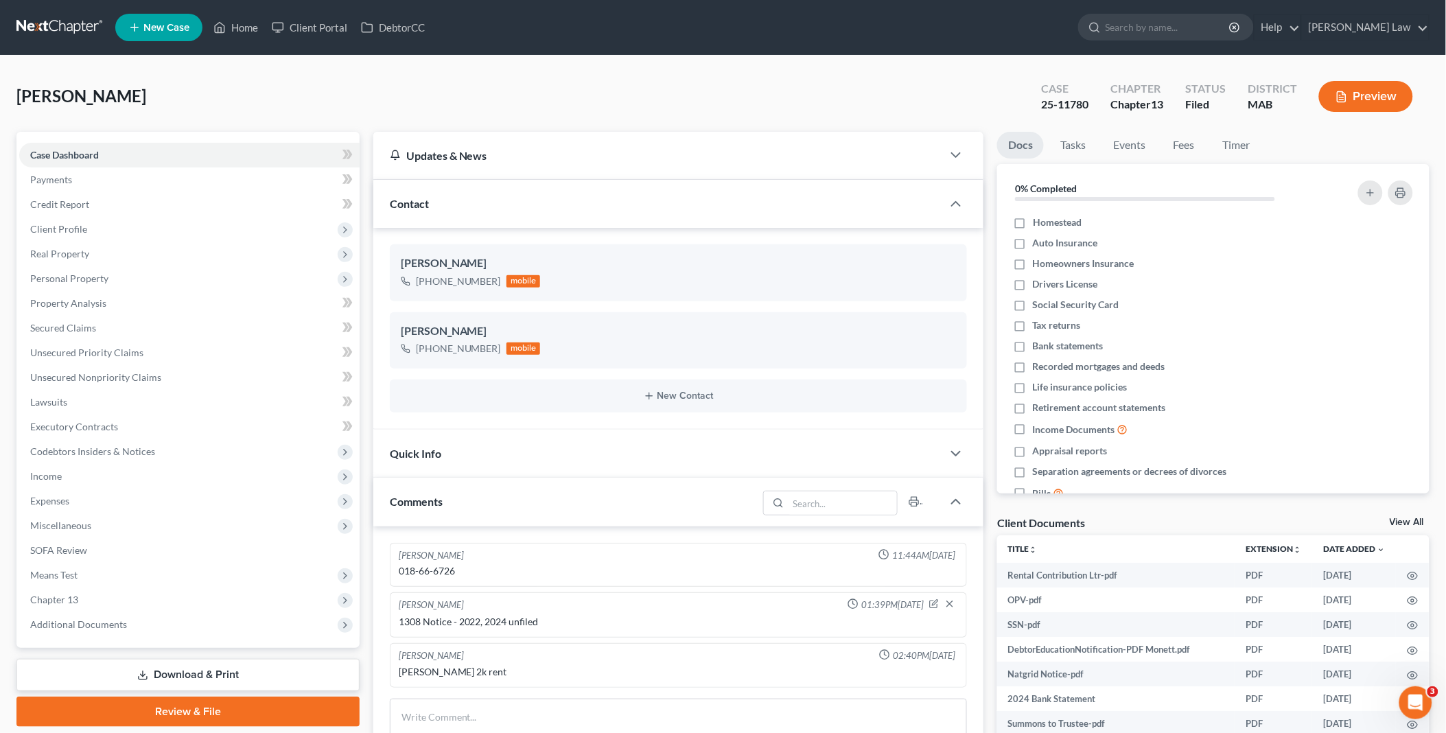
click at [1407, 515] on div "Client Documents View All" at bounding box center [1213, 525] width 432 height 20
click at [1409, 520] on link "View All" at bounding box center [1407, 523] width 34 height 10
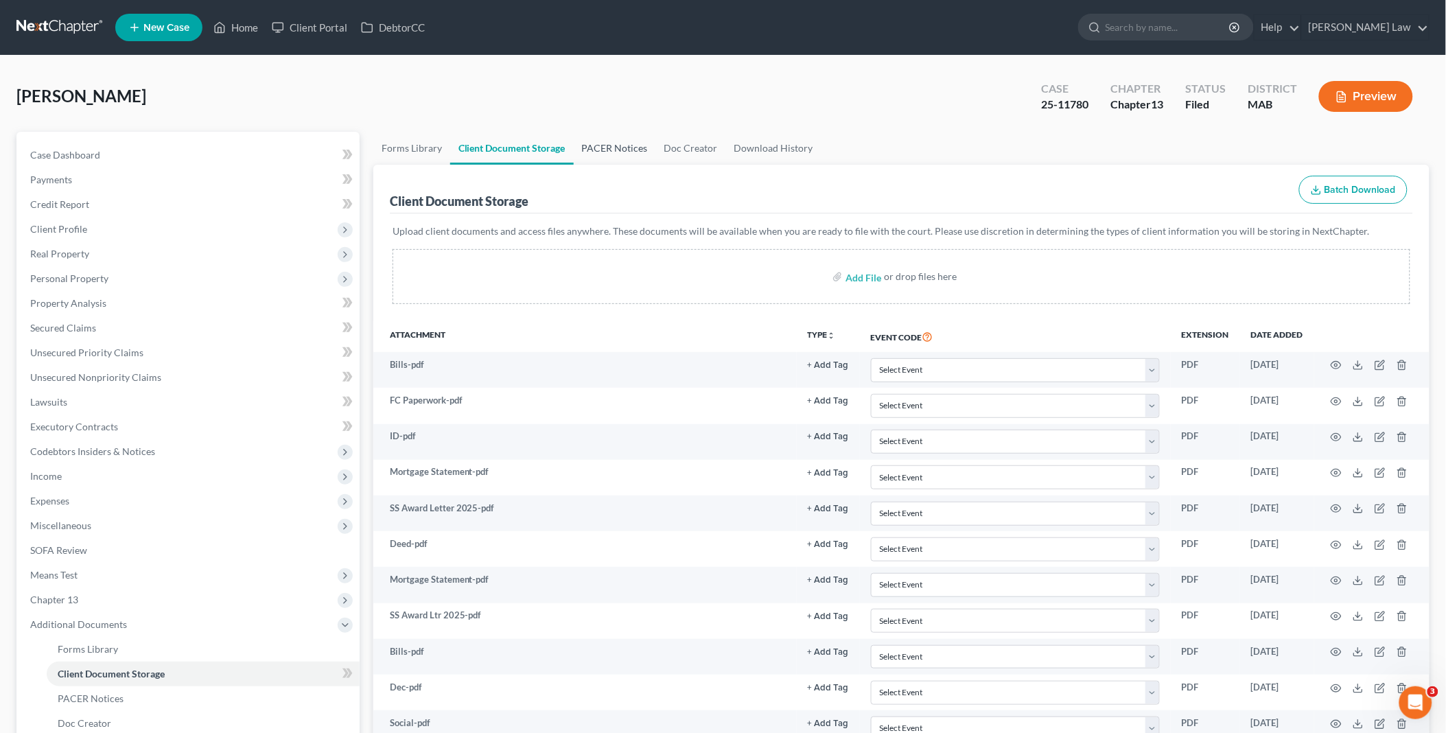
click at [589, 146] on link "PACER Notices" at bounding box center [615, 148] width 82 height 33
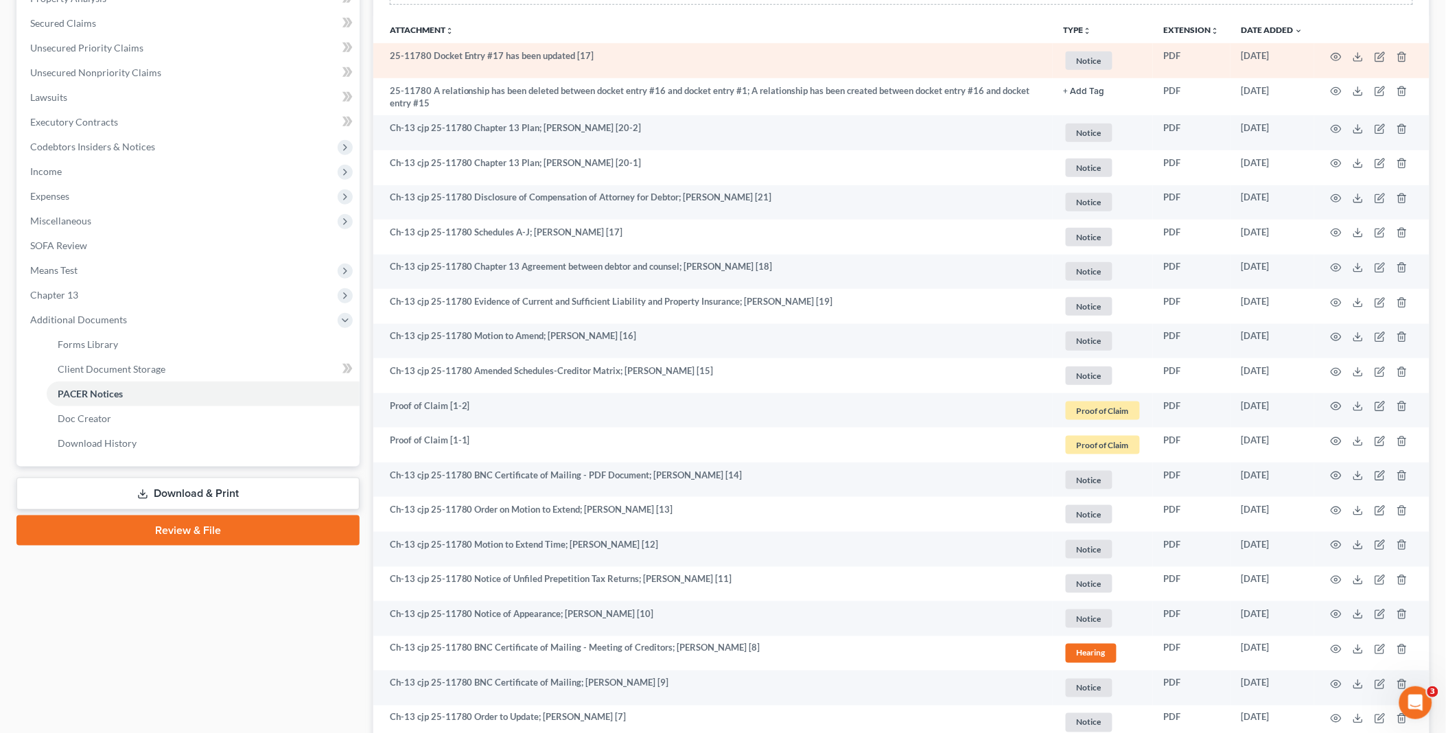
scroll to position [381, 0]
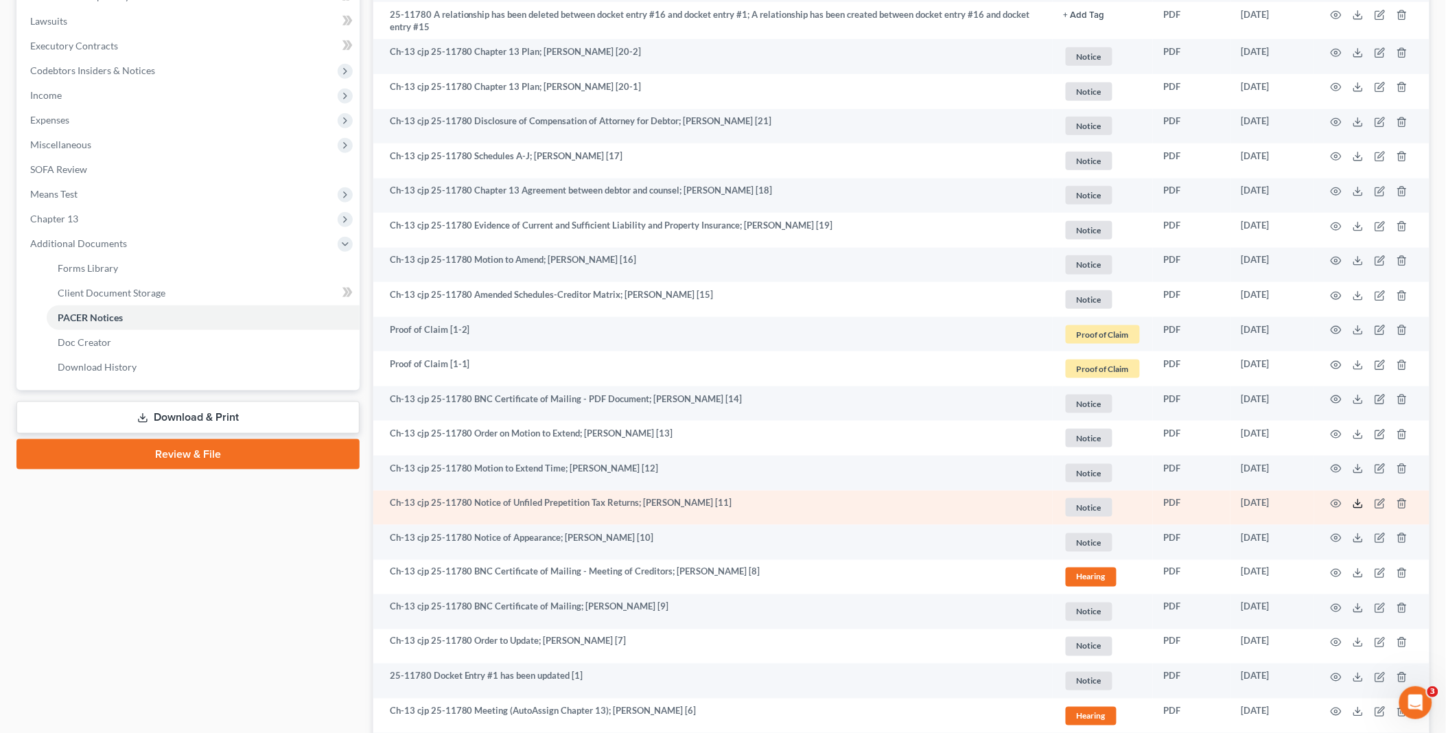
click at [1358, 502] on line at bounding box center [1358, 502] width 0 height 5
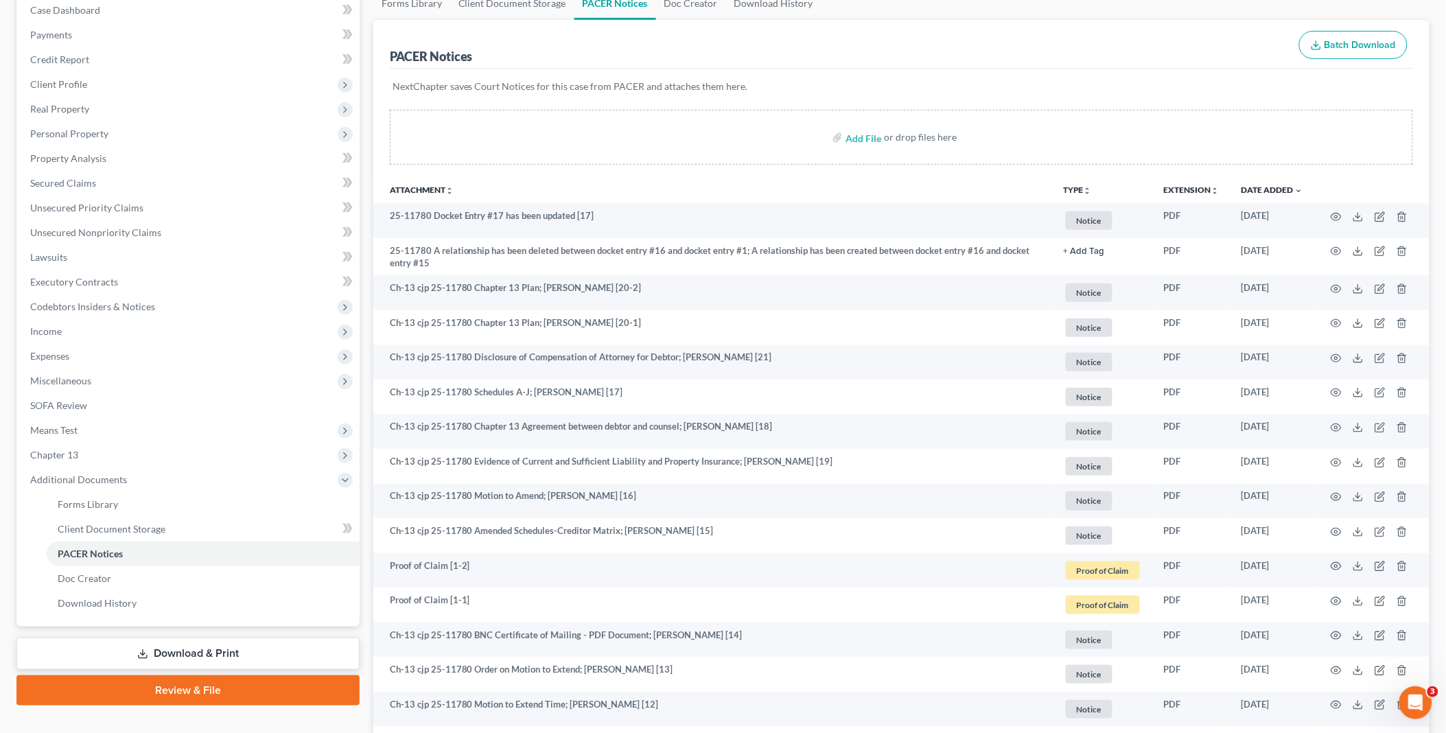
scroll to position [0, 0]
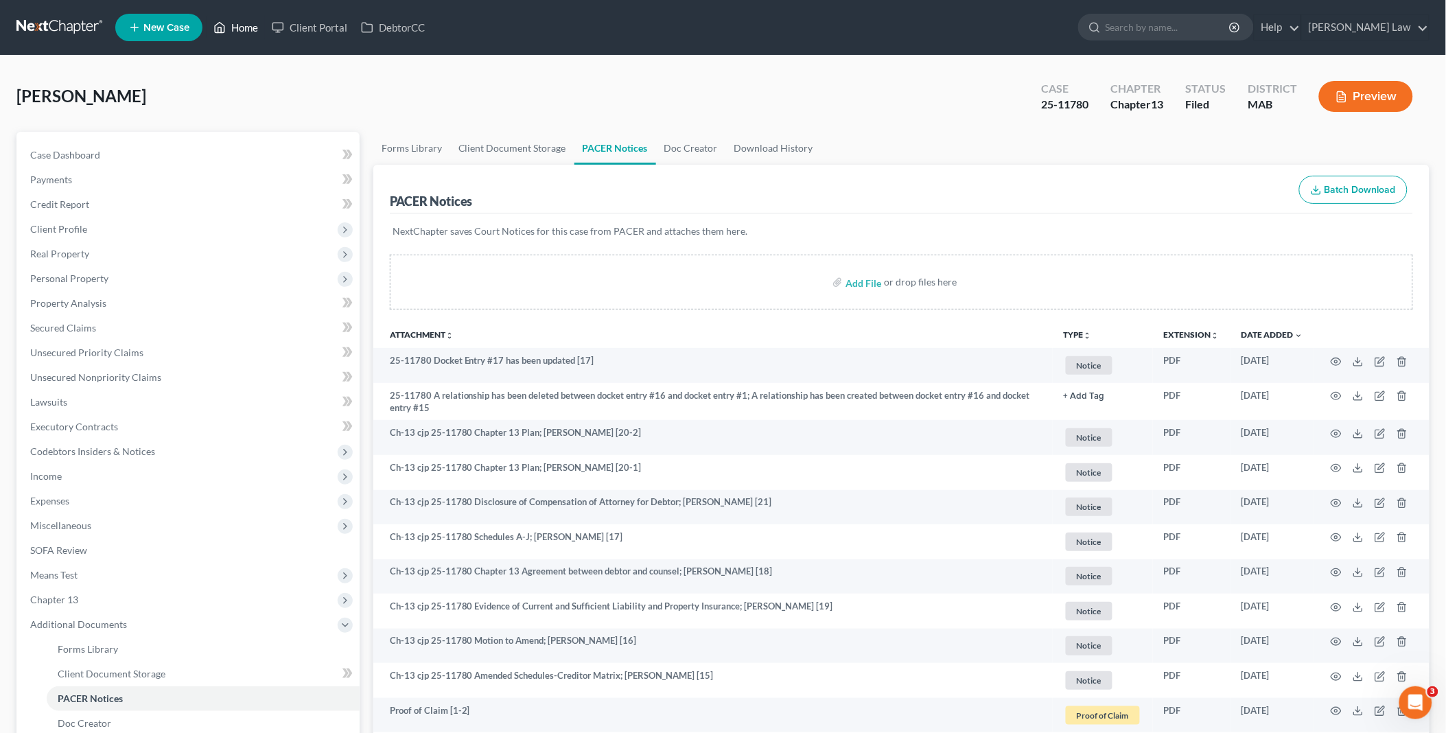
click at [242, 30] on link "Home" at bounding box center [236, 27] width 58 height 25
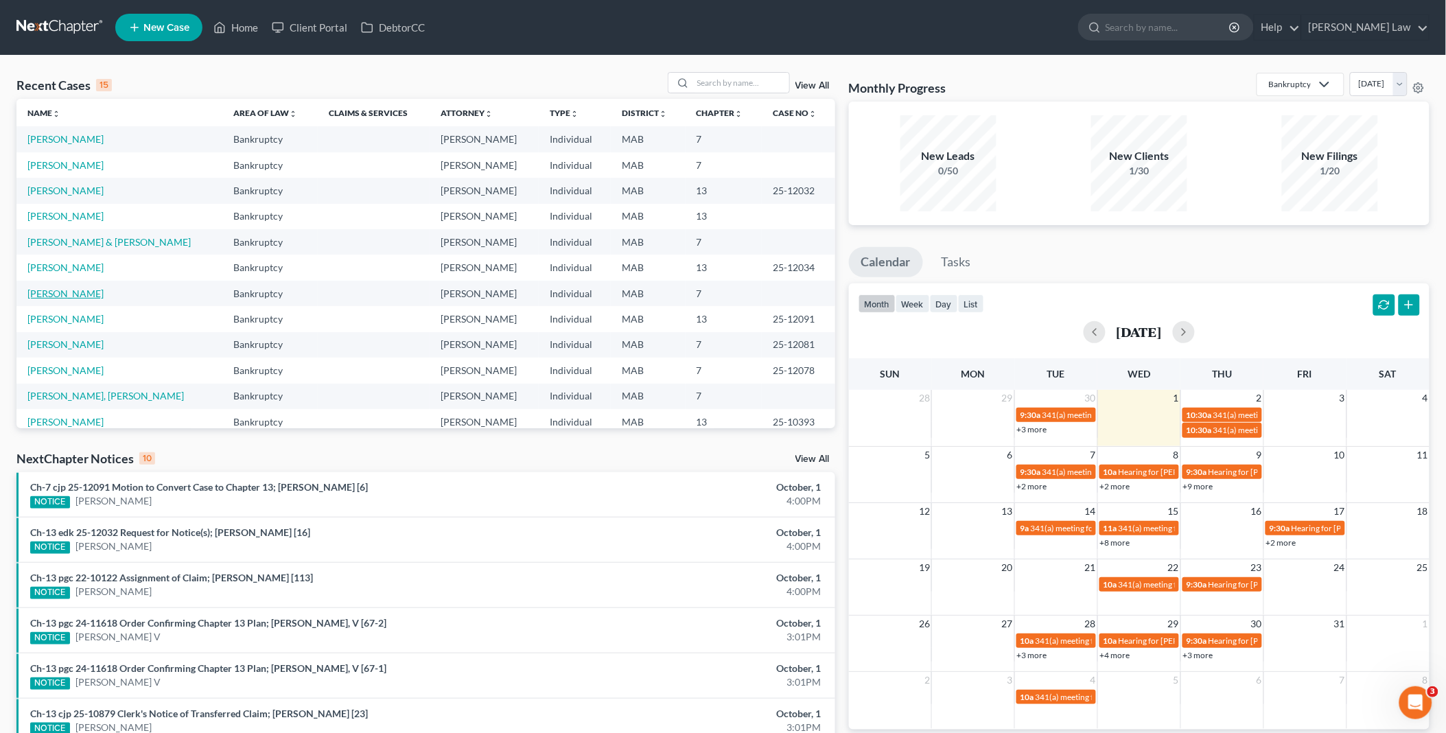
click at [62, 292] on link "Cesero, Ashley" at bounding box center [65, 294] width 76 height 12
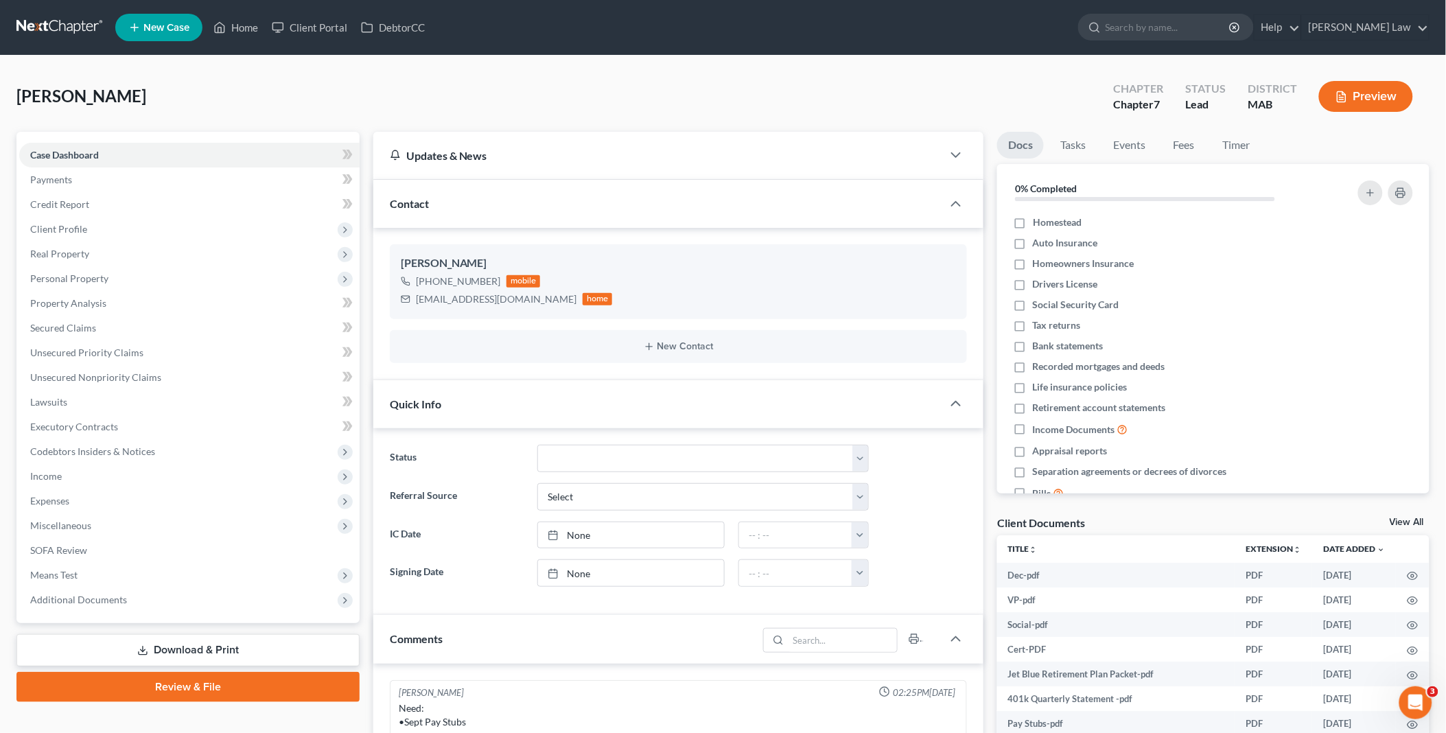
scroll to position [25, 0]
click at [218, 695] on link "Review & File" at bounding box center [187, 687] width 343 height 30
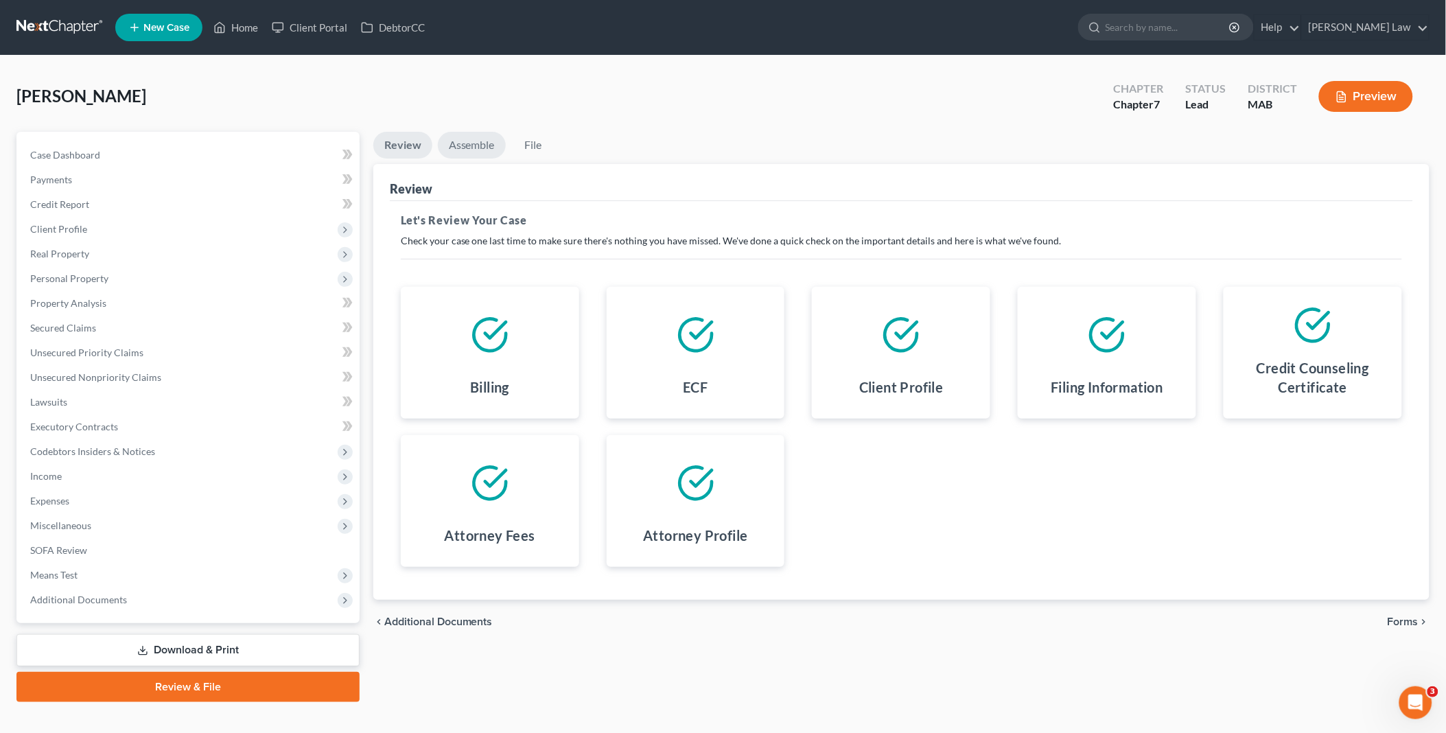
click at [472, 143] on link "Assemble" at bounding box center [472, 145] width 68 height 27
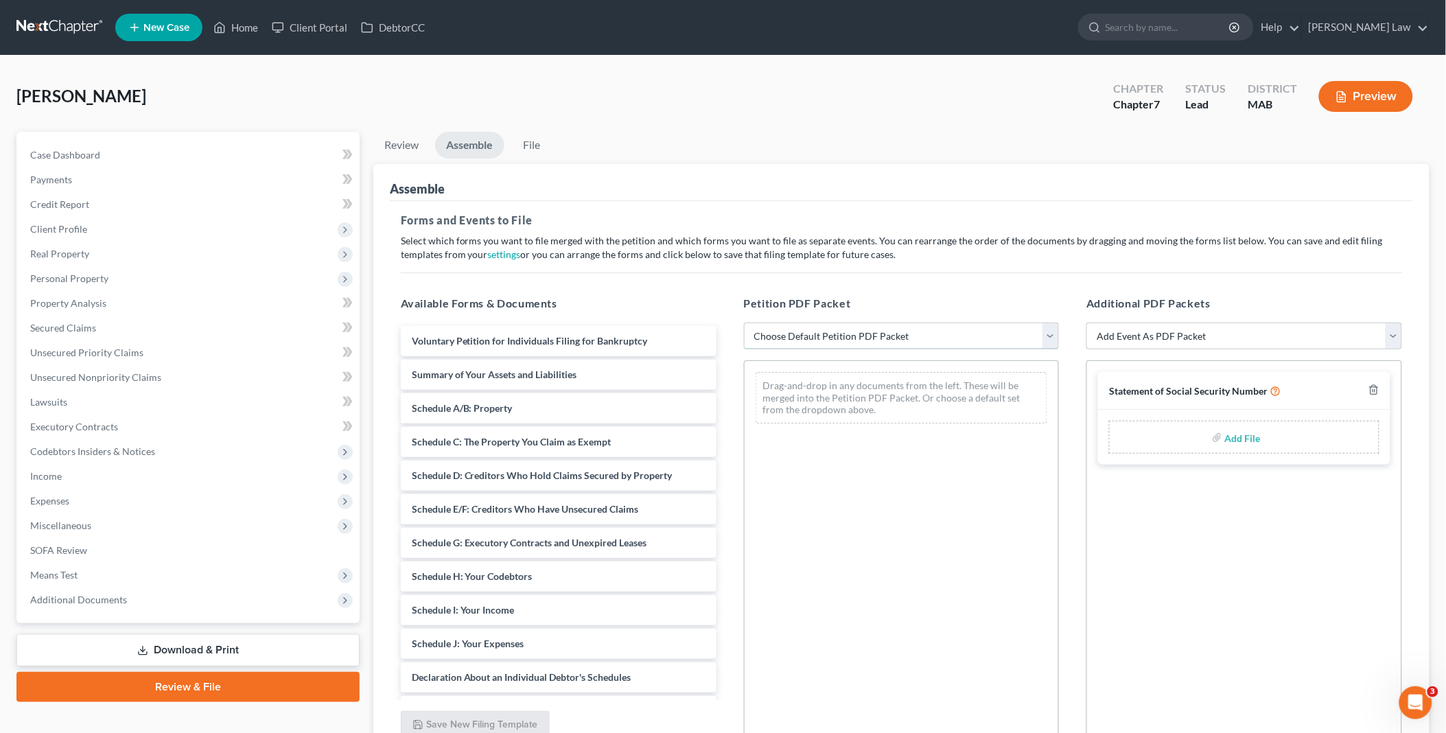
click at [1048, 340] on select "Choose Default Petition PDF Packet Emergency Filing (Voluntary Petition and Cre…" at bounding box center [902, 336] width 316 height 27
select select "1"
click at [744, 323] on select "Choose Default Petition PDF Packet Emergency Filing (Voluntary Petition and Cre…" at bounding box center [902, 336] width 316 height 27
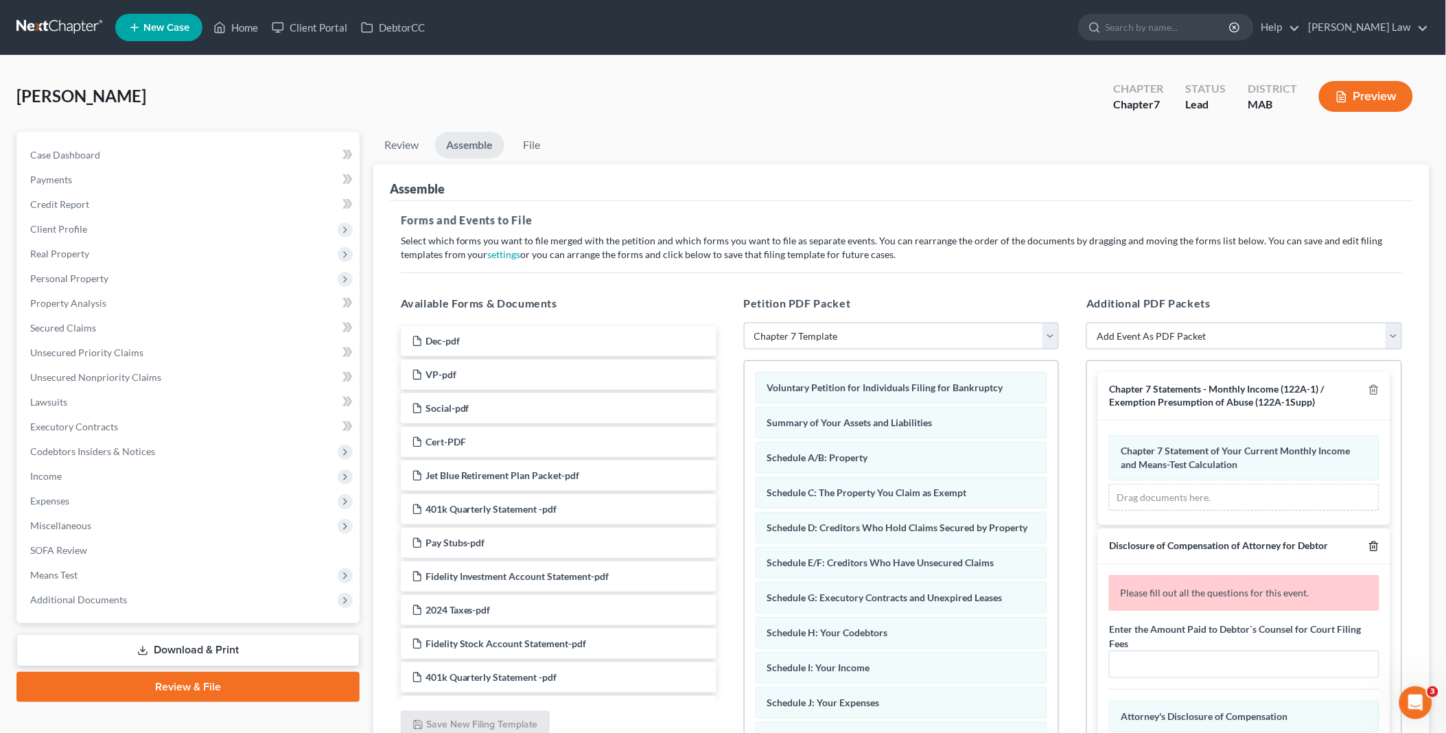
click at [1369, 546] on icon "button" at bounding box center [1374, 546] width 11 height 11
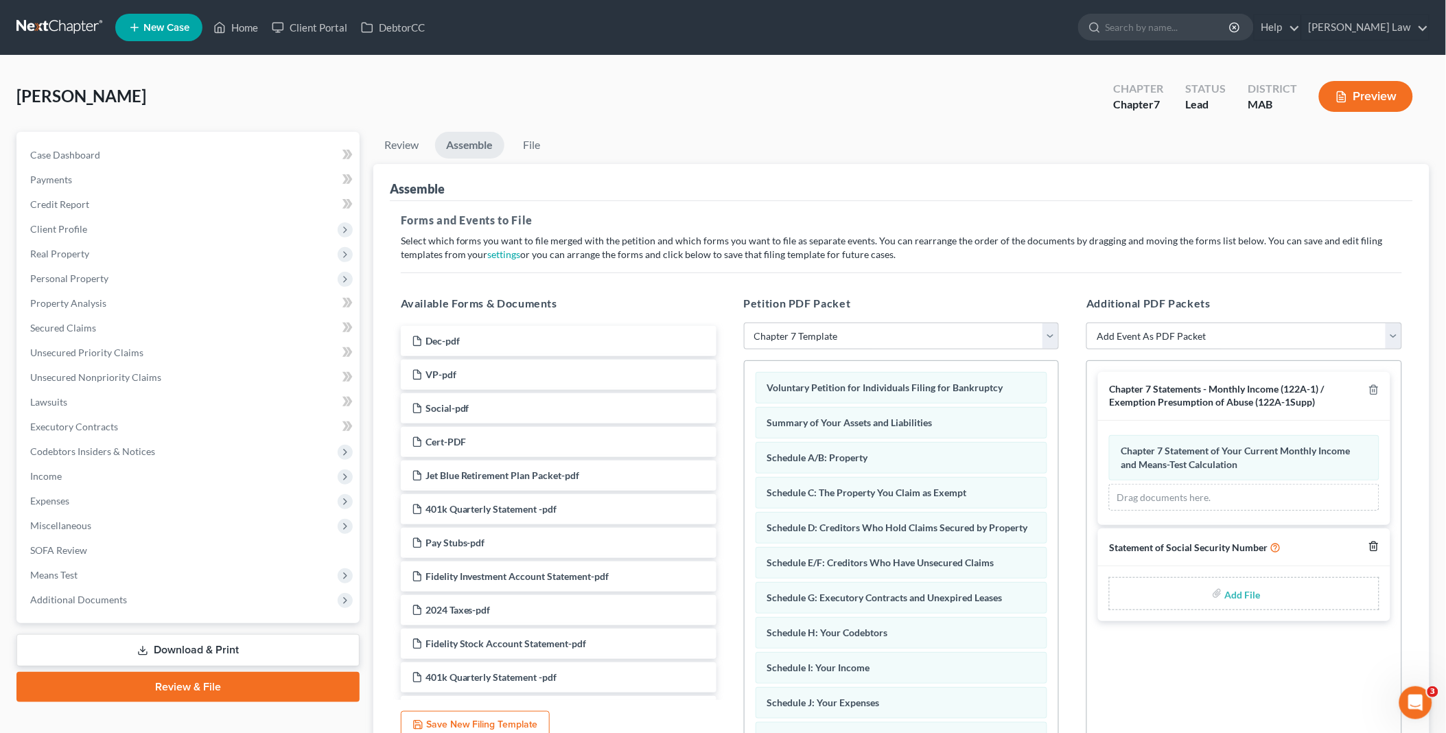
click at [1373, 545] on icon "button" at bounding box center [1374, 546] width 11 height 11
click at [525, 141] on link "File" at bounding box center [532, 145] width 44 height 27
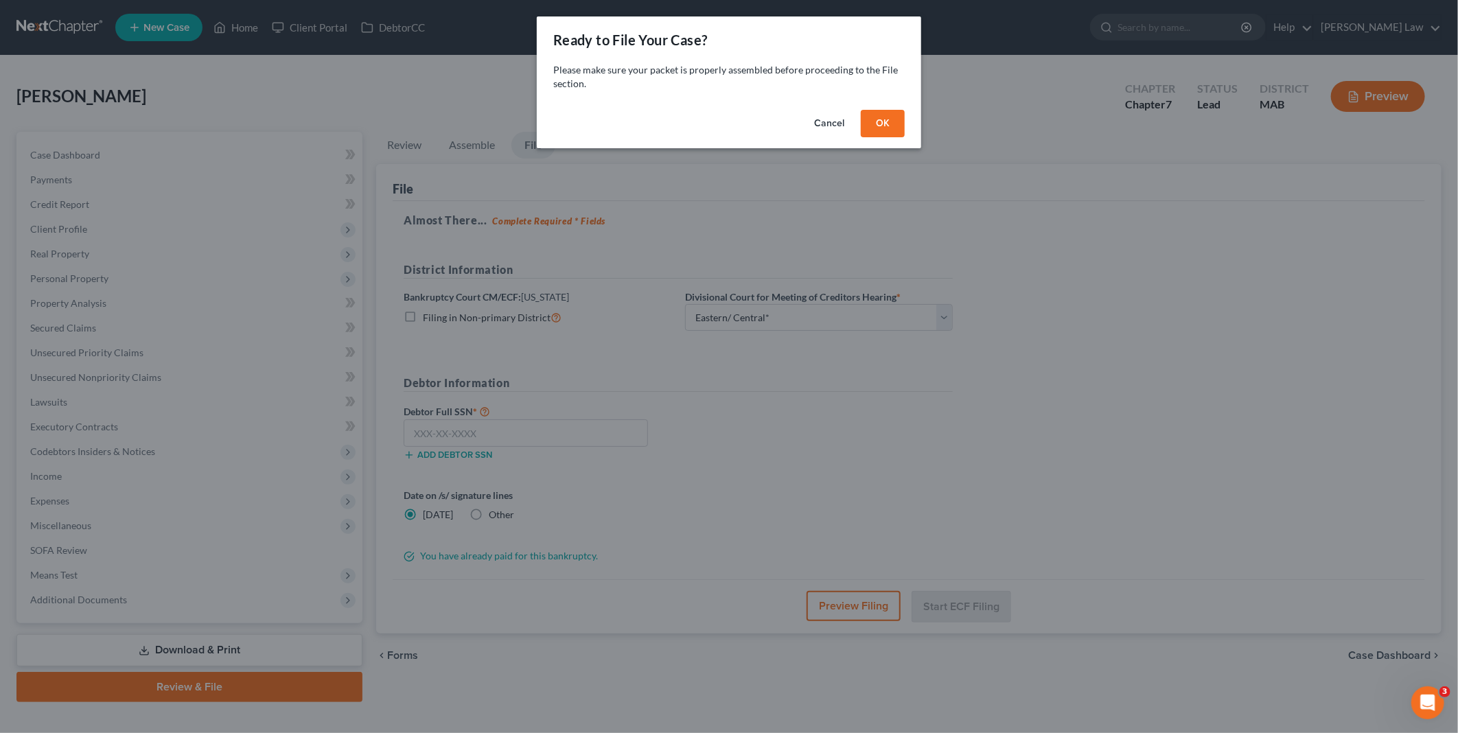
click at [874, 115] on button "OK" at bounding box center [883, 123] width 44 height 27
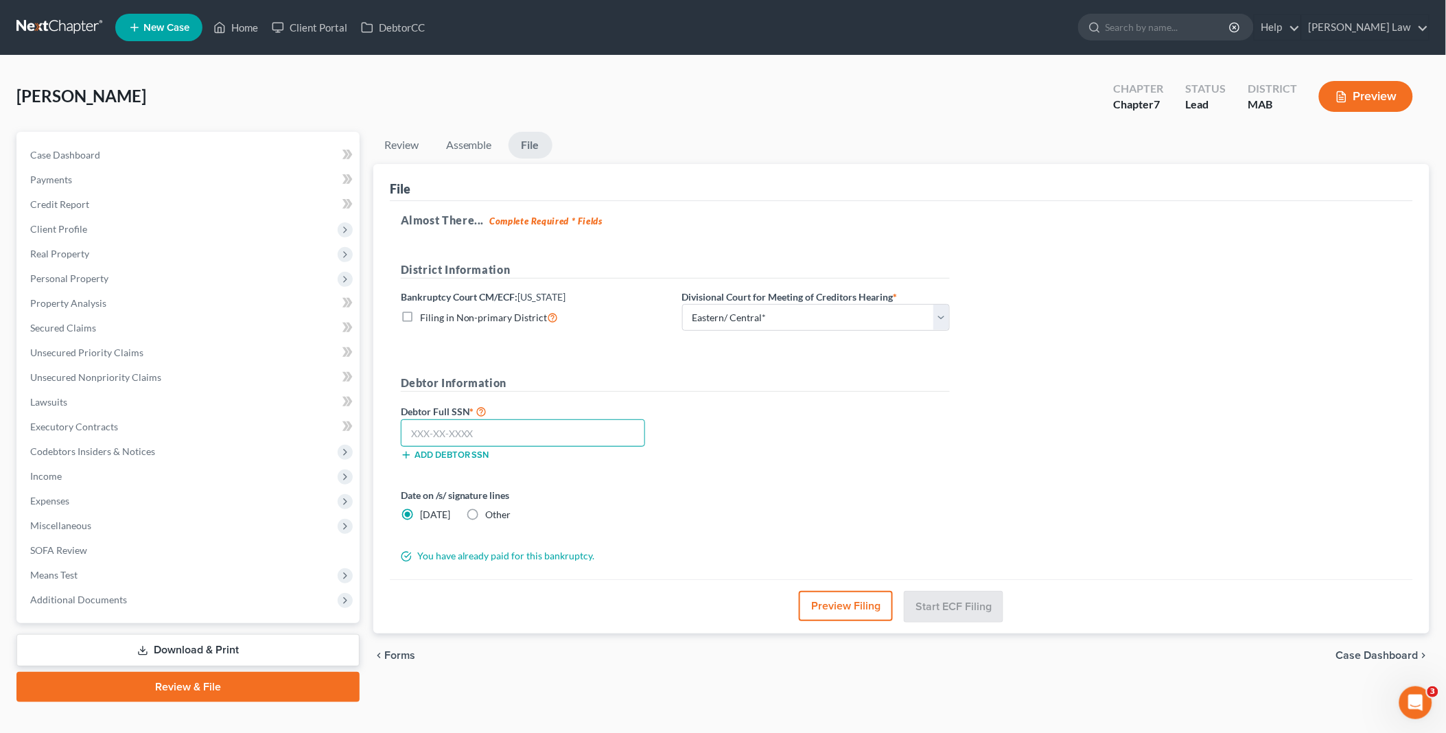
click at [476, 429] on input "text" at bounding box center [523, 432] width 244 height 27
type input "017-80-7109"
click at [973, 601] on button "Start ECF Filing" at bounding box center [954, 606] width 98 height 30
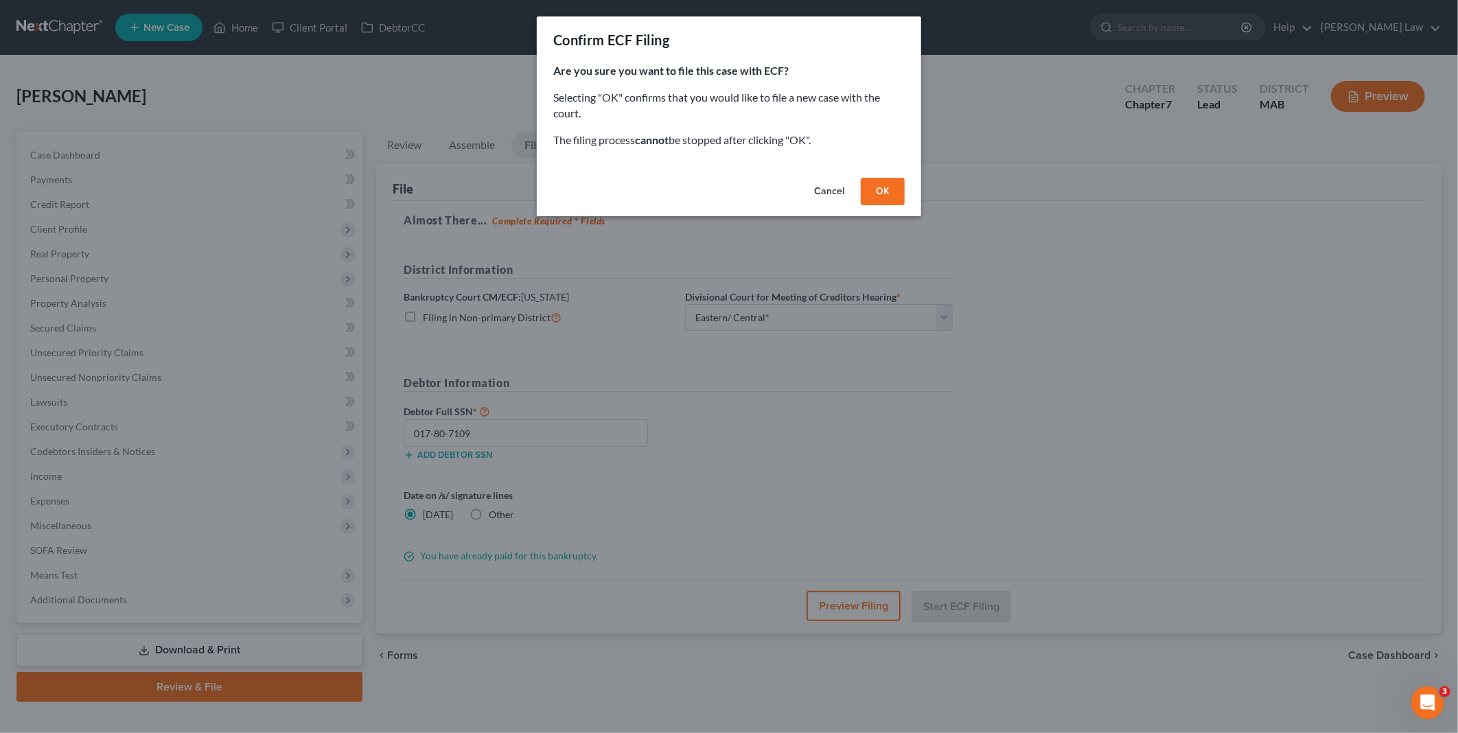
click at [880, 193] on button "OK" at bounding box center [883, 191] width 44 height 27
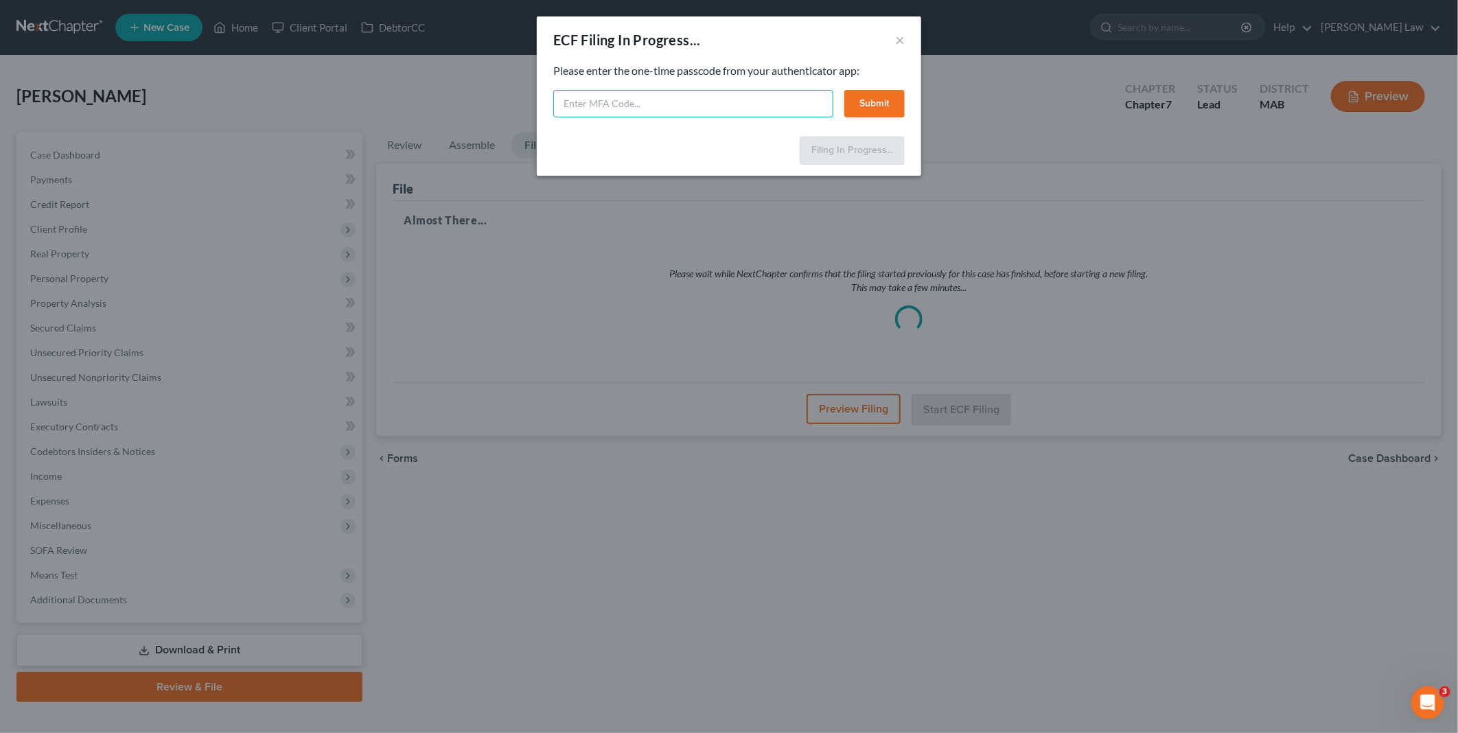
click at [731, 99] on input "text" at bounding box center [693, 103] width 280 height 27
type input "317525"
click at [859, 104] on button "Submit" at bounding box center [874, 103] width 60 height 27
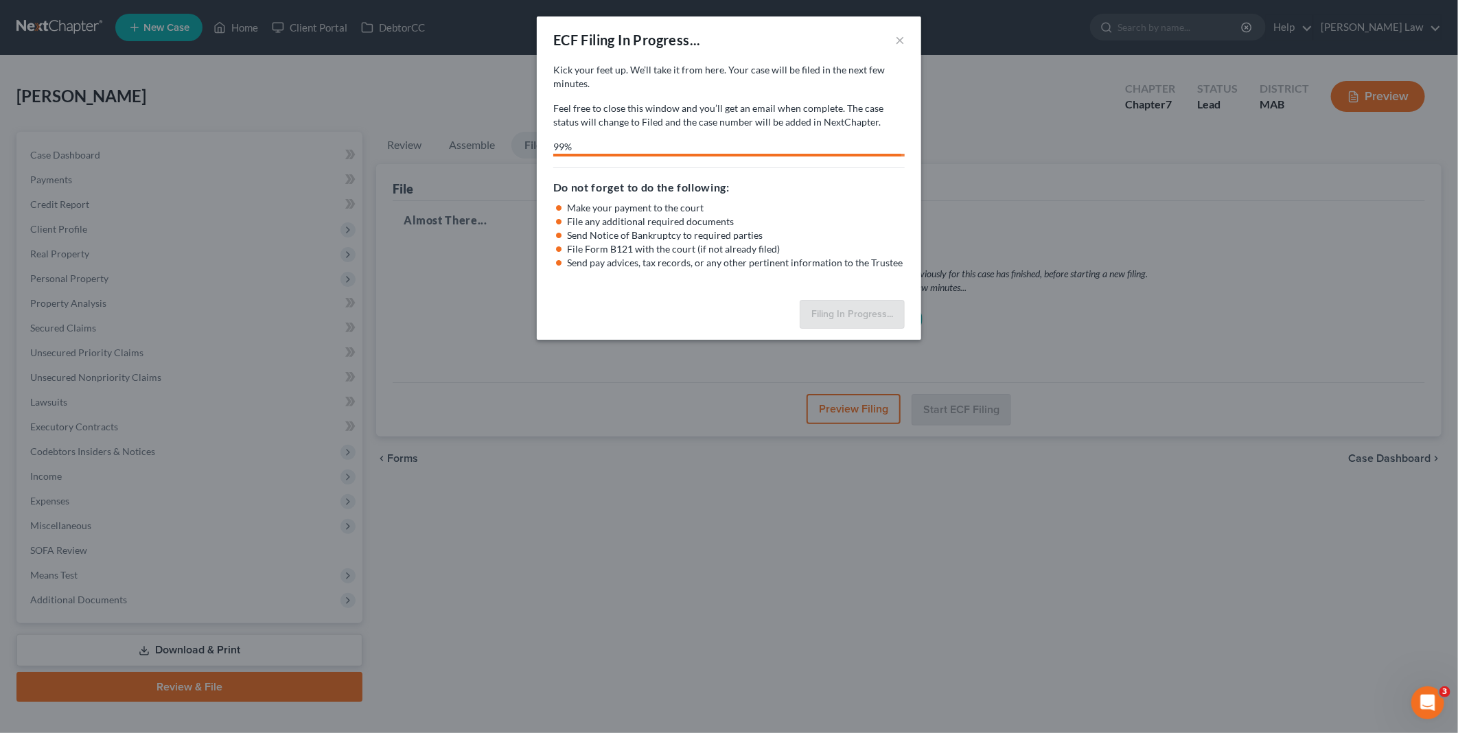
select select "2"
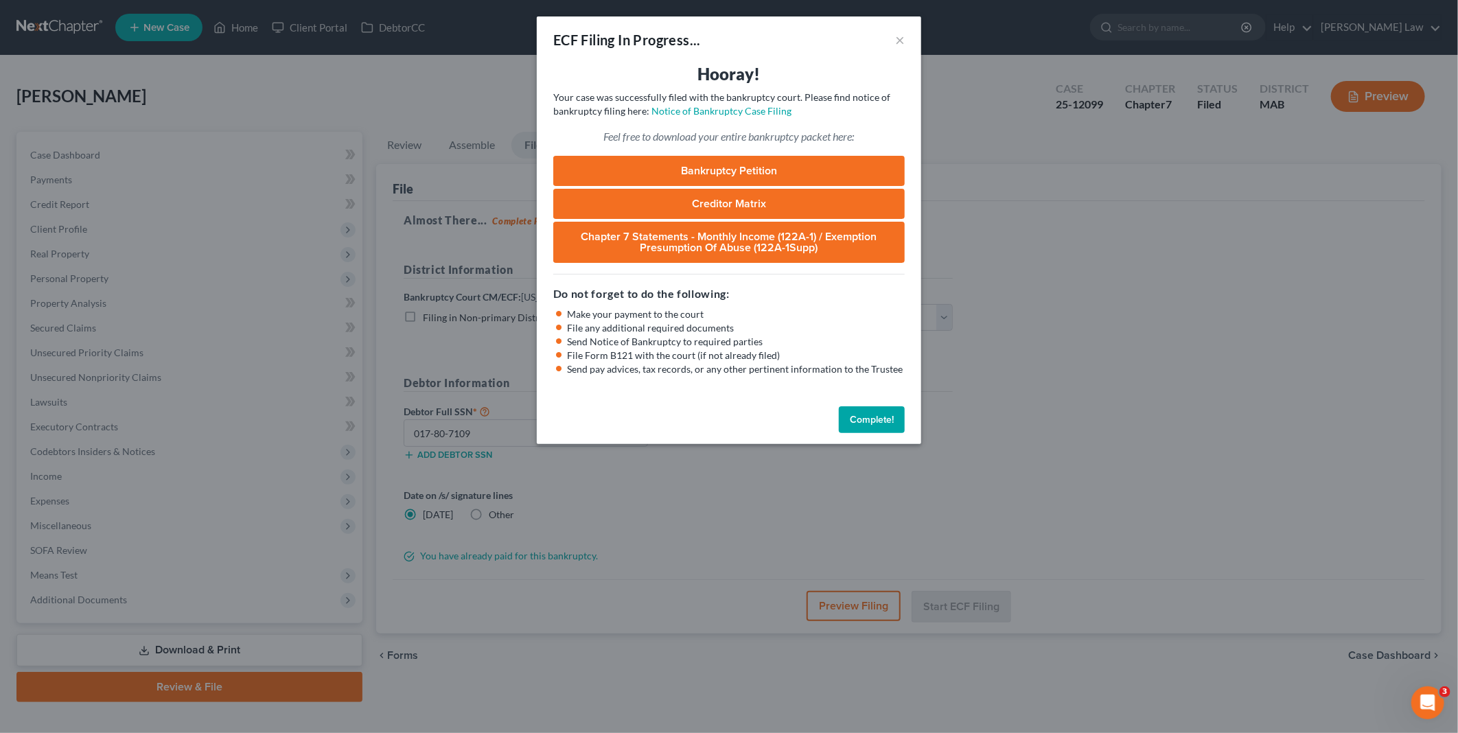
drag, startPoint x: 861, startPoint y: 417, endPoint x: 721, endPoint y: 440, distance: 141.3
click at [861, 417] on button "Complete!" at bounding box center [872, 419] width 66 height 27
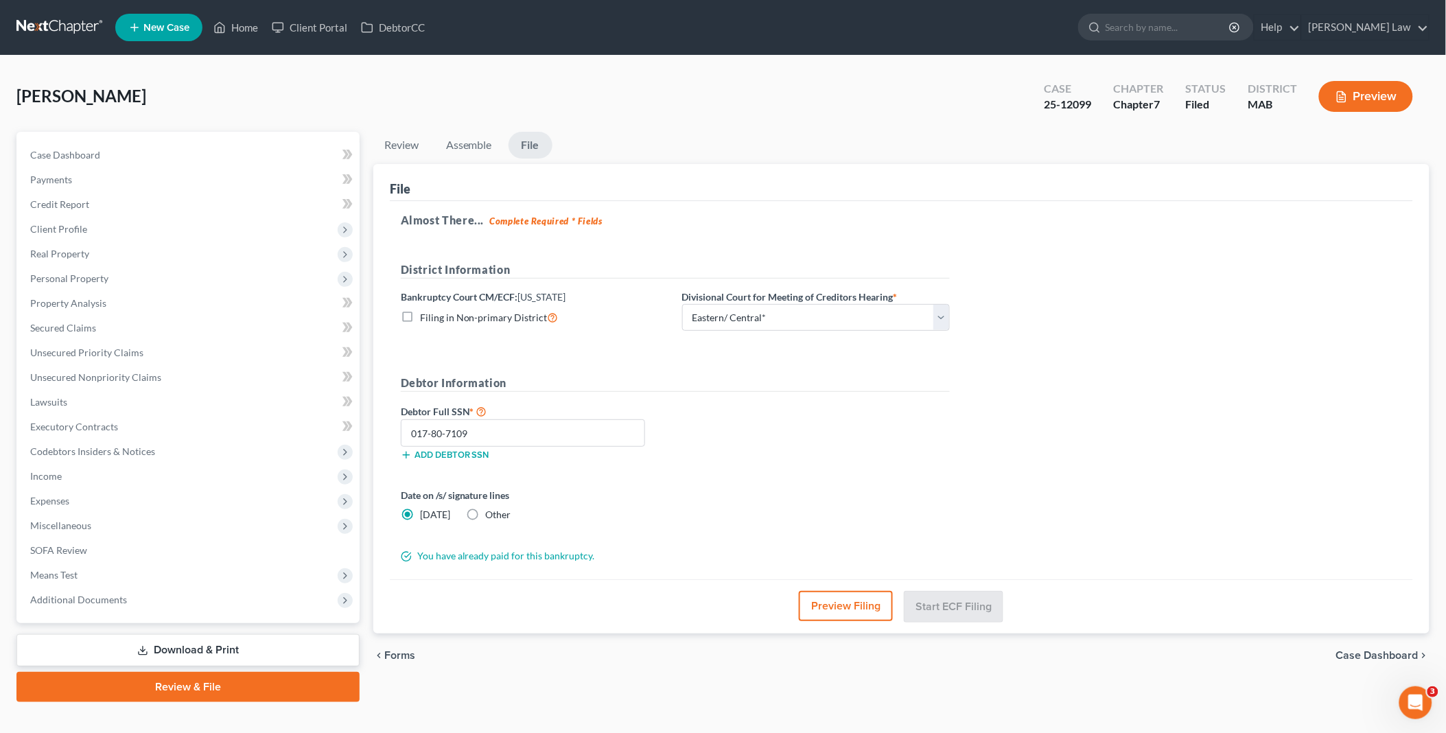
click at [175, 648] on link "Download & Print" at bounding box center [187, 650] width 343 height 32
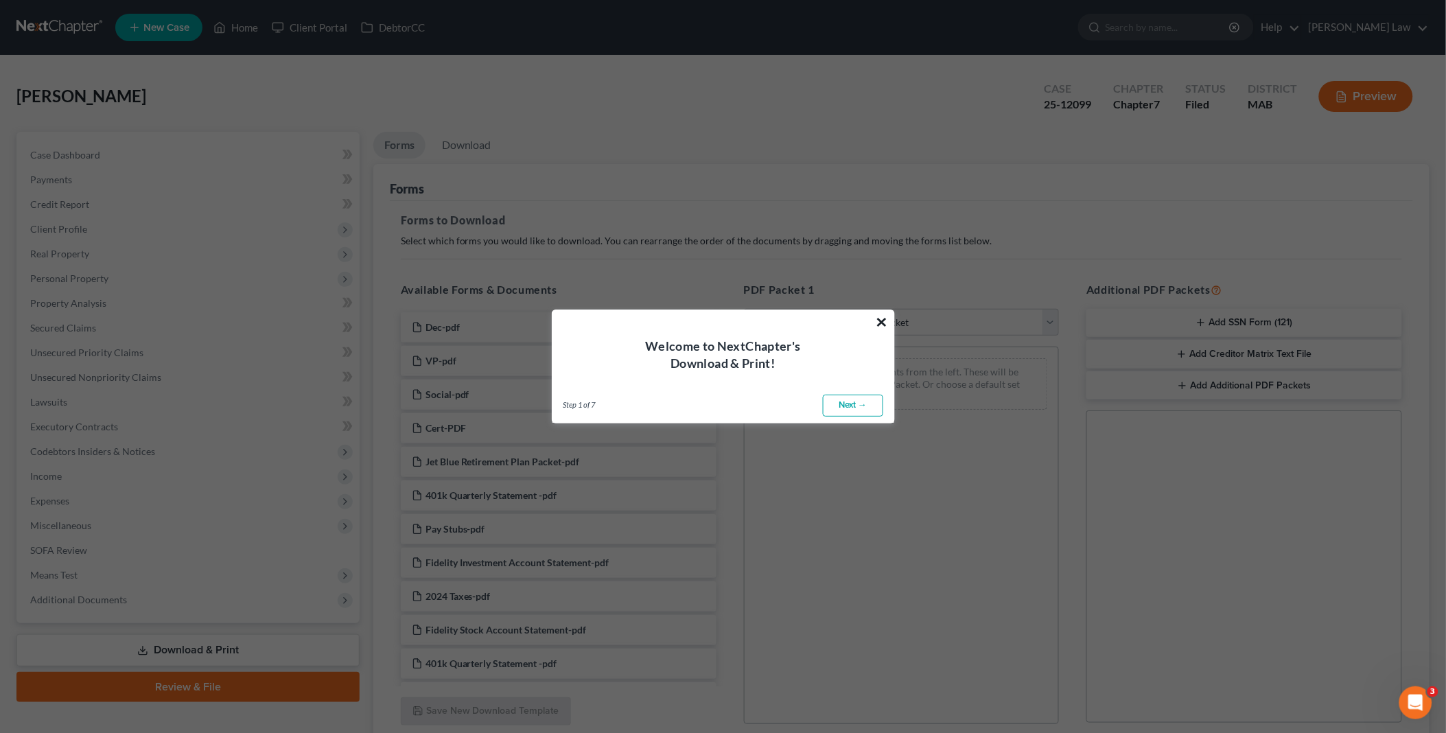
click at [877, 321] on button "×" at bounding box center [882, 322] width 13 height 22
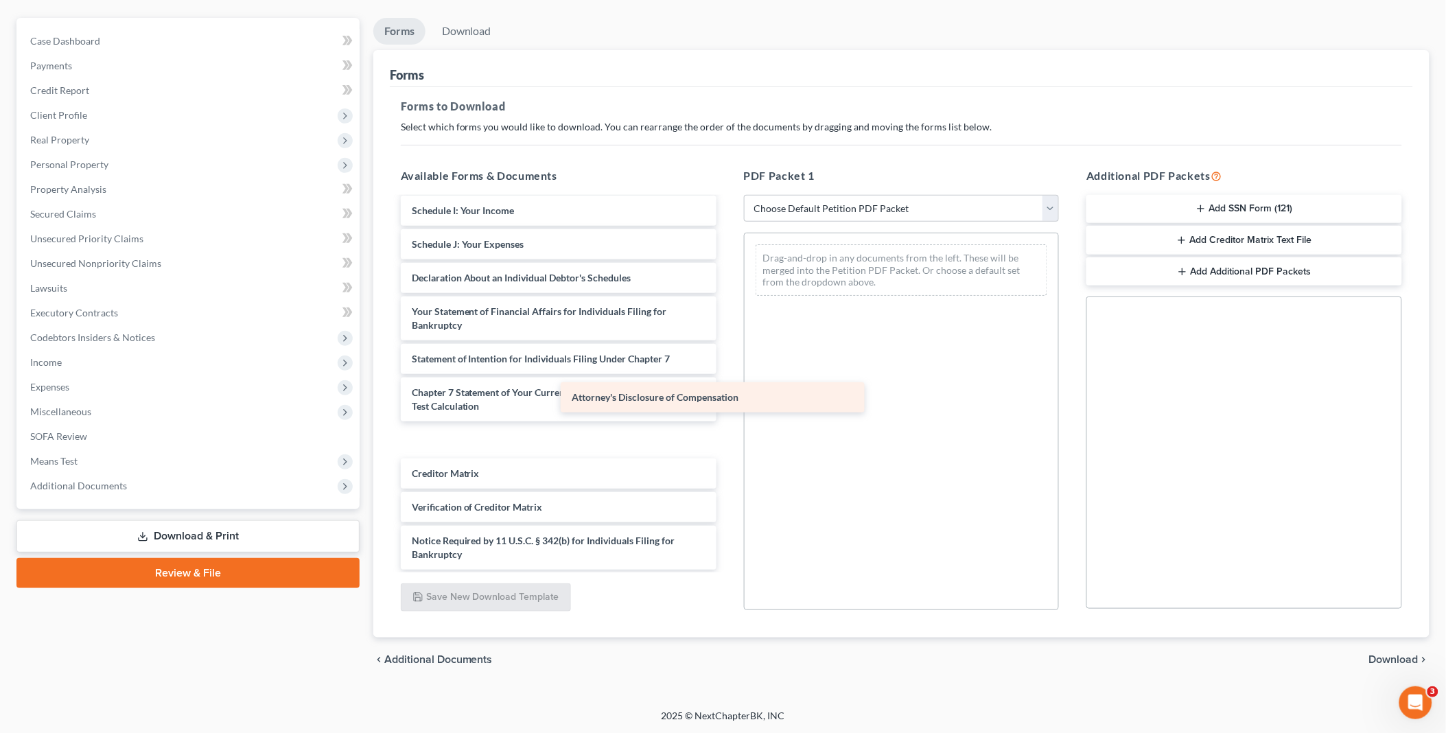
scroll to position [642, 0]
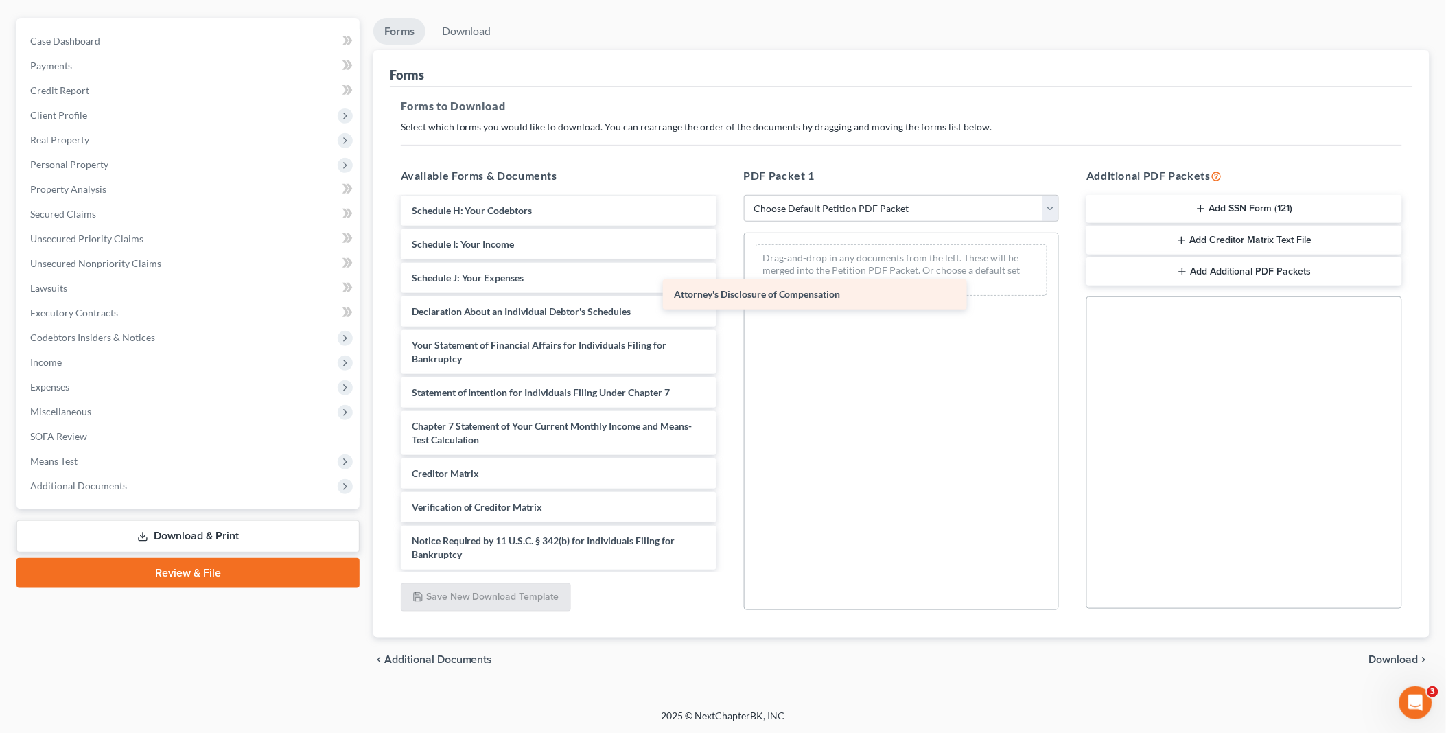
drag, startPoint x: 530, startPoint y: 557, endPoint x: 826, endPoint y: 277, distance: 407.8
click at [728, 277] on div "Attorney's Disclosure of Compensation Dec-pdf VP-pdf Social-pdf Cert-PDF Jet Bl…" at bounding box center [559, 63] width 338 height 1013
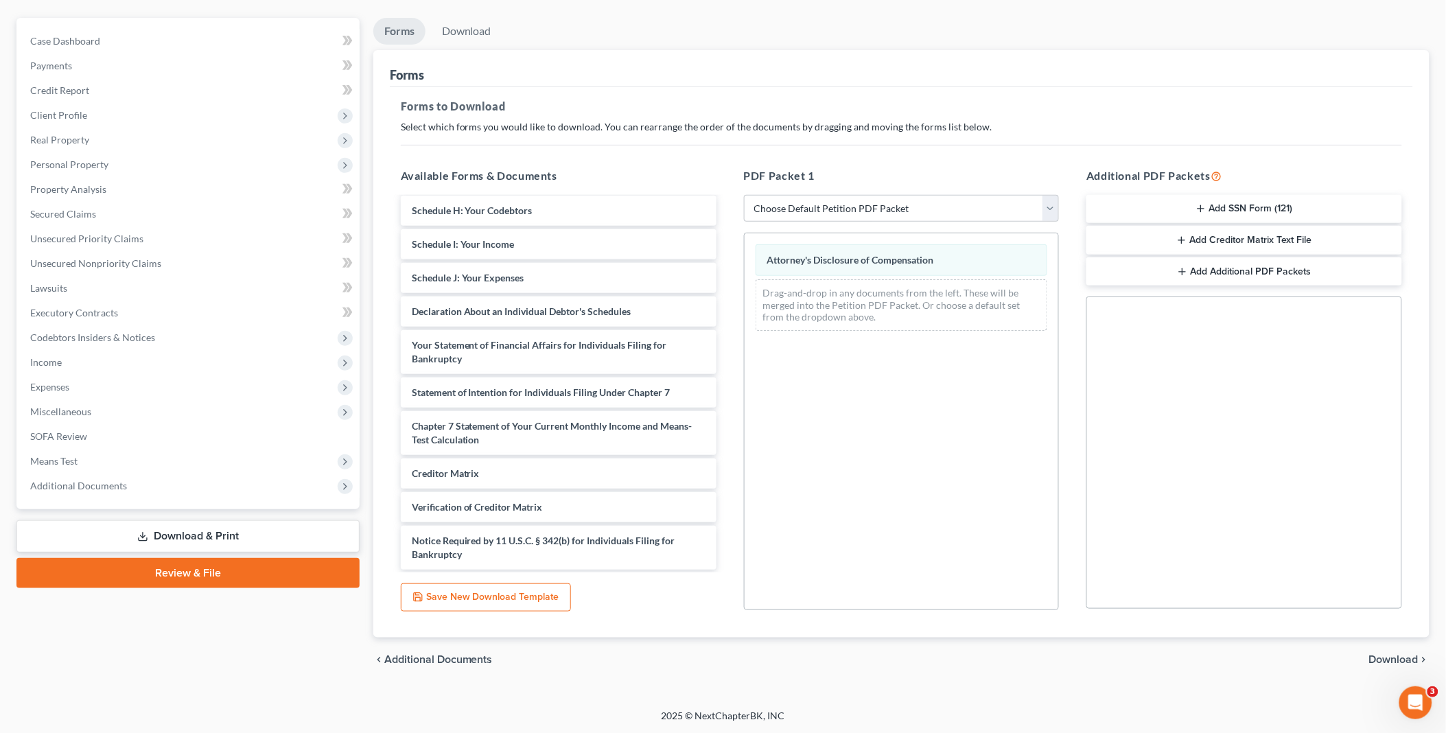
click at [1374, 654] on span "Download" at bounding box center [1393, 659] width 49 height 11
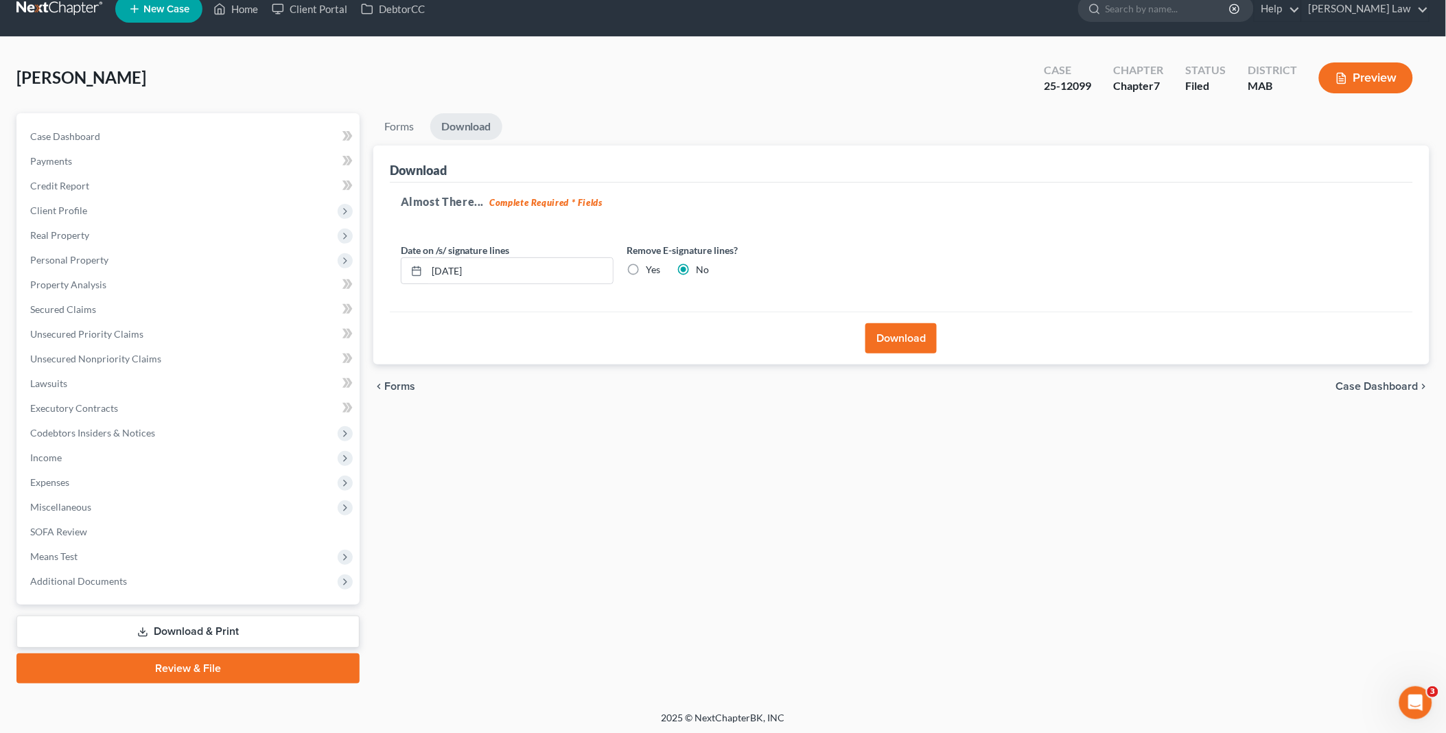
click at [899, 327] on button "Download" at bounding box center [900, 338] width 71 height 30
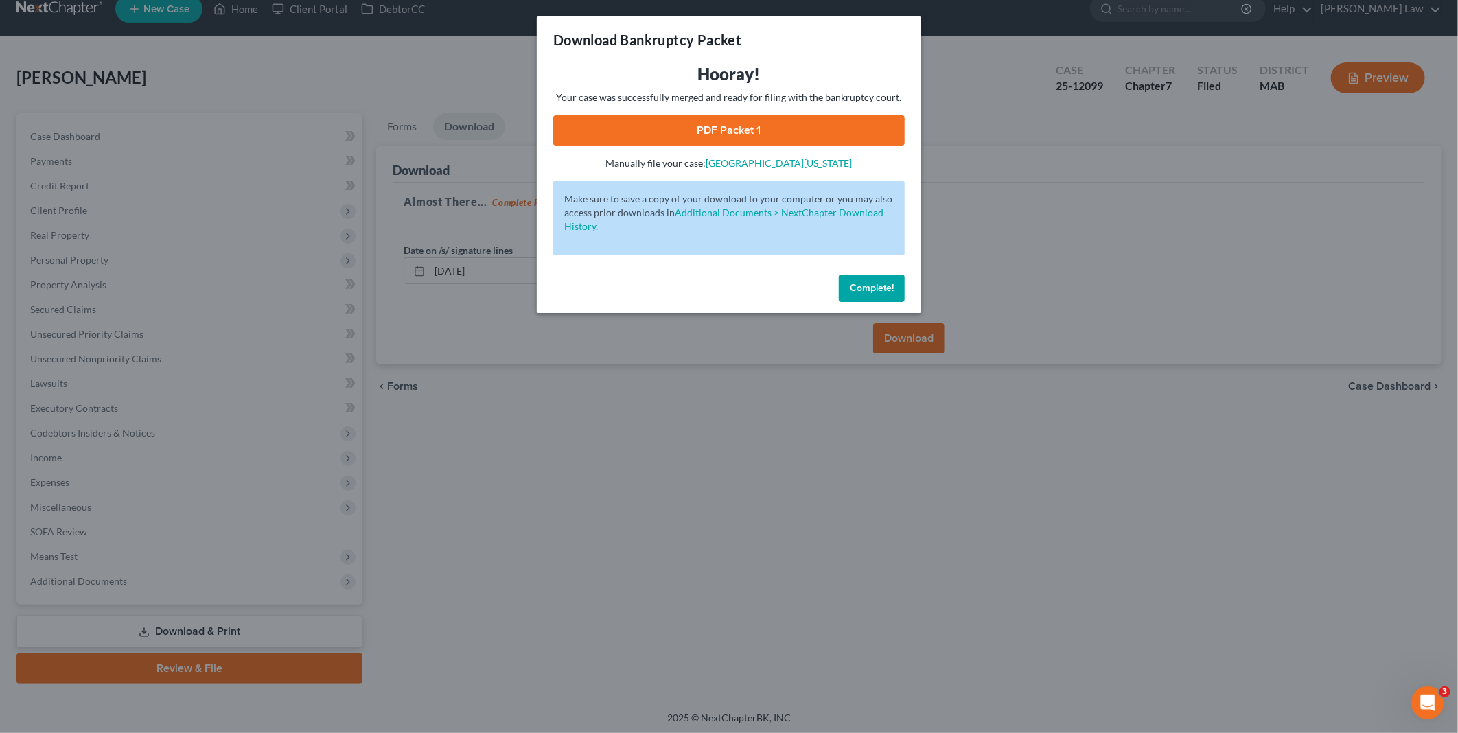
click at [723, 125] on link "PDF Packet 1" at bounding box center [728, 130] width 351 height 30
click at [879, 290] on span "Complete!" at bounding box center [872, 288] width 44 height 12
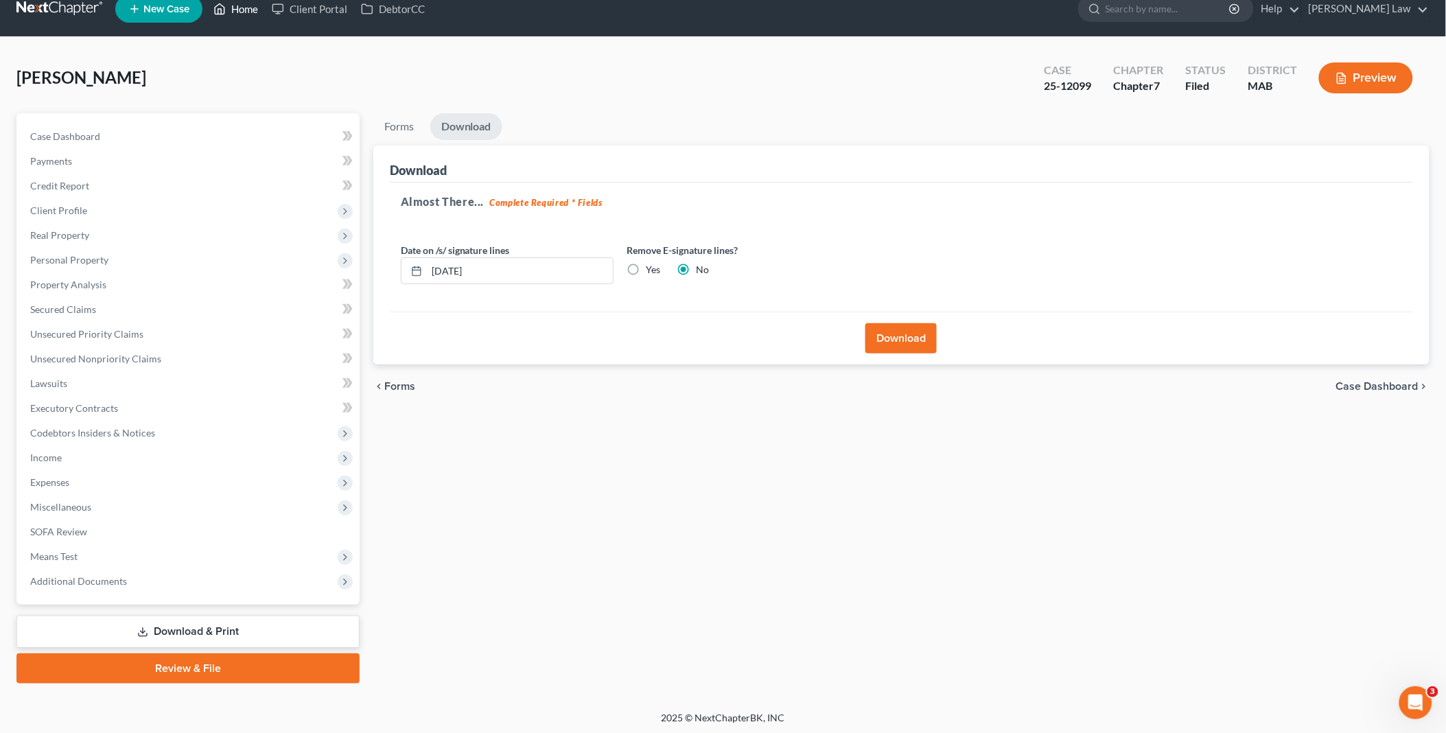
click at [233, 3] on link "Home" at bounding box center [236, 9] width 58 height 25
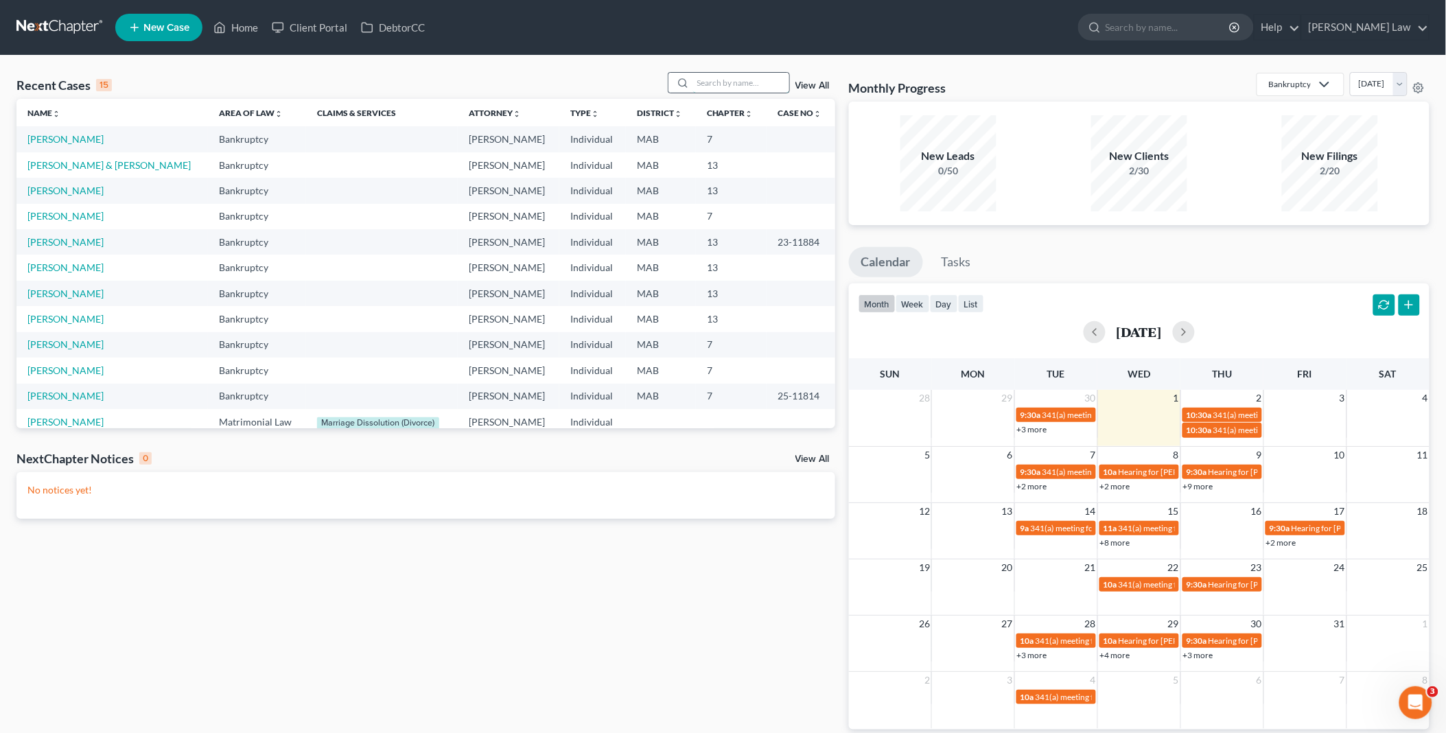
click at [714, 79] on input "search" at bounding box center [741, 83] width 96 height 20
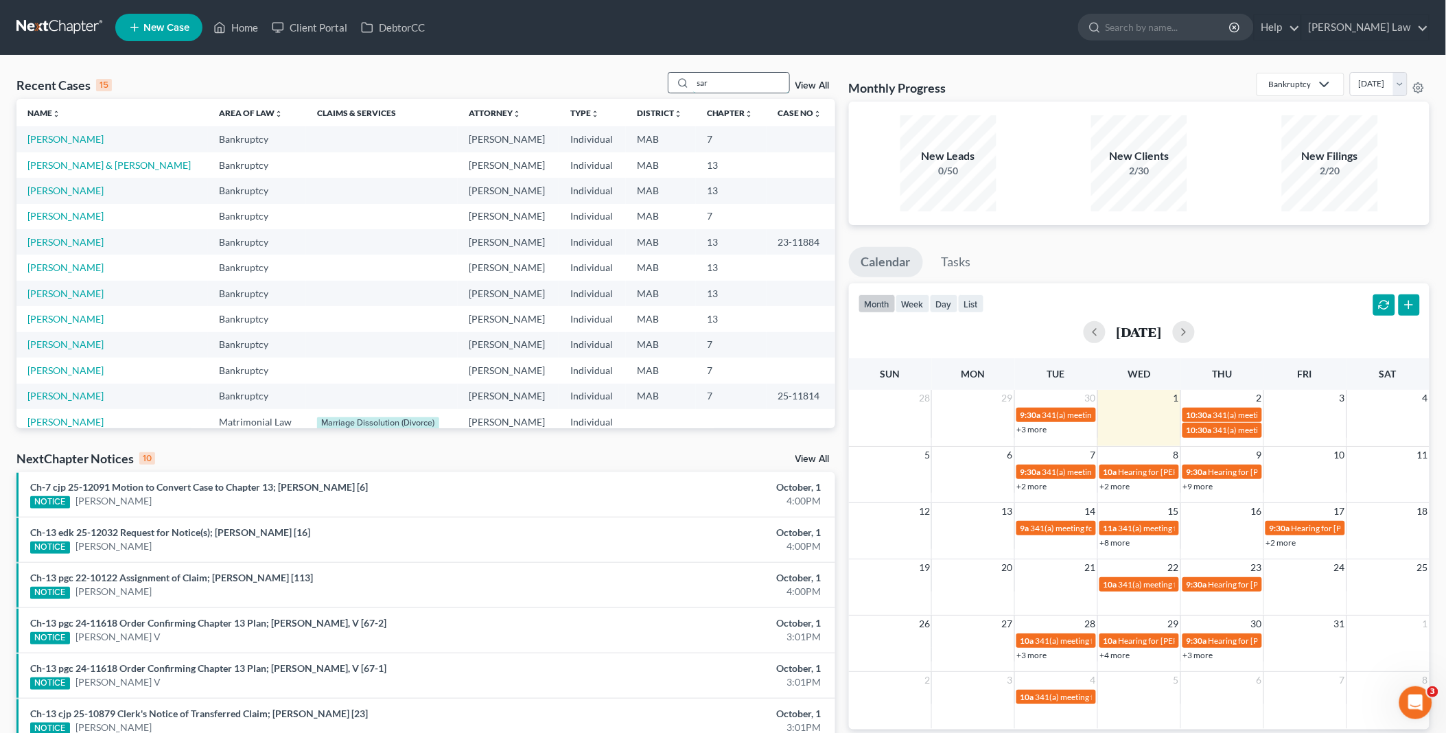
type input "sar"
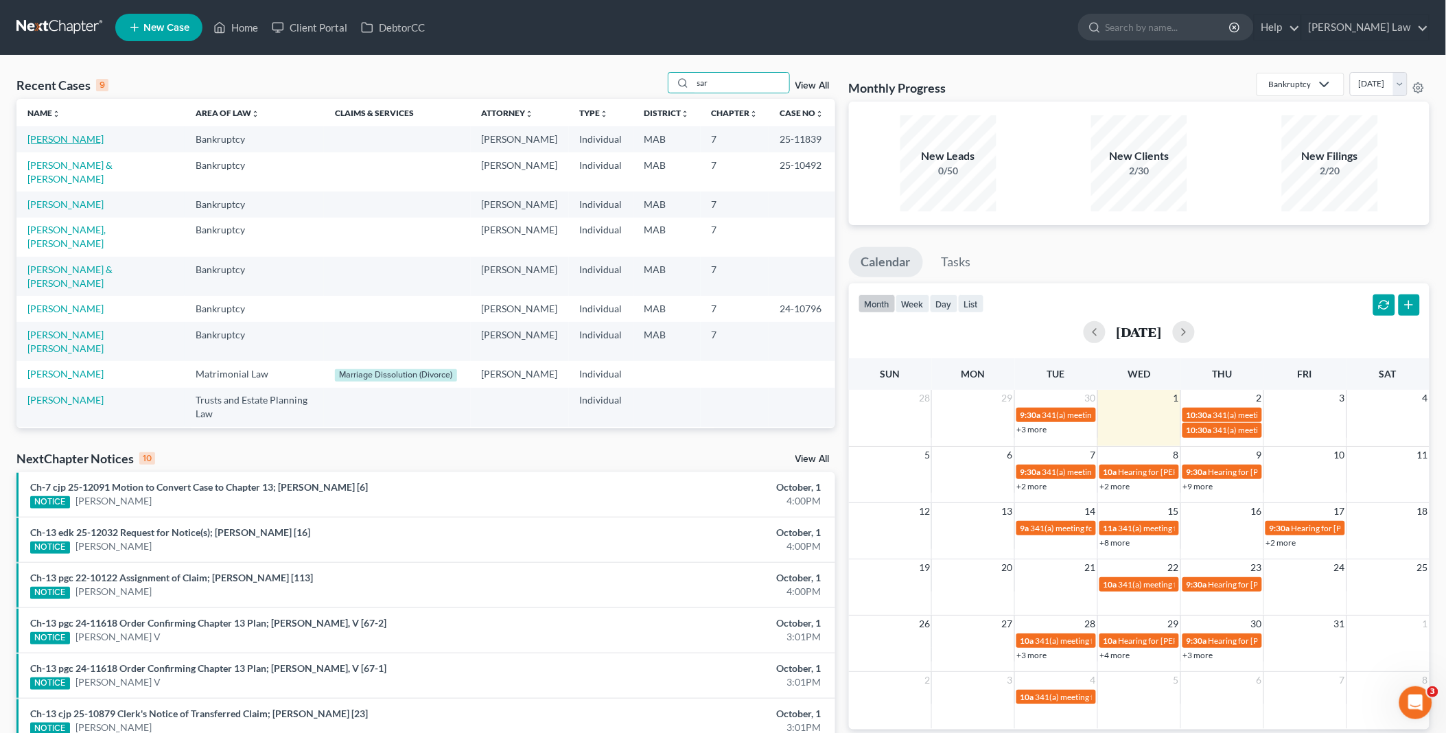
click at [78, 133] on link "Sevieri, Sarah" at bounding box center [65, 139] width 76 height 12
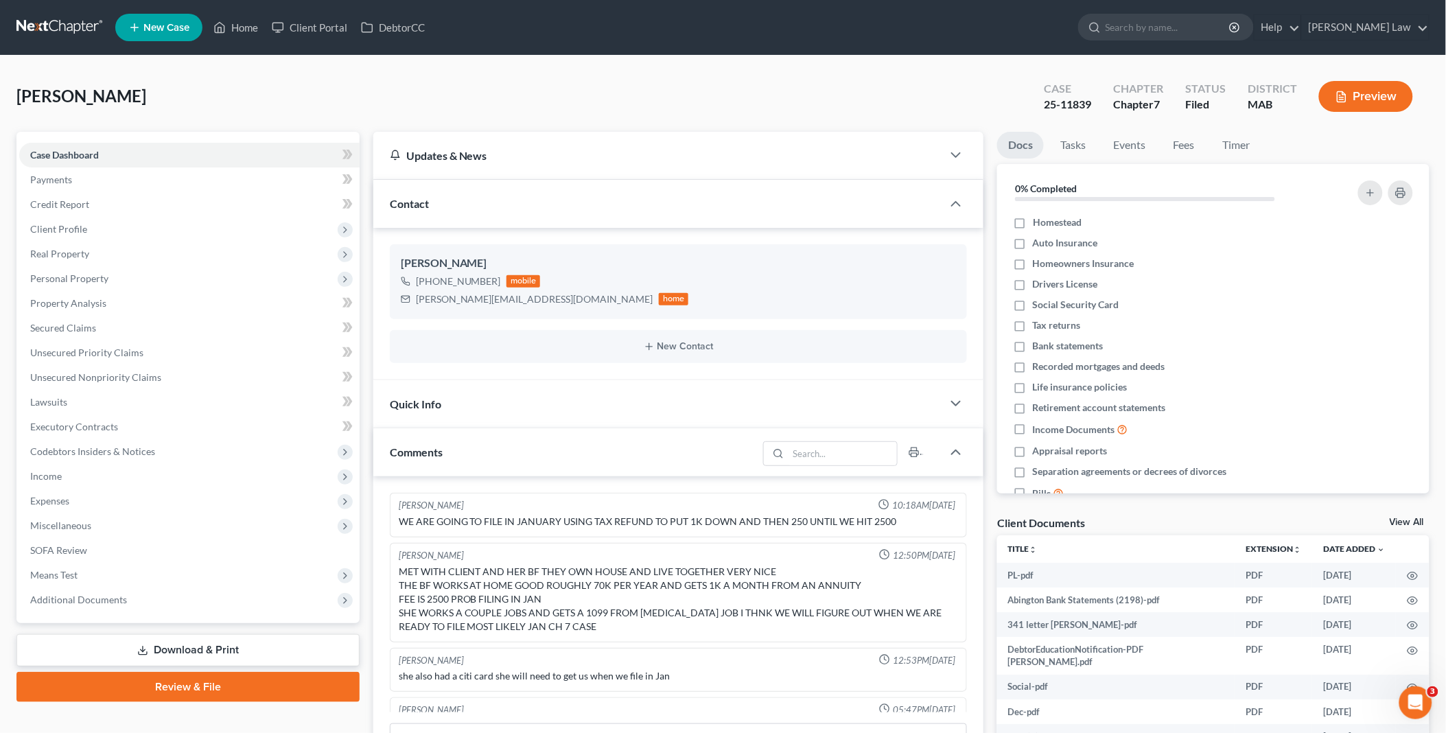
scroll to position [189, 0]
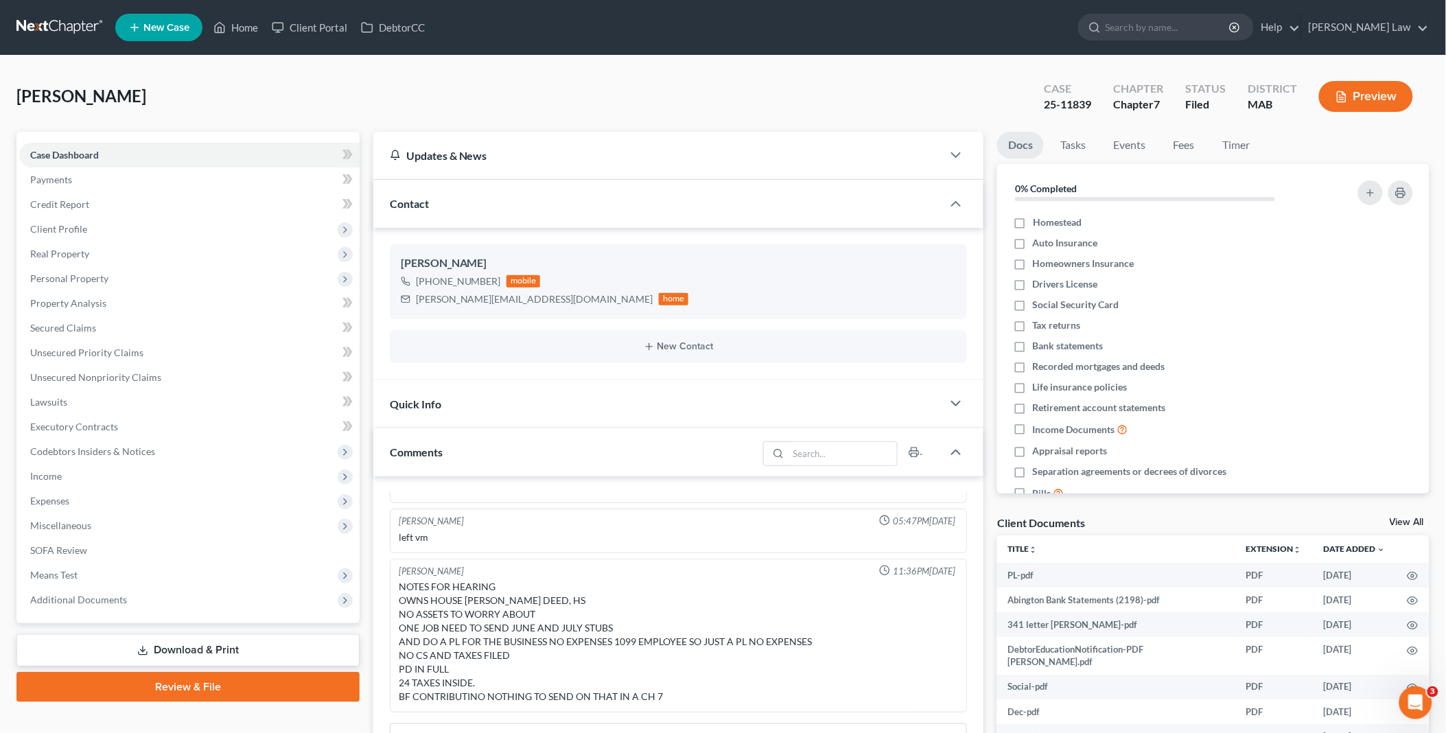
click at [1404, 518] on link "View All" at bounding box center [1407, 523] width 34 height 10
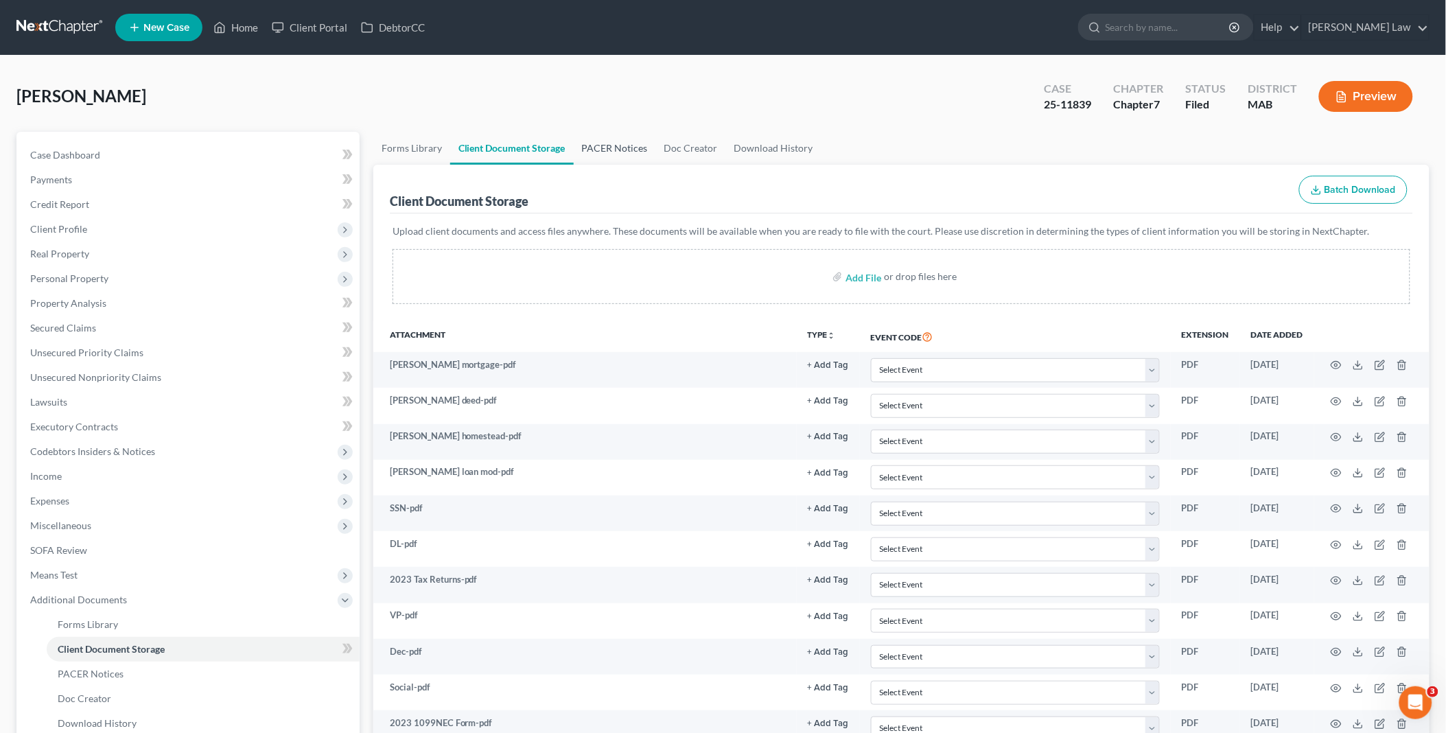
click at [623, 143] on link "PACER Notices" at bounding box center [615, 148] width 82 height 33
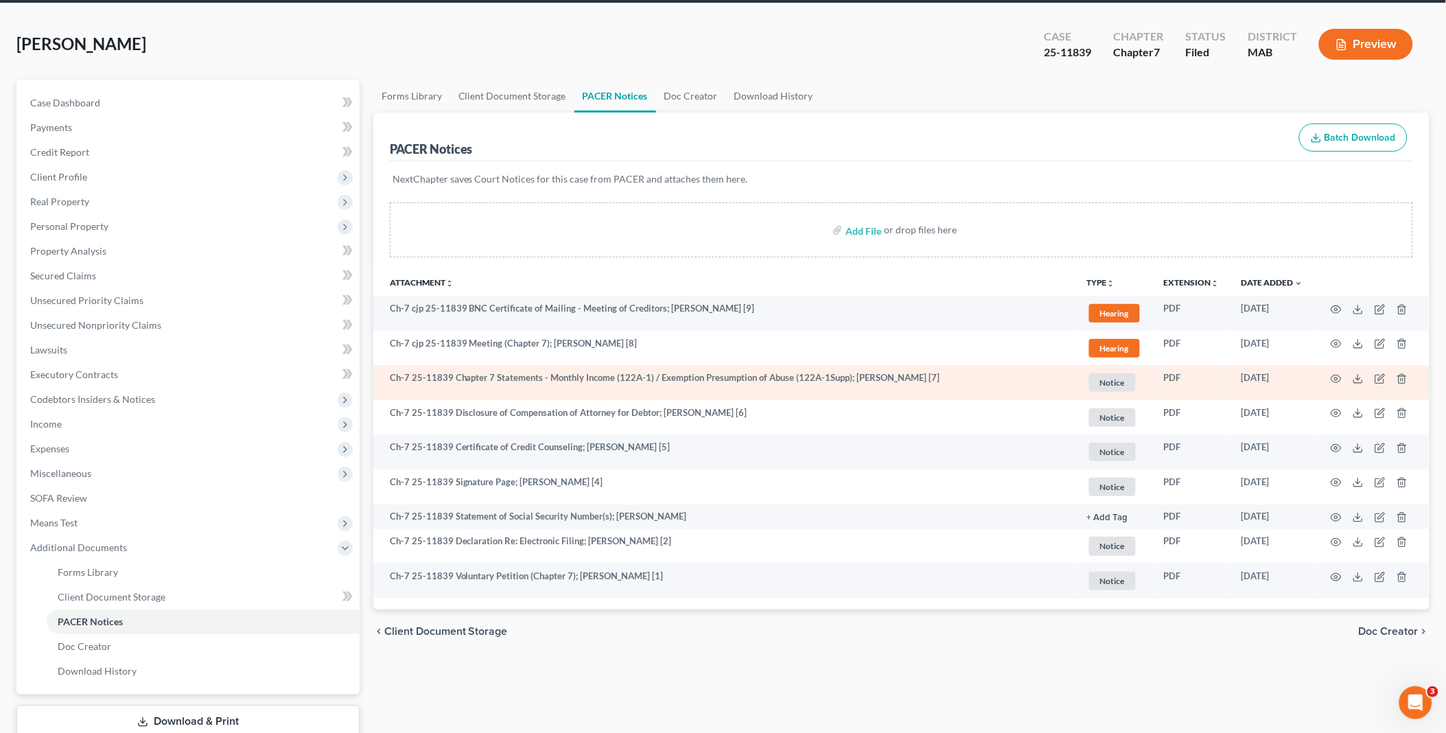
scroll to position [142, 0]
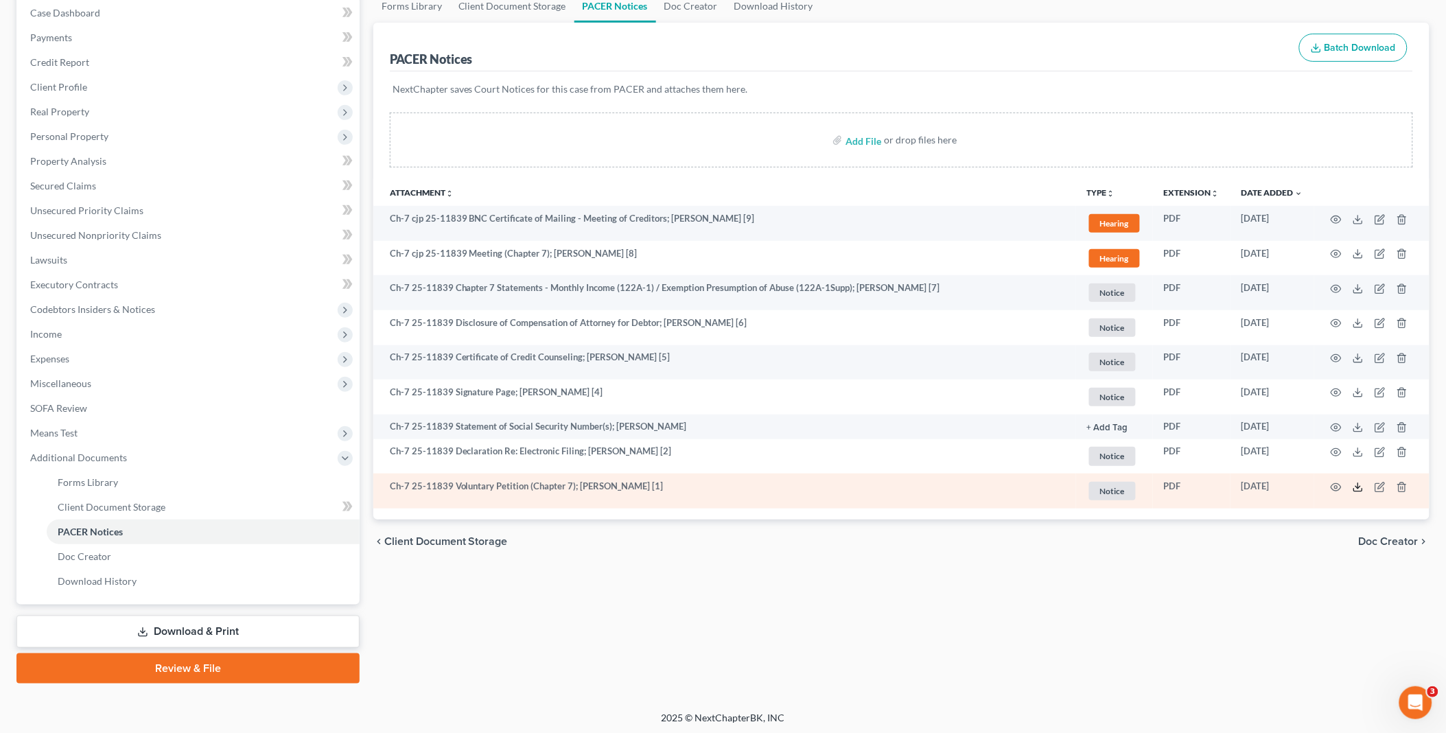
click at [1356, 488] on icon at bounding box center [1358, 487] width 11 height 11
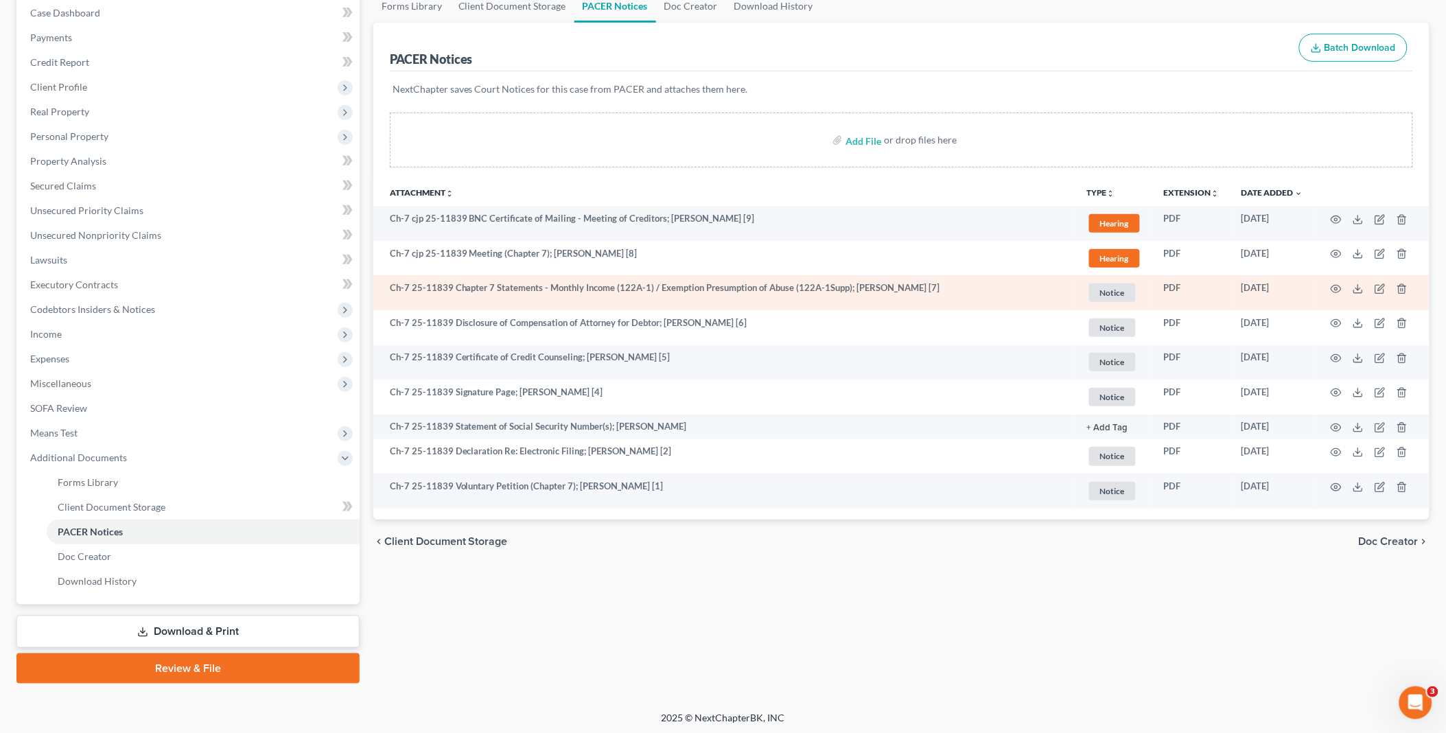
click at [1352, 288] on td at bounding box center [1371, 292] width 115 height 35
click at [1360, 289] on polyline at bounding box center [1358, 289] width 5 height 2
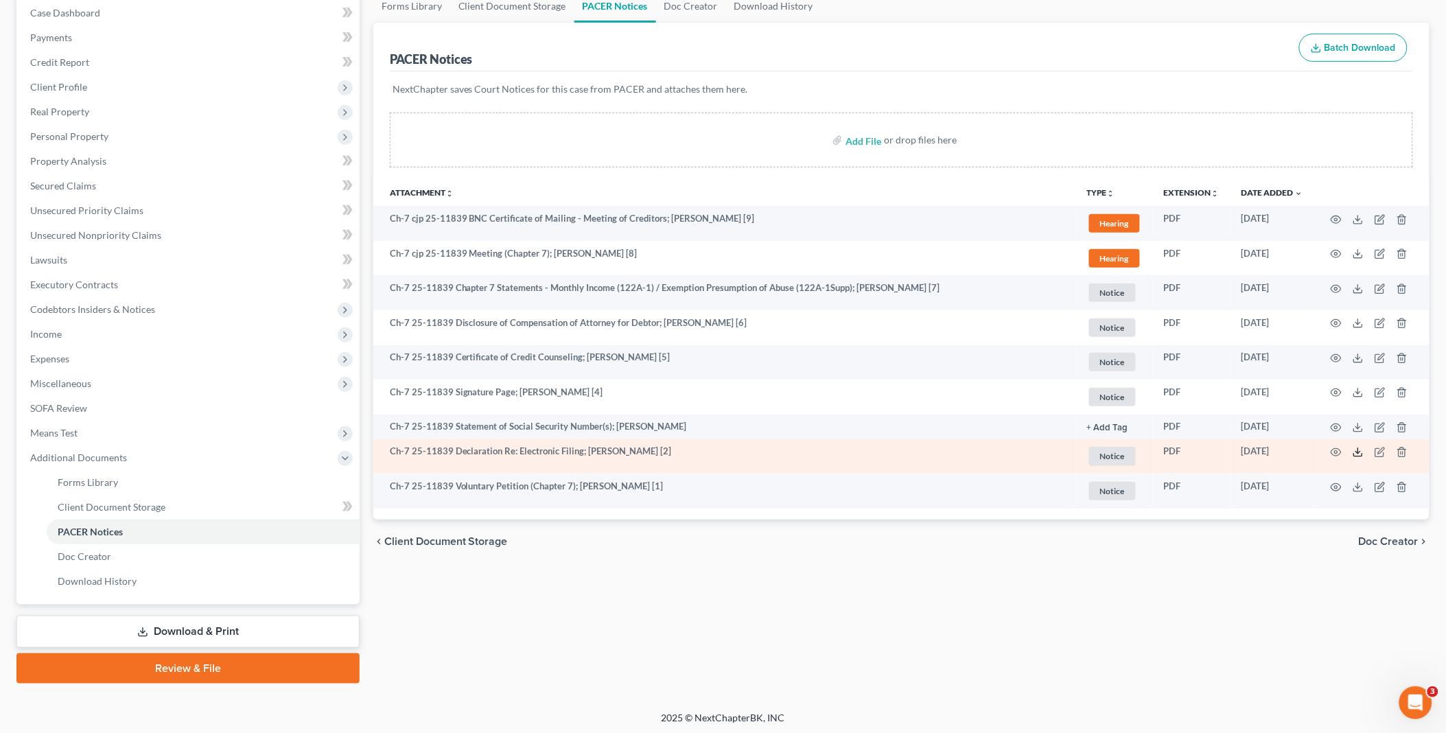
click at [1361, 454] on icon at bounding box center [1358, 452] width 11 height 11
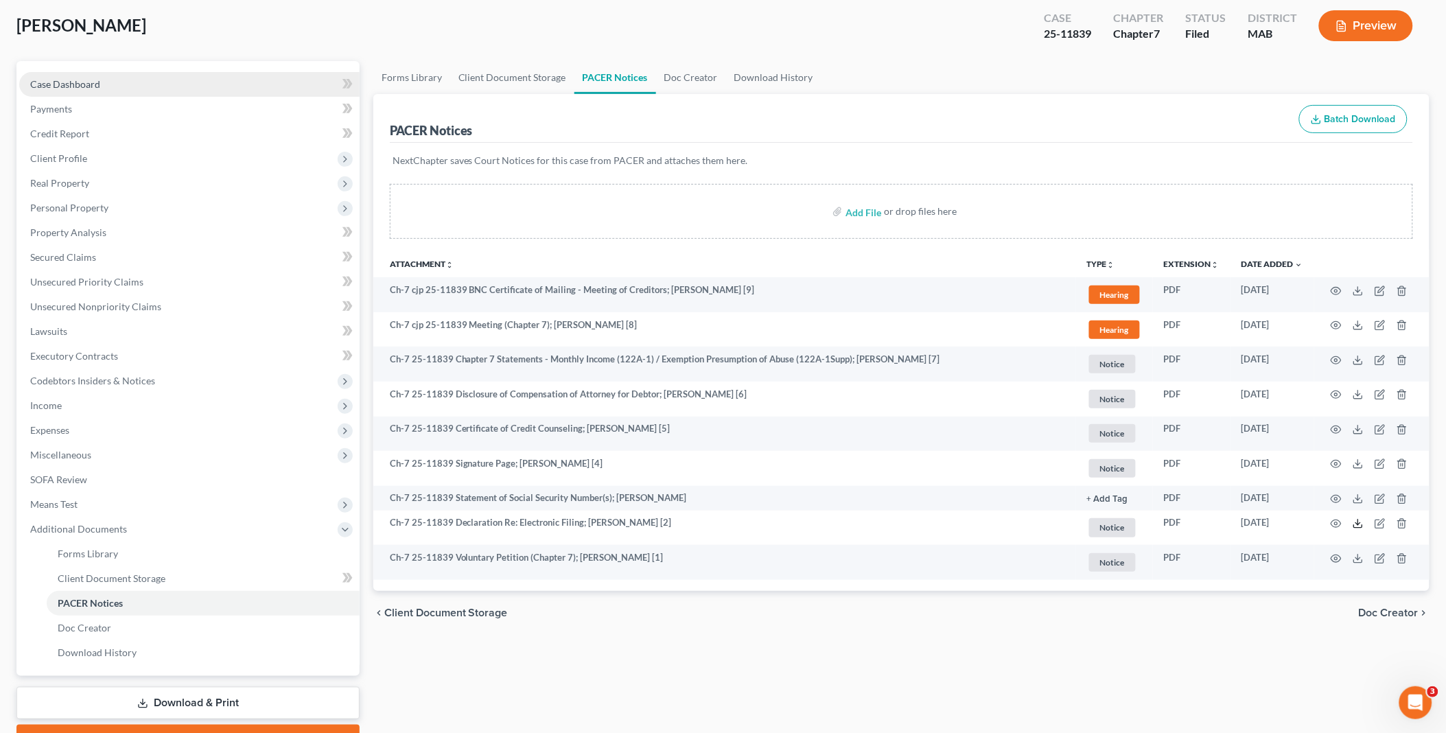
scroll to position [0, 0]
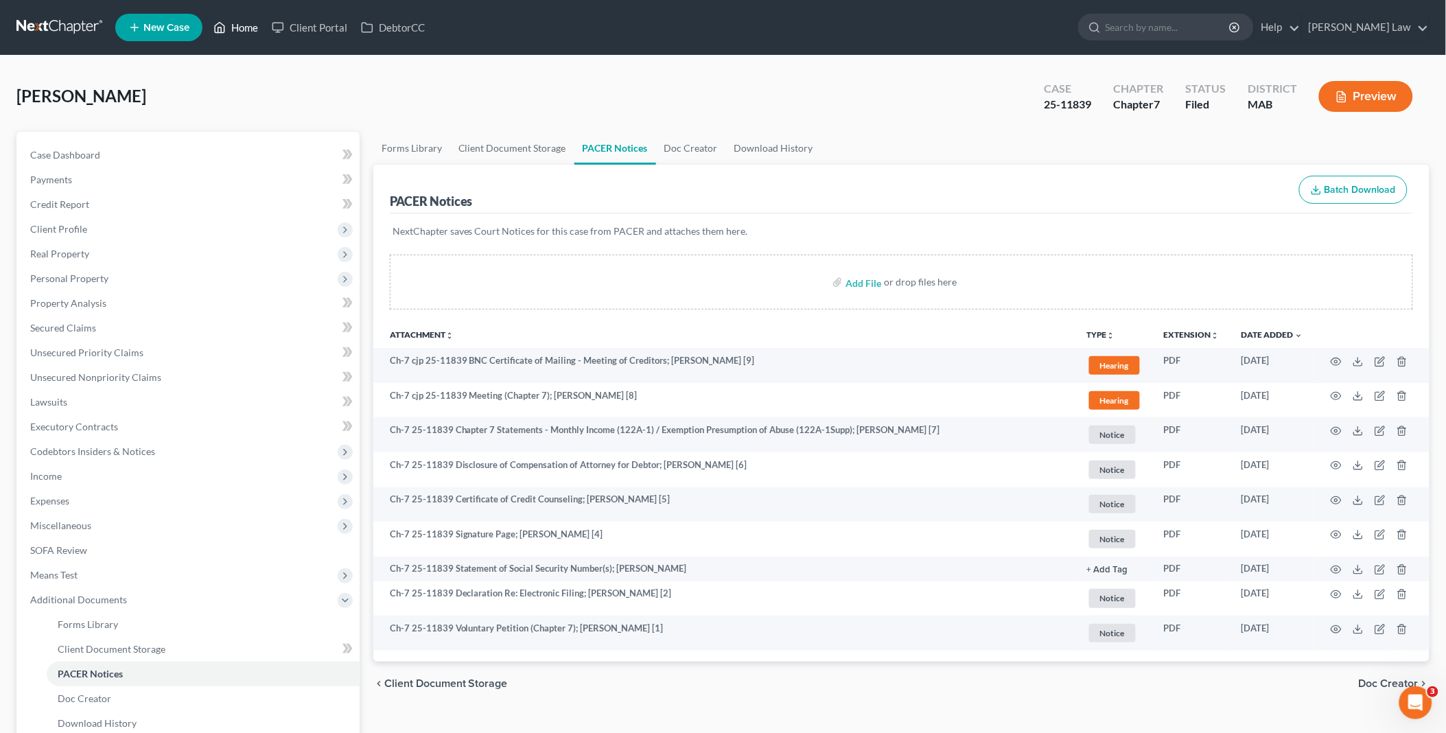
click at [237, 30] on link "Home" at bounding box center [236, 27] width 58 height 25
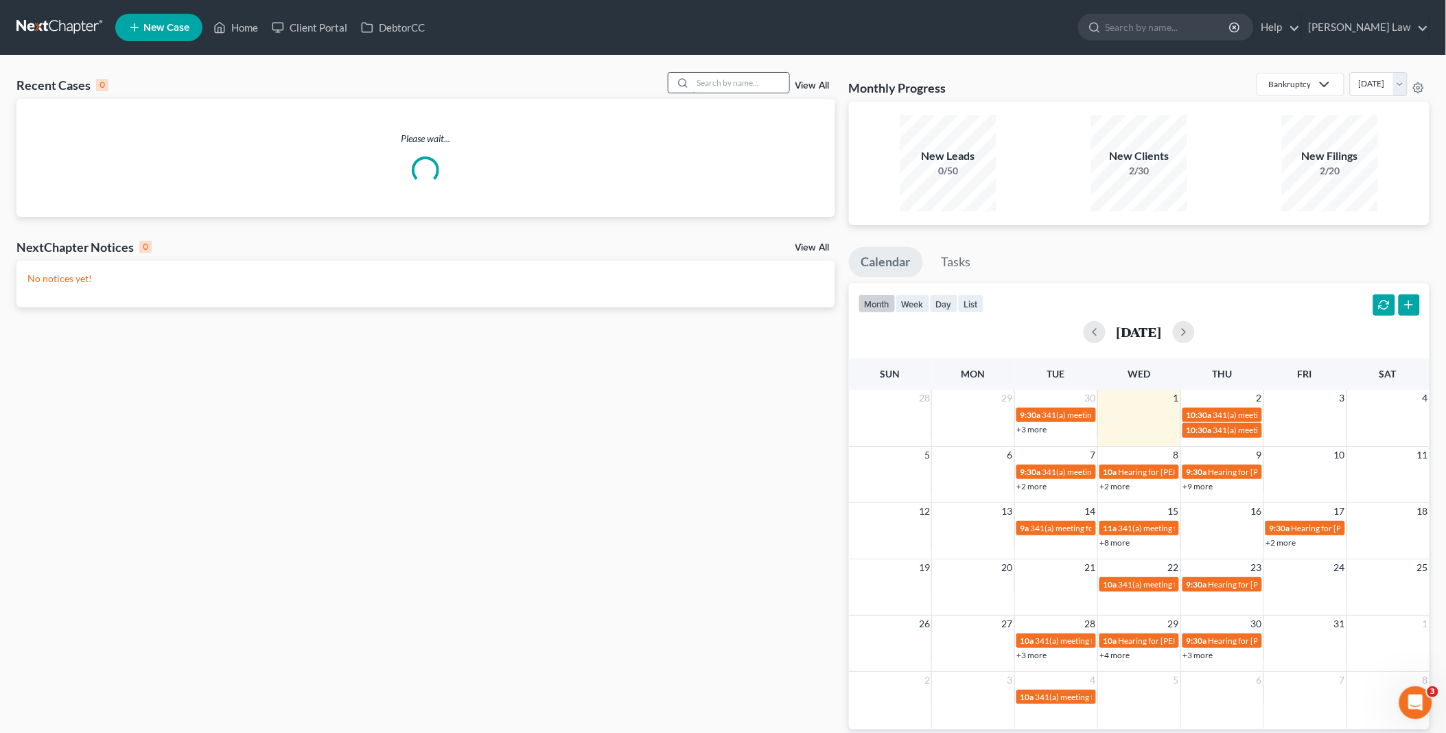
click at [736, 86] on input "search" at bounding box center [741, 83] width 96 height 20
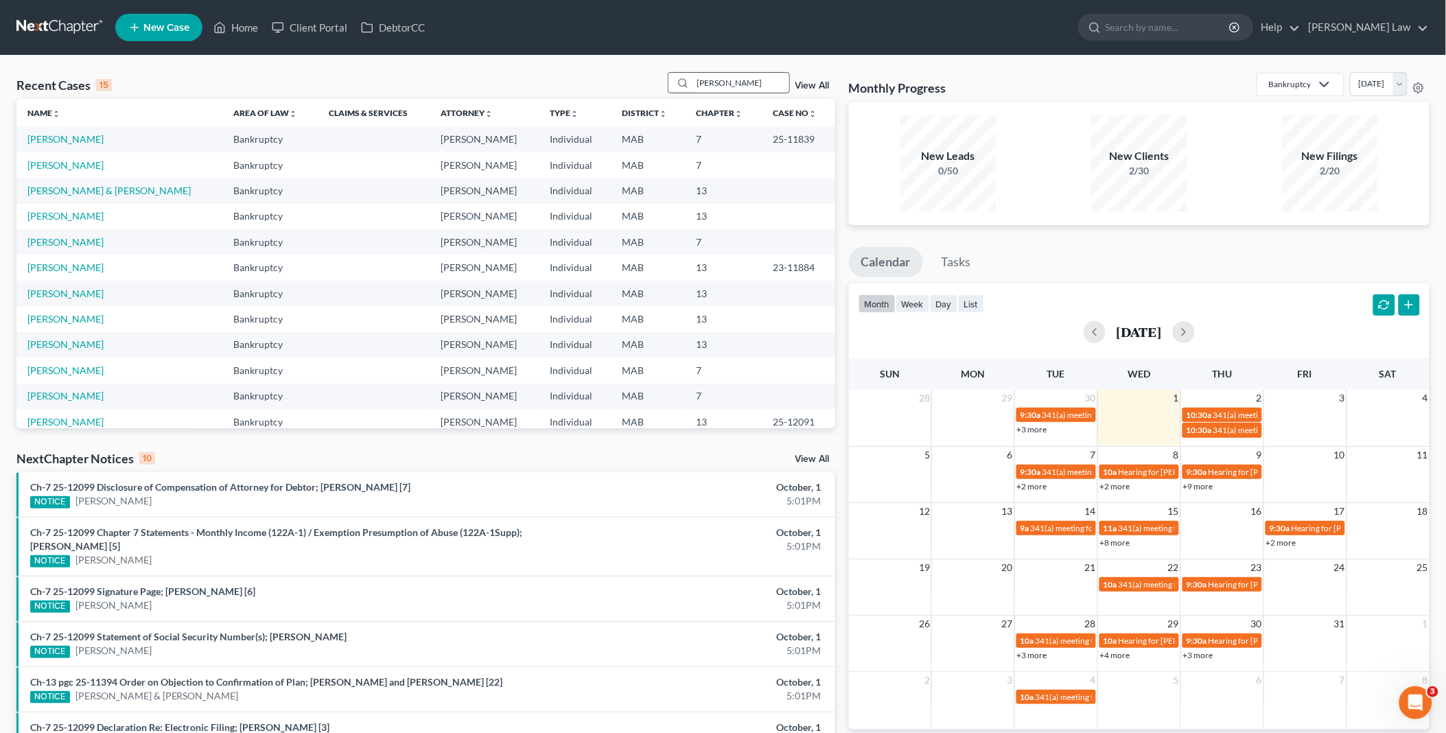
type input "carol"
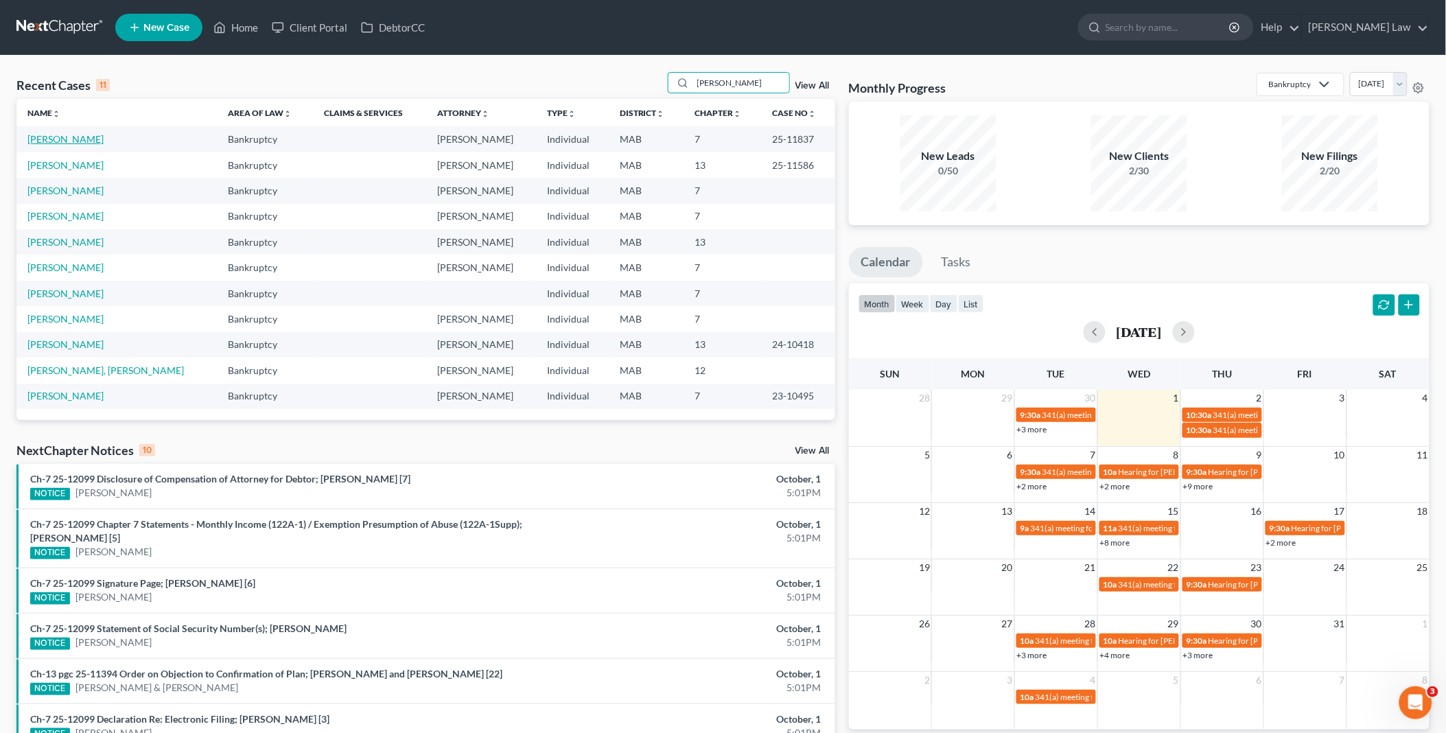
click at [48, 138] on link "Quinlan, Carol" at bounding box center [65, 139] width 76 height 12
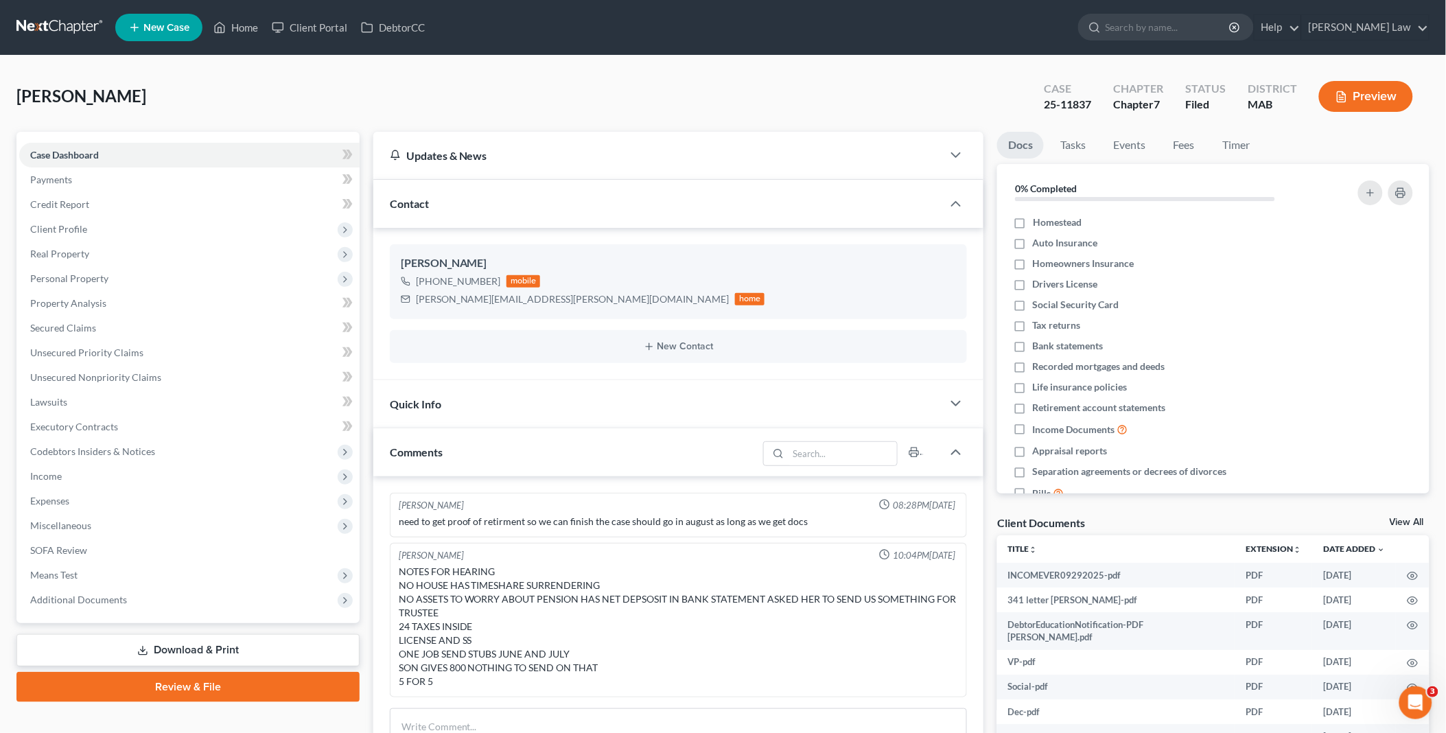
click at [1410, 519] on link "View All" at bounding box center [1407, 523] width 34 height 10
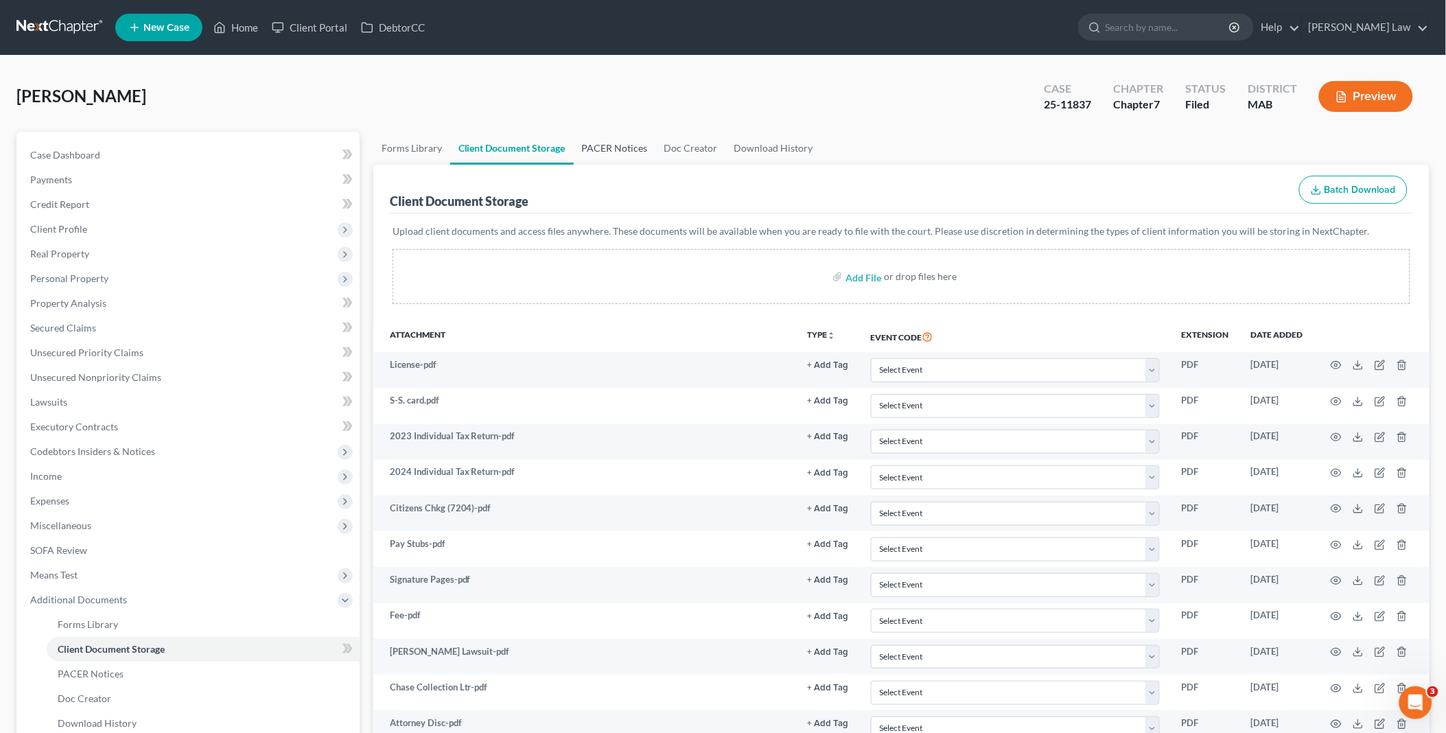
click at [614, 146] on link "PACER Notices" at bounding box center [615, 148] width 82 height 33
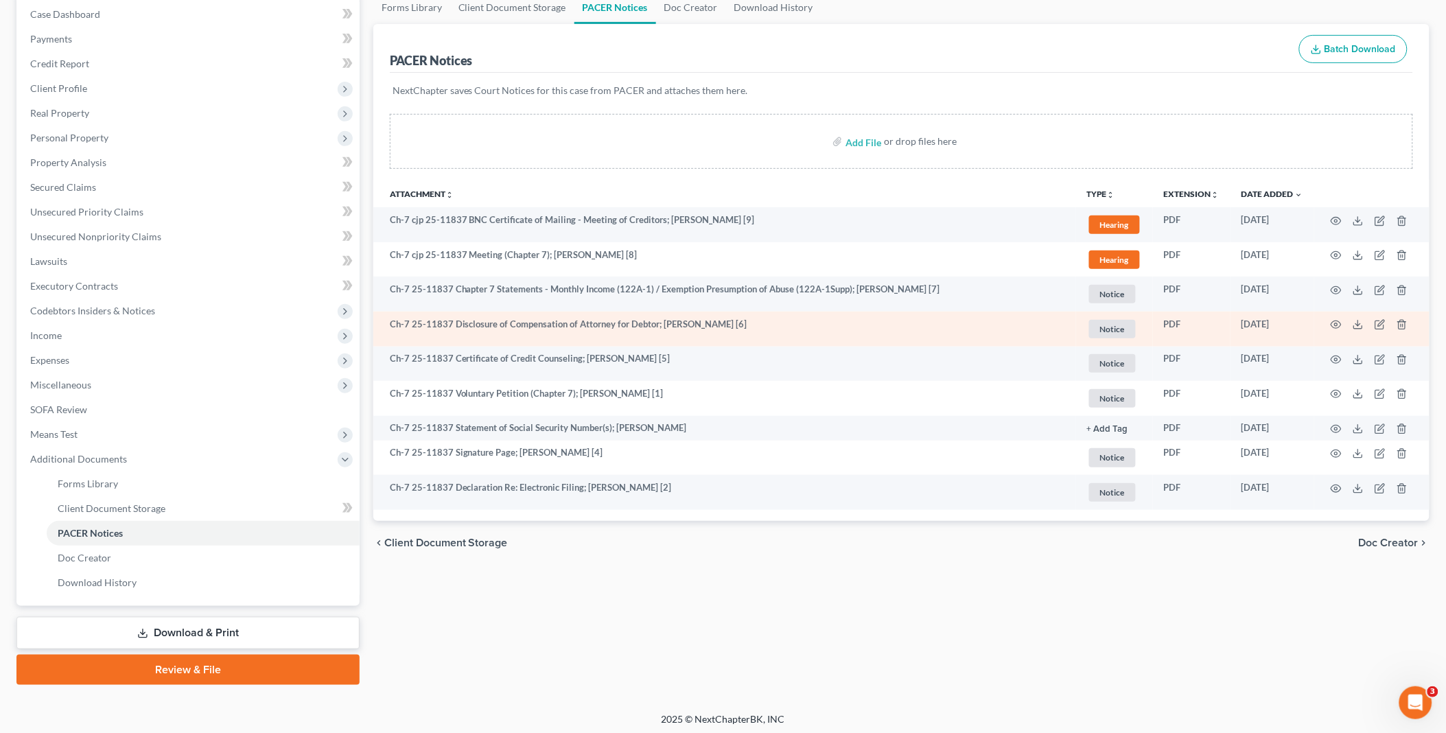
scroll to position [142, 0]
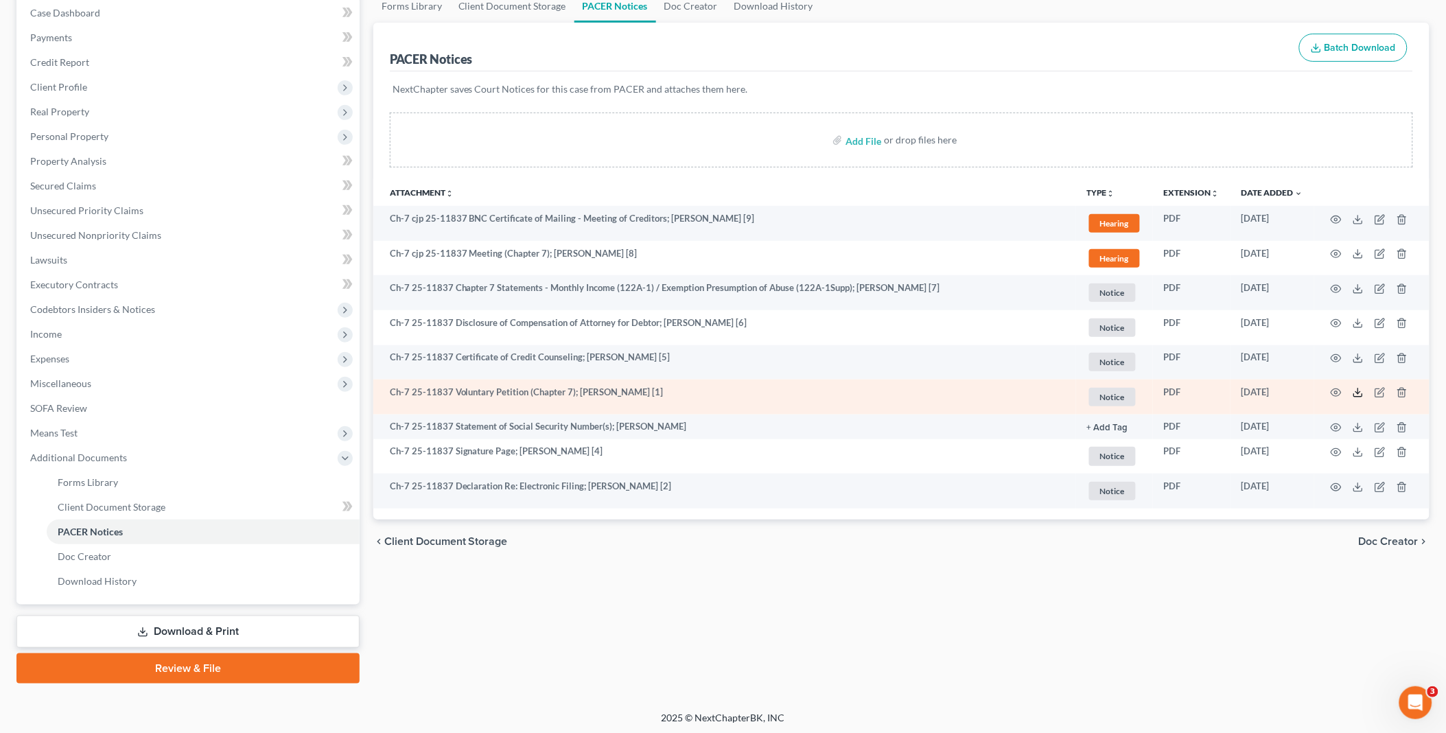
click at [1355, 394] on icon at bounding box center [1358, 395] width 8 height 3
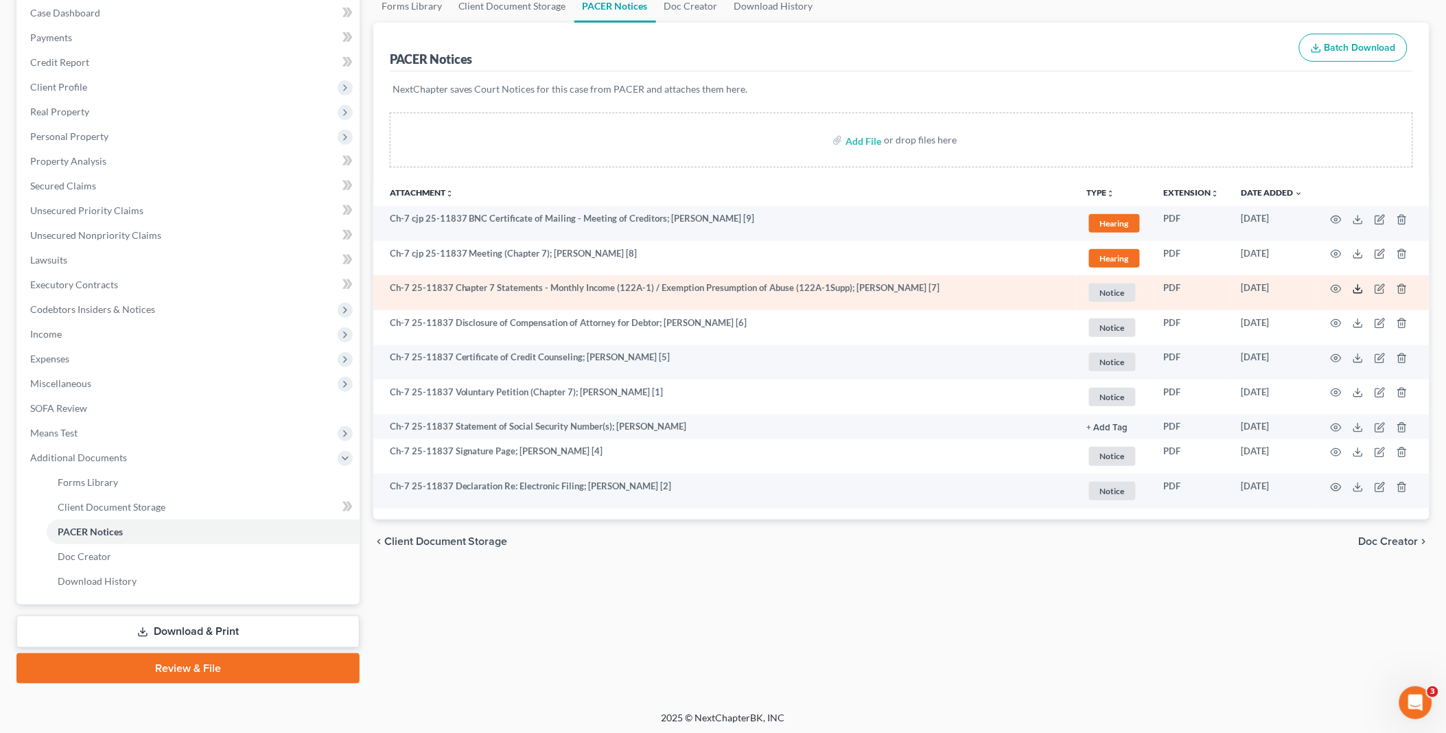
click at [1356, 292] on icon at bounding box center [1358, 291] width 8 height 3
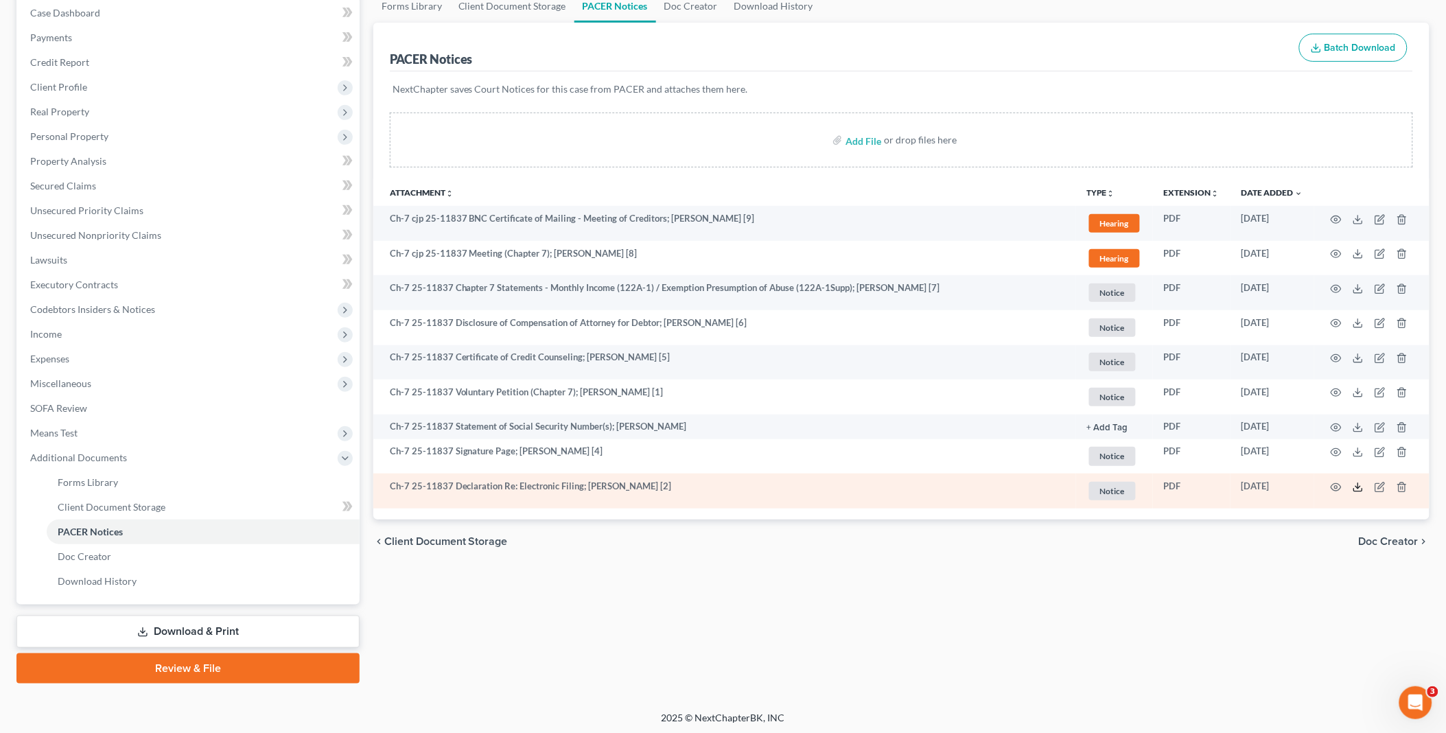
click at [1356, 486] on polyline at bounding box center [1358, 487] width 5 height 2
